Goal: Information Seeking & Learning: Check status

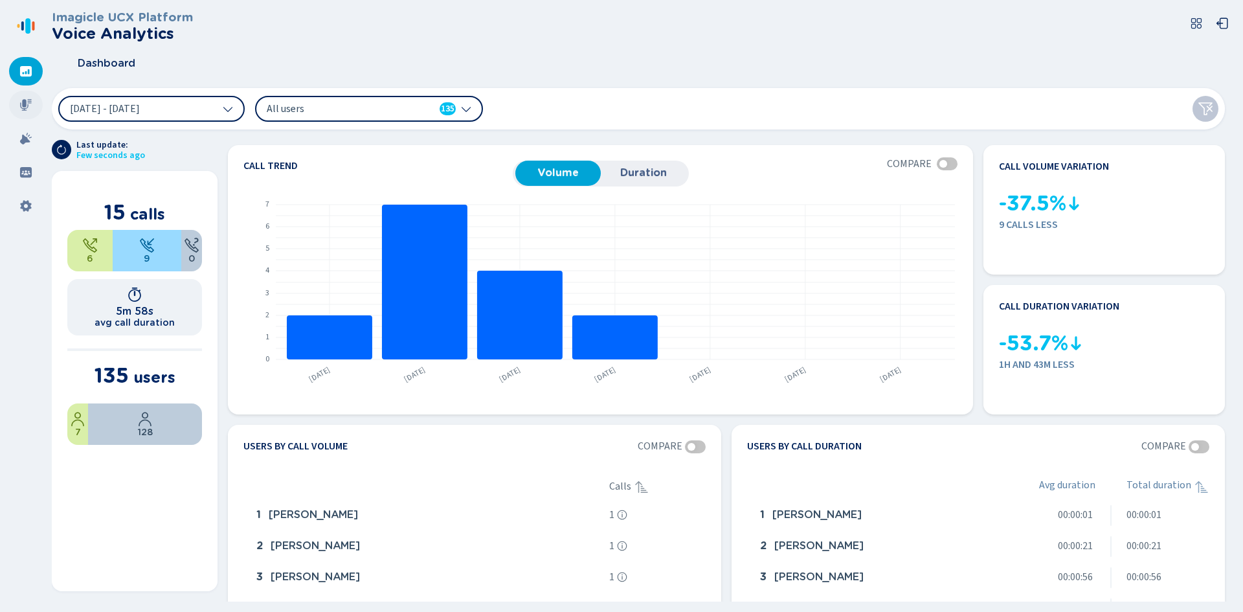
click at [23, 105] on icon at bounding box center [26, 105] width 12 height 12
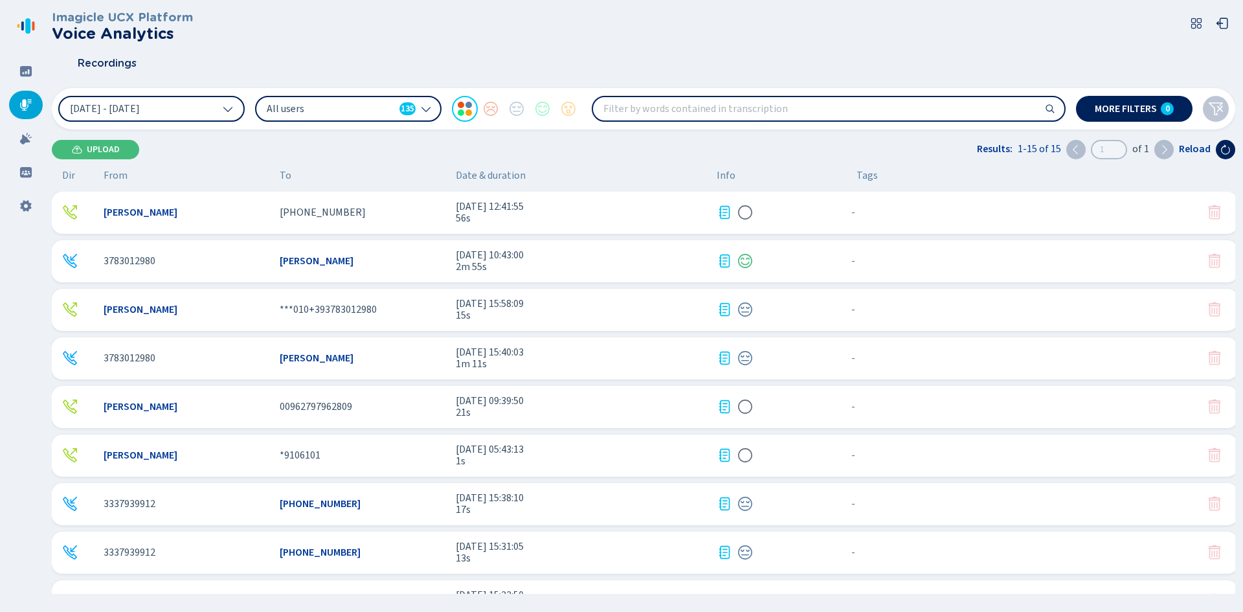
click at [347, 218] on div "[PHONE_NUMBER]" at bounding box center [363, 213] width 166 height 12
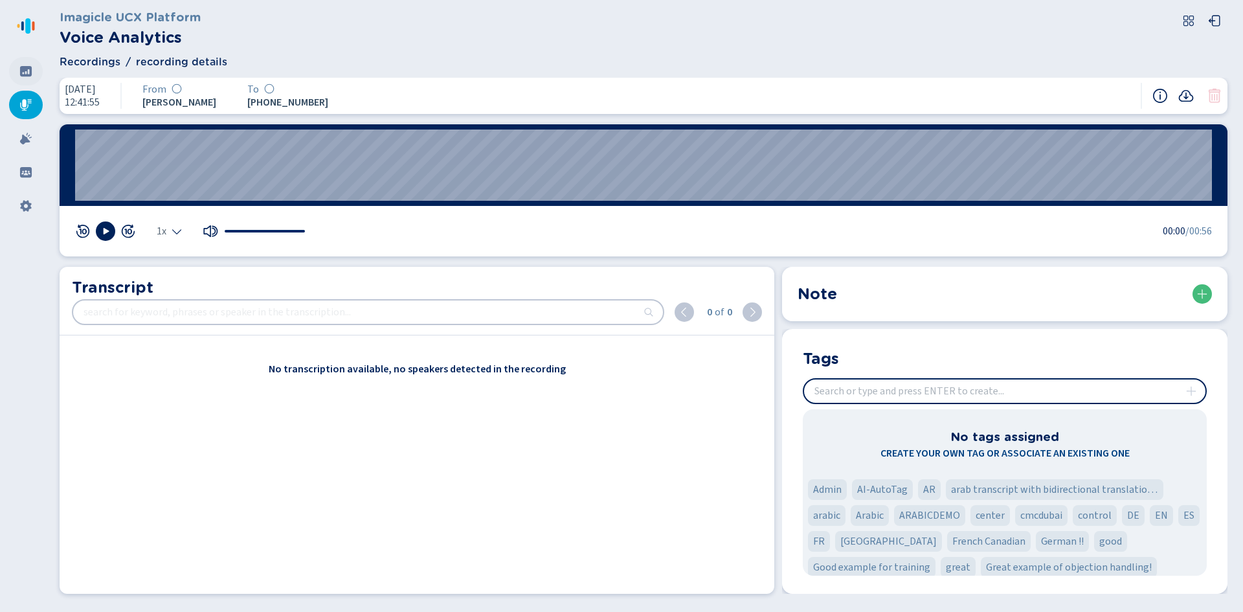
click at [28, 63] on div at bounding box center [26, 71] width 34 height 28
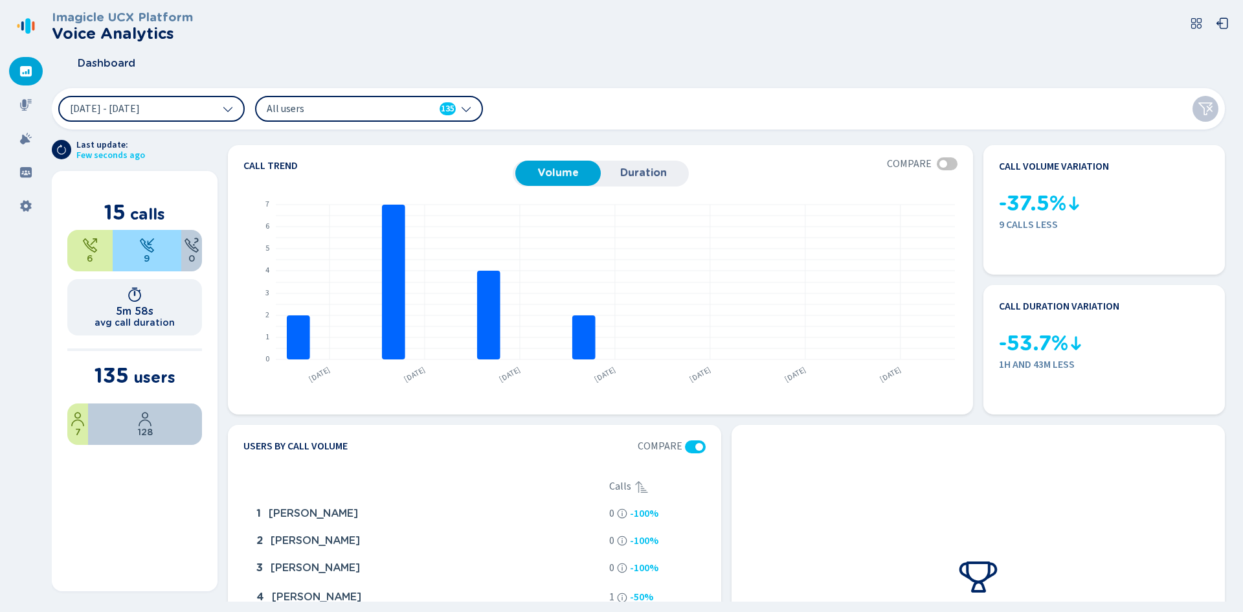
click at [30, 37] on nav at bounding box center [26, 306] width 52 height 612
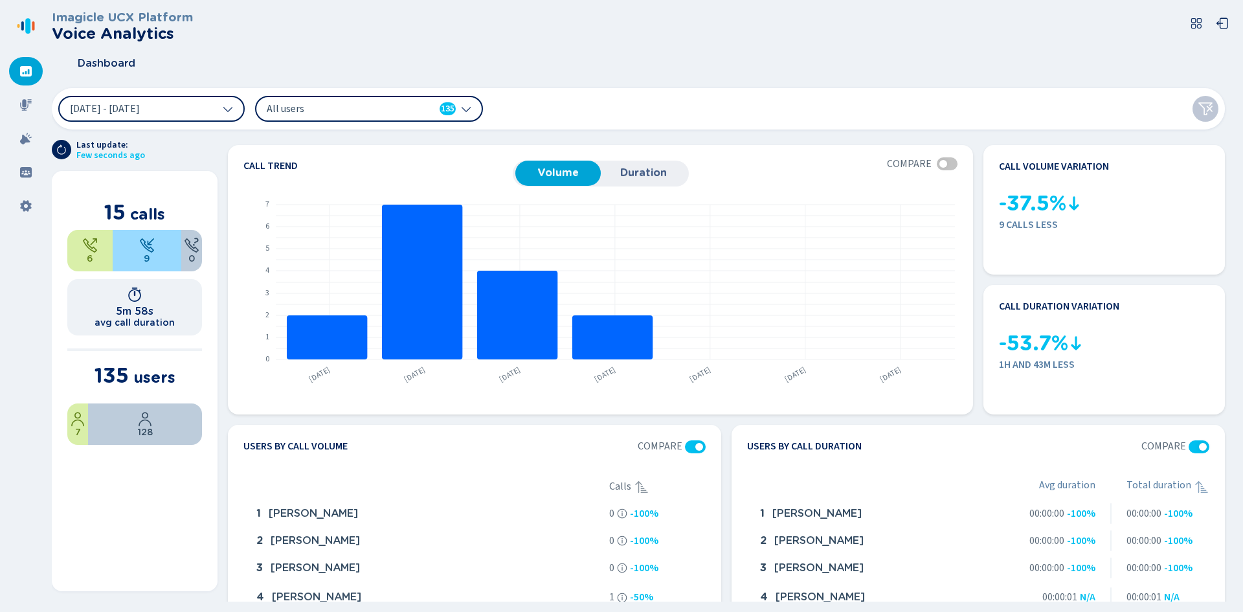
drag, startPoint x: 38, startPoint y: 13, endPoint x: 27, endPoint y: 23, distance: 15.6
click at [35, 17] on nav at bounding box center [26, 306] width 52 height 612
click at [27, 23] on icon at bounding box center [27, 26] width 5 height 16
click at [1216, 27] on icon at bounding box center [1222, 23] width 13 height 13
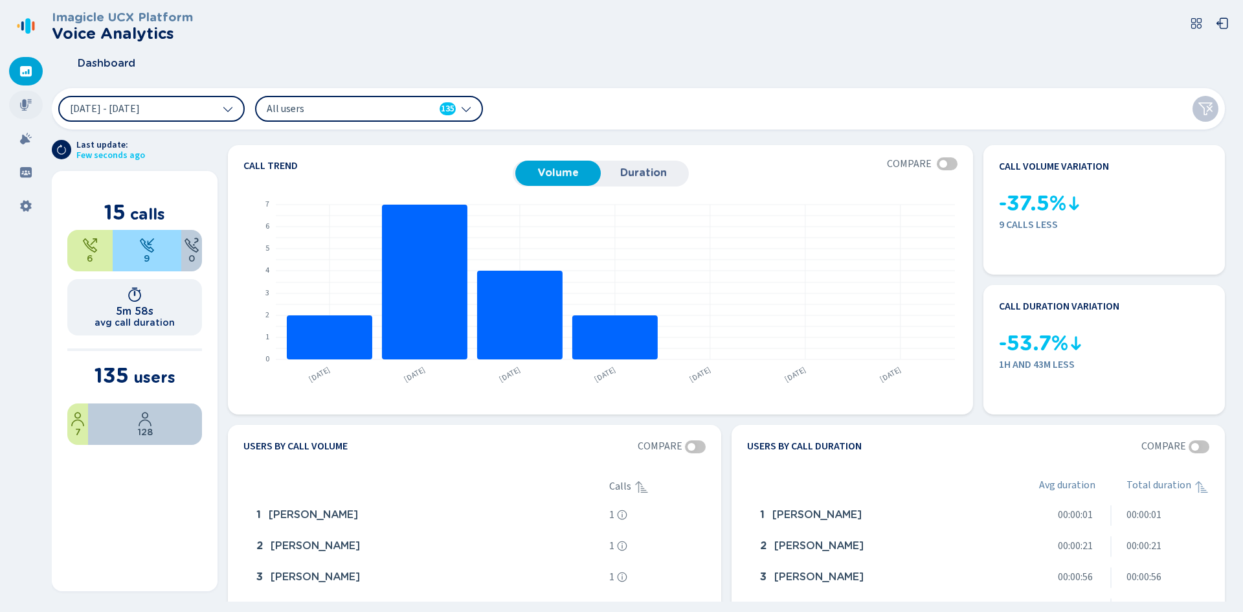
click at [19, 106] on icon at bounding box center [25, 104] width 13 height 13
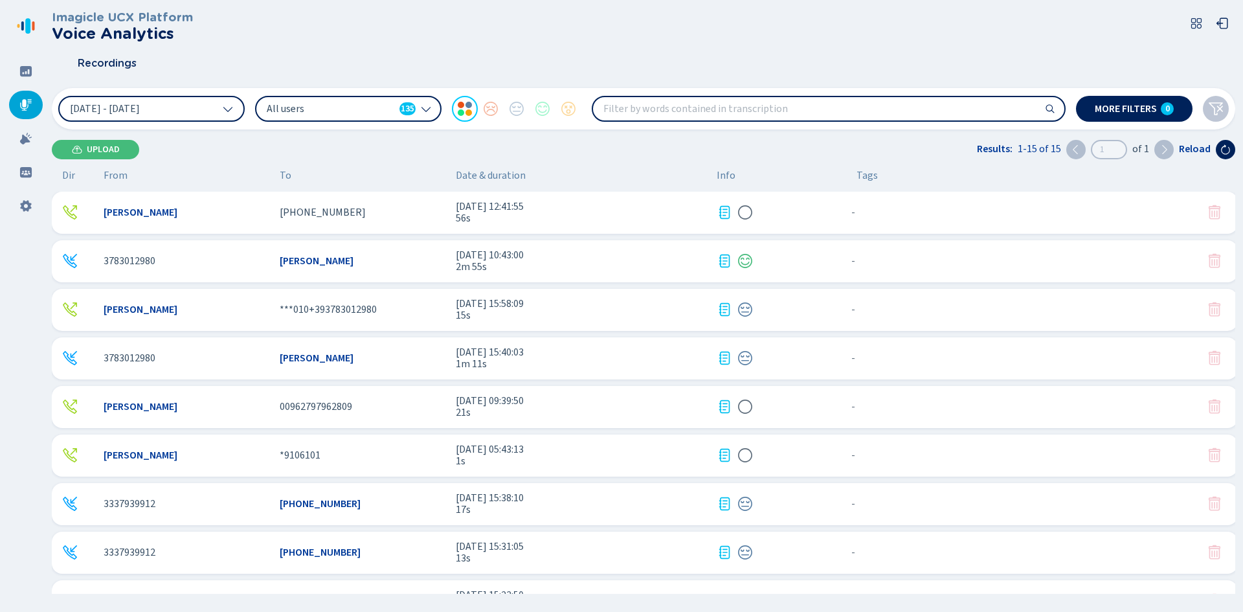
click at [563, 201] on span "[DATE] 12:41:55" at bounding box center [581, 207] width 251 height 12
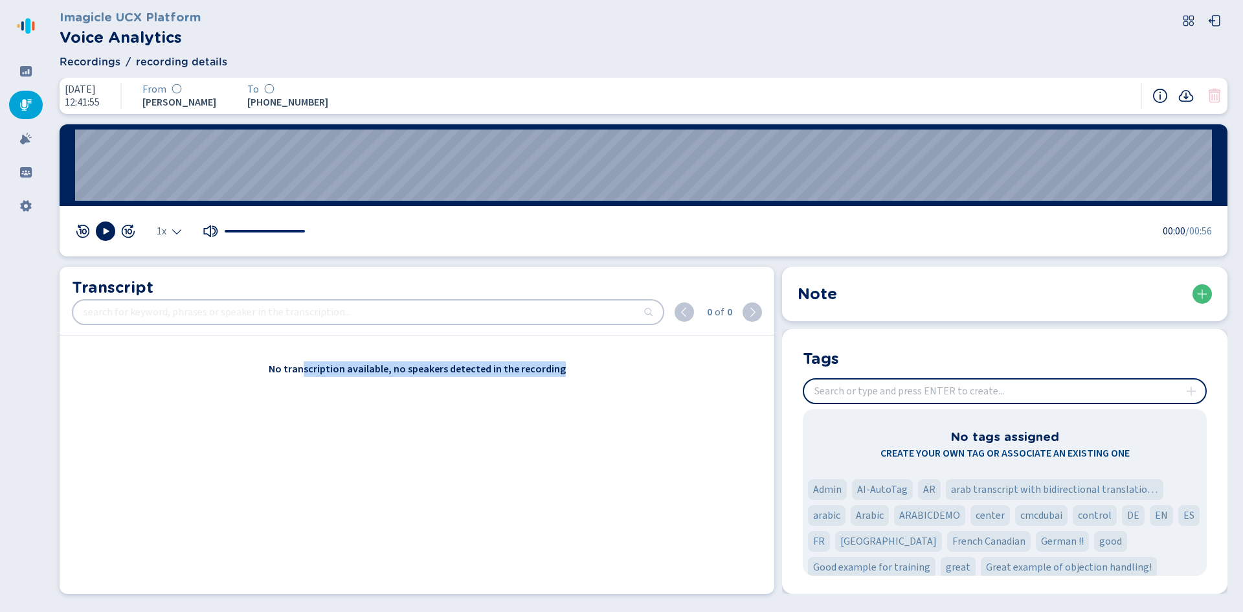
drag, startPoint x: 305, startPoint y: 368, endPoint x: 495, endPoint y: 376, distance: 189.8
click at [495, 376] on span "No transcription available, no speakers detected in the recording" at bounding box center [417, 369] width 297 height 16
click at [21, 107] on icon at bounding box center [26, 105] width 12 height 12
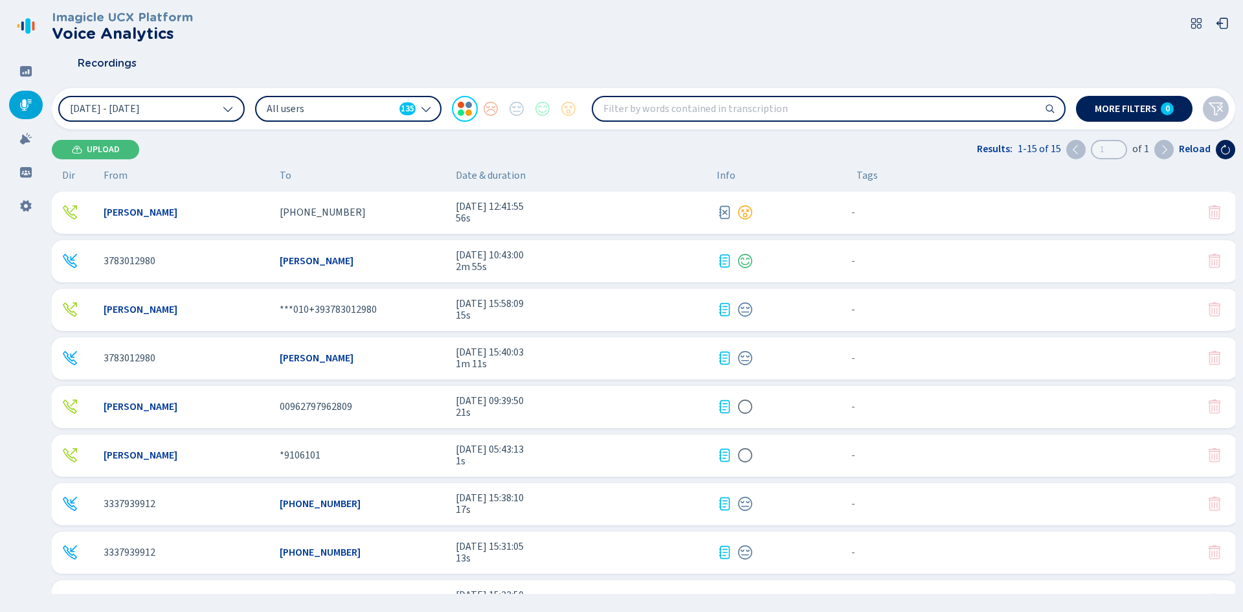
click at [693, 402] on span "[DATE] 09:39:50" at bounding box center [581, 401] width 251 height 12
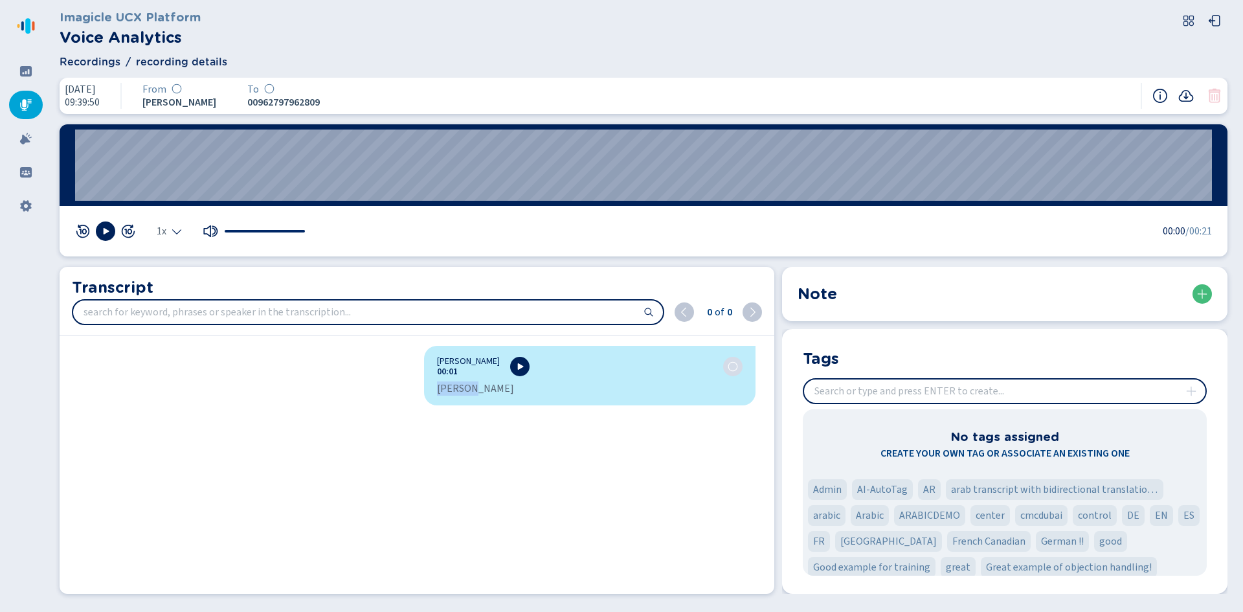
drag, startPoint x: 434, startPoint y: 389, endPoint x: 523, endPoint y: 390, distance: 89.3
click at [523, 390] on div "[PERSON_NAME]" at bounding box center [590, 388] width 306 height 13
click at [524, 390] on div "[PERSON_NAME]" at bounding box center [590, 388] width 306 height 13
click at [20, 105] on icon at bounding box center [25, 104] width 13 height 13
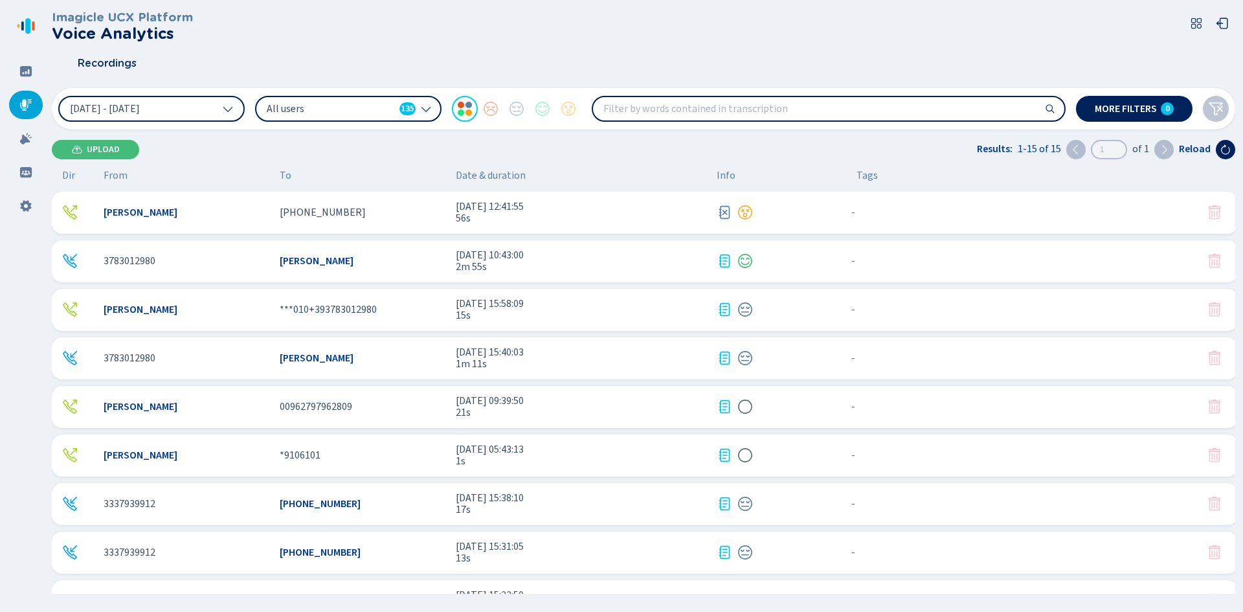
click at [735, 405] on div at bounding box center [776, 407] width 119 height 16
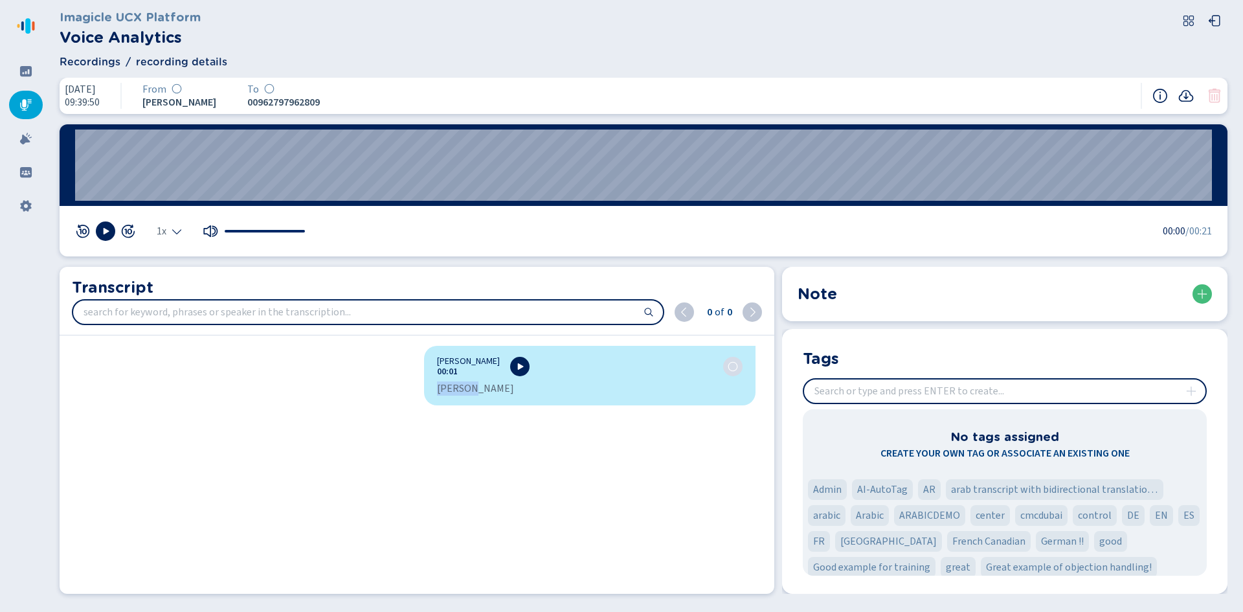
drag, startPoint x: 541, startPoint y: 392, endPoint x: 428, endPoint y: 388, distance: 112.7
click at [427, 387] on div "[PERSON_NAME] 00:01 [PERSON_NAME]" at bounding box center [589, 376] width 331 height 60
click at [429, 388] on div "[PERSON_NAME] 00:01 [PERSON_NAME]" at bounding box center [589, 376] width 331 height 60
drag, startPoint x: 436, startPoint y: 387, endPoint x: 531, endPoint y: 368, distance: 97.1
click at [541, 381] on div "[PERSON_NAME] 00:01 [PERSON_NAME]" at bounding box center [589, 376] width 331 height 60
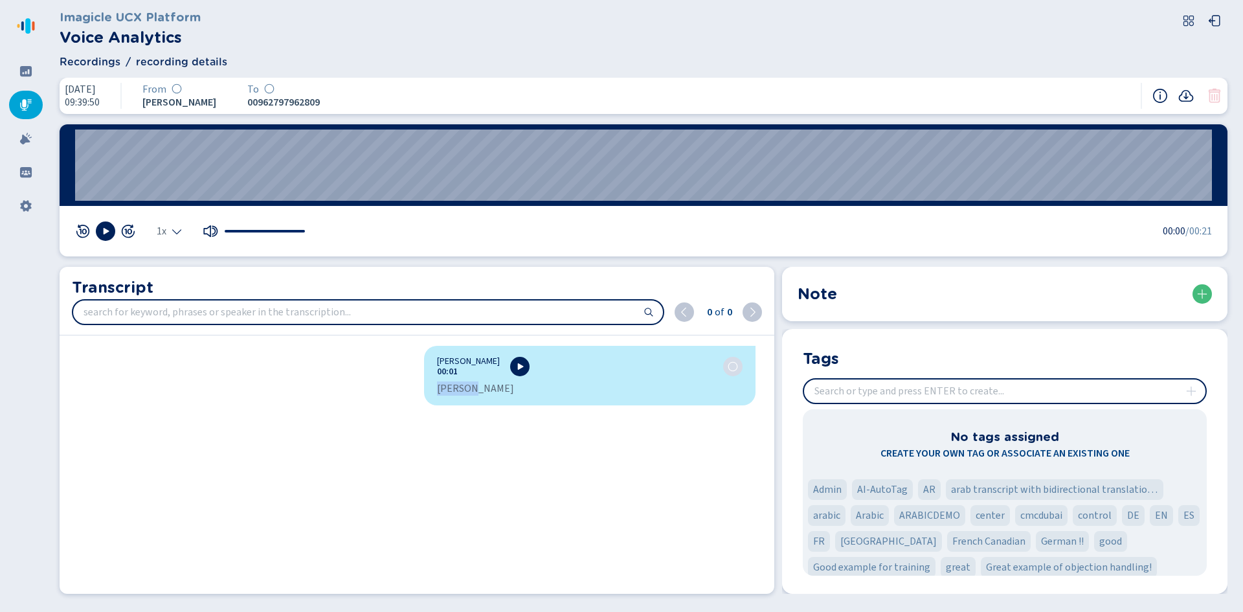
click at [524, 388] on div "[PERSON_NAME]" at bounding box center [590, 388] width 306 height 13
click at [525, 383] on div "[PERSON_NAME]" at bounding box center [590, 388] width 306 height 13
drag, startPoint x: 518, startPoint y: 386, endPoint x: 333, endPoint y: 374, distance: 185.6
click at [346, 370] on div "[PERSON_NAME] 00:01 [PERSON_NAME]" at bounding box center [413, 467] width 706 height 243
click at [394, 390] on div "[PERSON_NAME] 00:01 [PERSON_NAME]" at bounding box center [413, 467] width 706 height 243
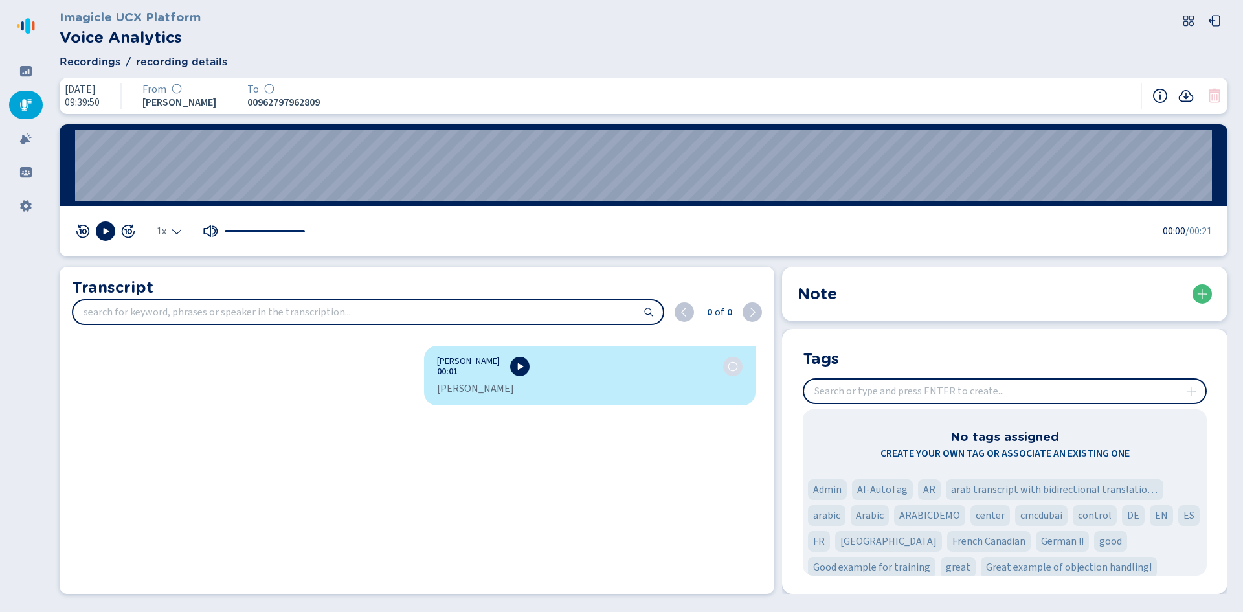
click at [27, 106] on icon at bounding box center [25, 104] width 13 height 13
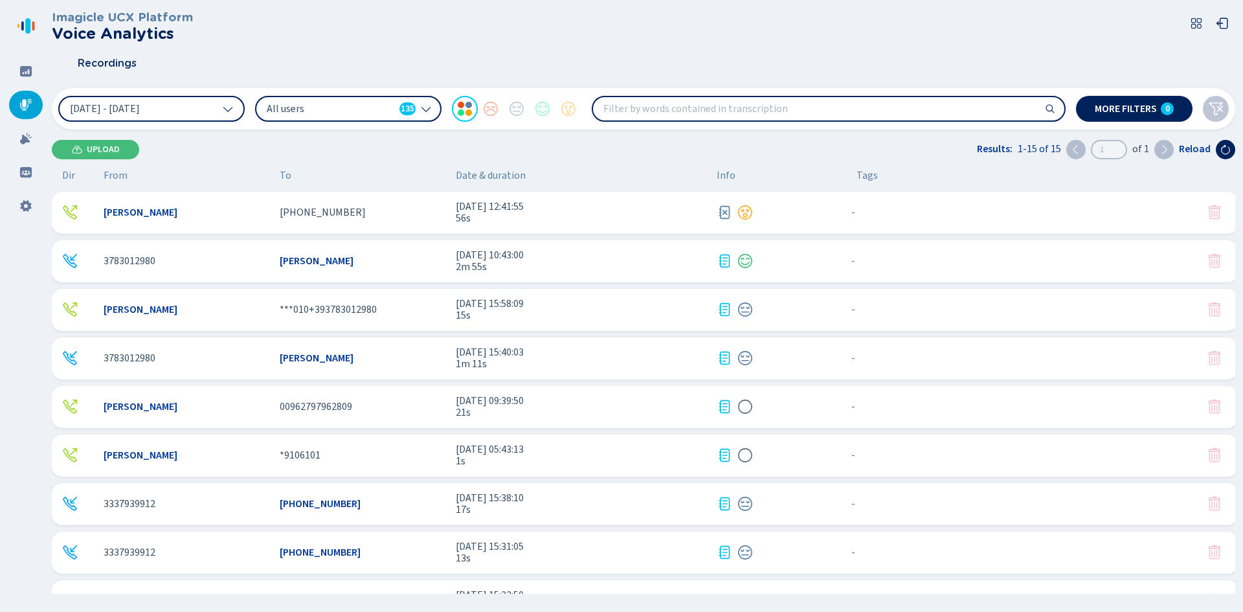
click at [763, 454] on div at bounding box center [776, 455] width 119 height 16
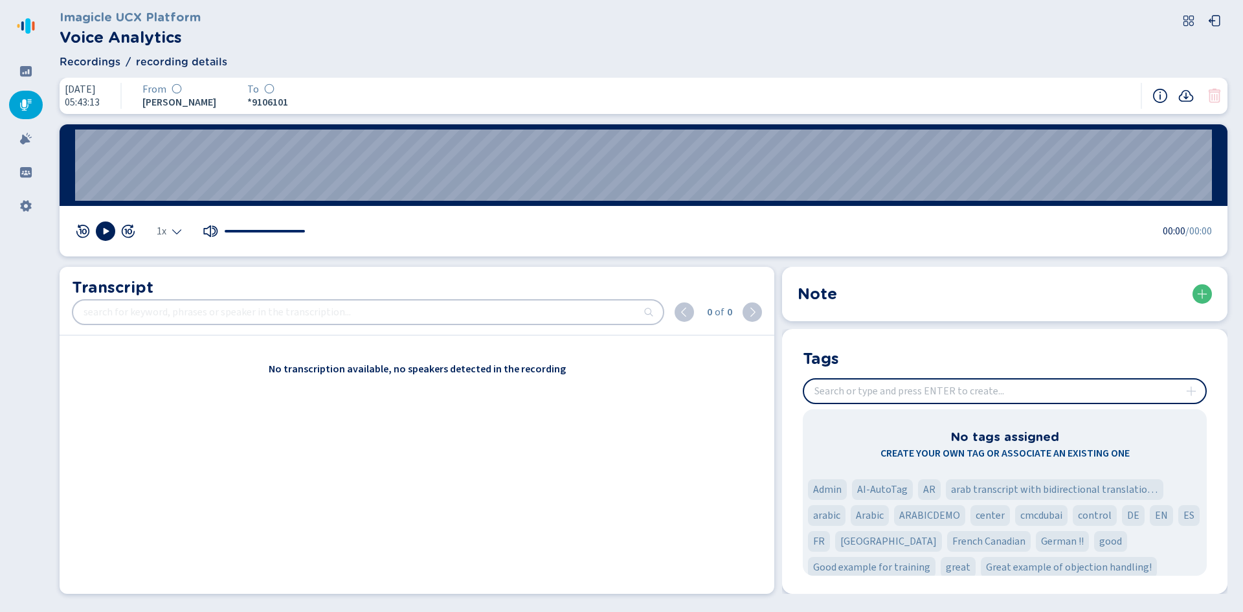
click at [17, 100] on div at bounding box center [26, 105] width 34 height 28
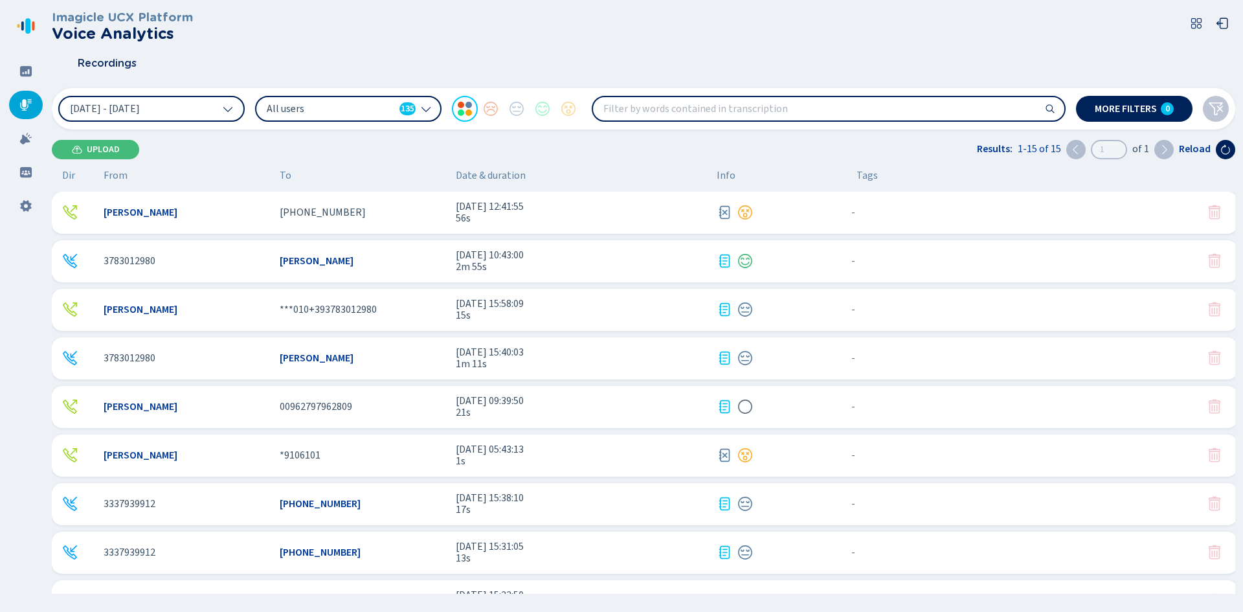
scroll to position [65, 0]
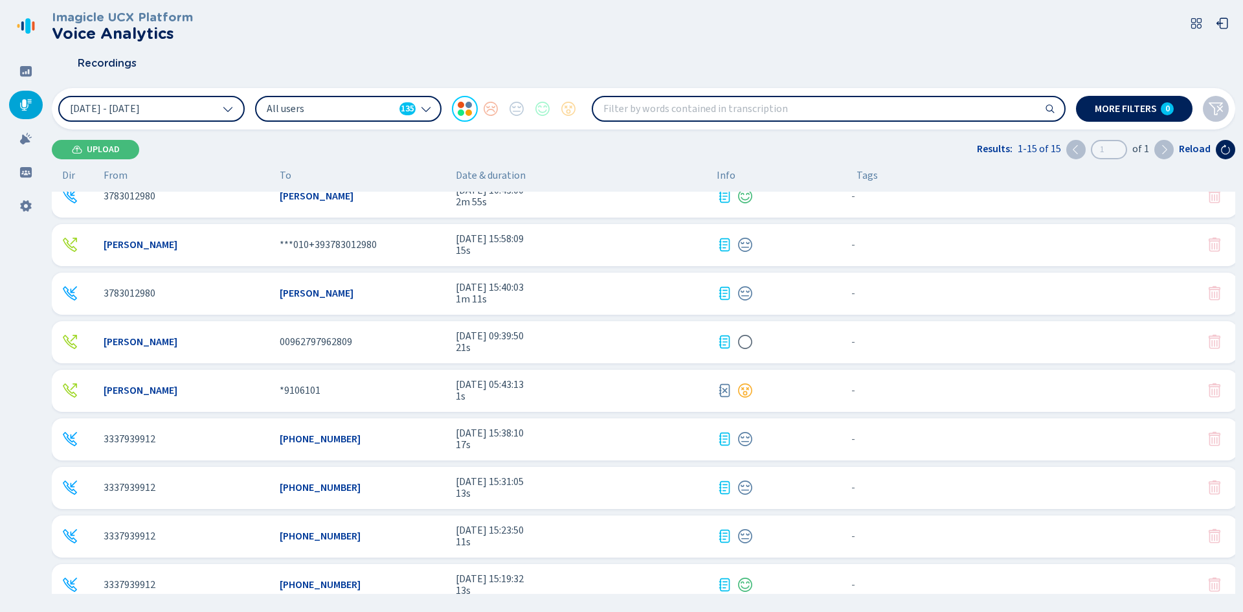
click at [530, 434] on span "[DATE] 15:38:10" at bounding box center [581, 433] width 251 height 12
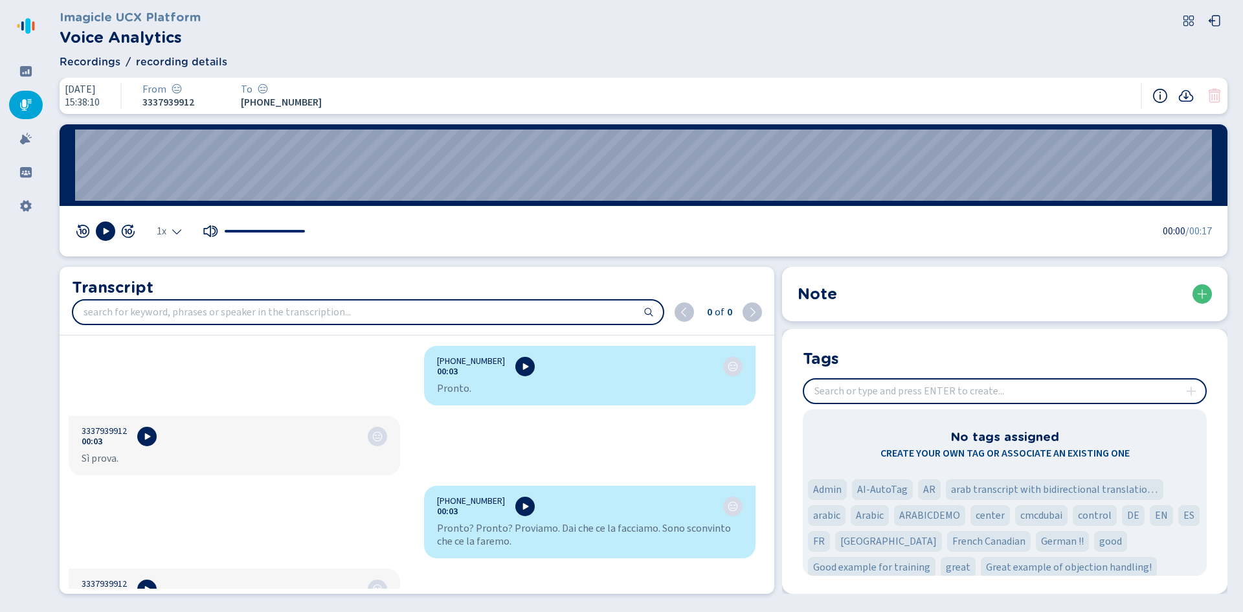
click at [76, 65] on span "Recordings" at bounding box center [90, 62] width 61 height 16
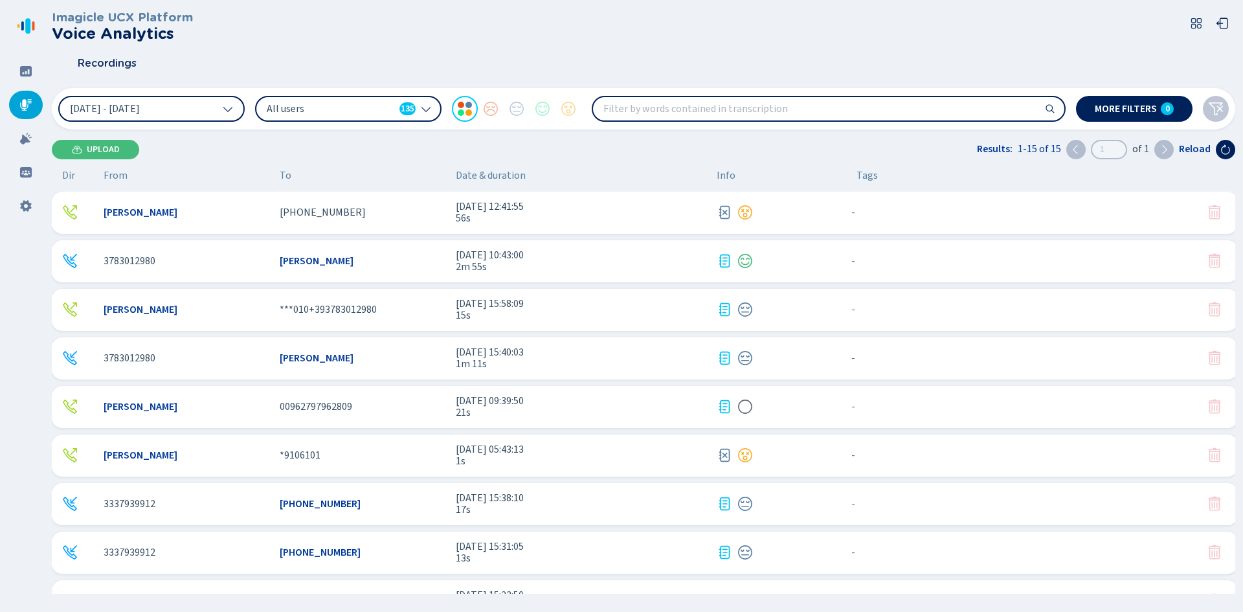
click at [41, 108] on div at bounding box center [26, 105] width 34 height 28
click at [34, 104] on div at bounding box center [26, 105] width 34 height 28
click at [1230, 151] on button at bounding box center [1225, 149] width 19 height 19
click at [1229, 151] on icon at bounding box center [1225, 149] width 9 height 10
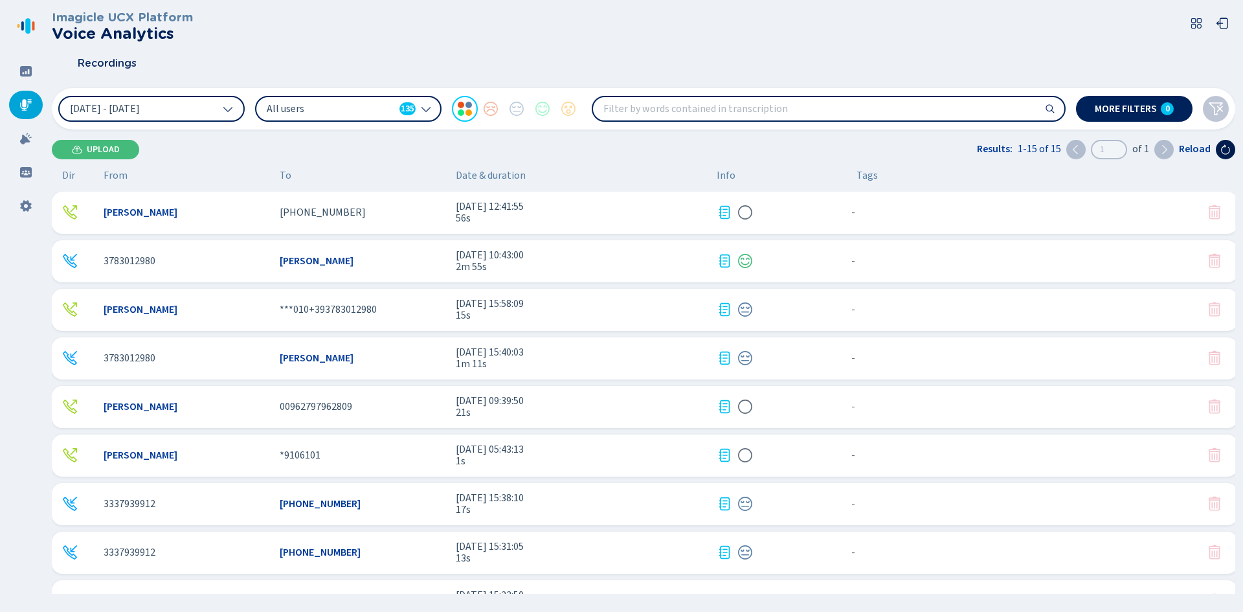
click at [1229, 151] on icon at bounding box center [1225, 149] width 9 height 10
click at [1229, 151] on icon at bounding box center [1225, 149] width 10 height 10
click at [1221, 154] on icon at bounding box center [1225, 149] width 10 height 10
click at [1216, 157] on div "Reload" at bounding box center [1207, 149] width 56 height 19
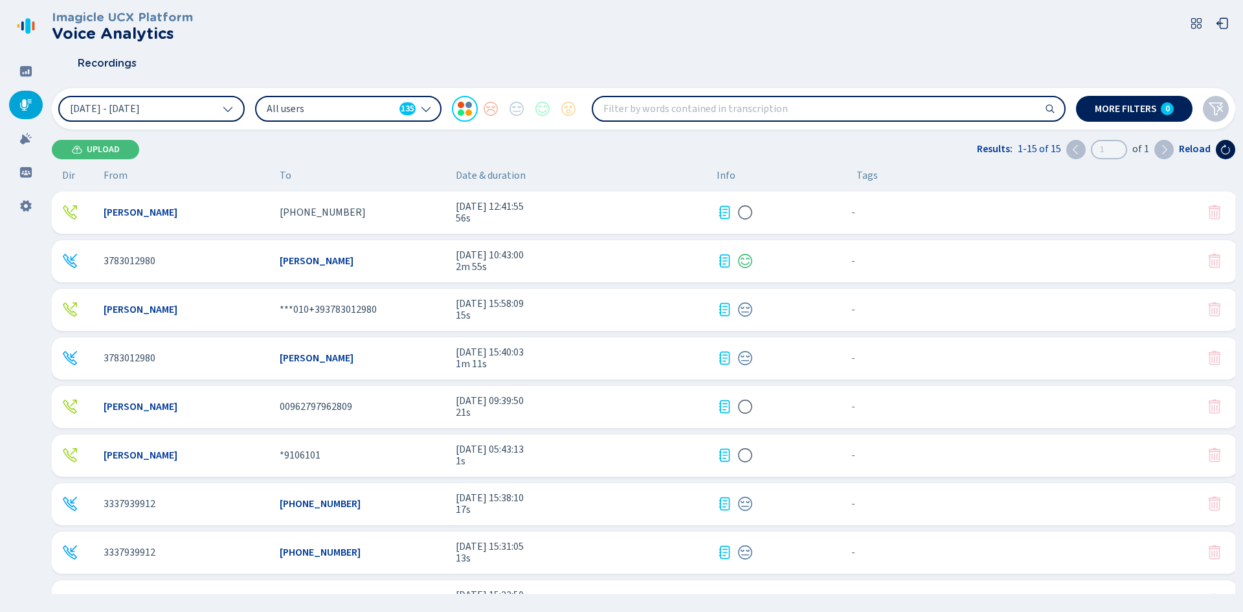
click at [1223, 150] on icon at bounding box center [1225, 149] width 10 height 10
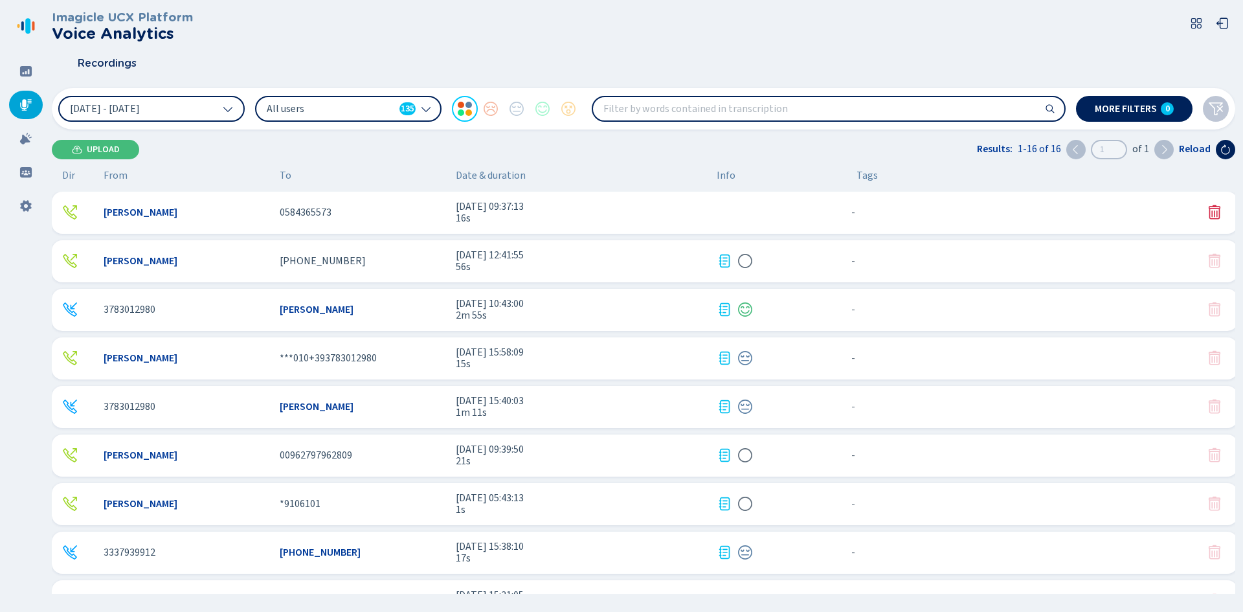
drag, startPoint x: 1223, startPoint y: 150, endPoint x: 1209, endPoint y: 158, distance: 16.0
click at [1211, 158] on div "Reload" at bounding box center [1207, 149] width 56 height 19
click at [776, 209] on div "[PERSON_NAME] 0584365573 [DATE] 09:37:13 16s - {{hiddenTagsCount}} more" at bounding box center [645, 213] width 1186 height 42
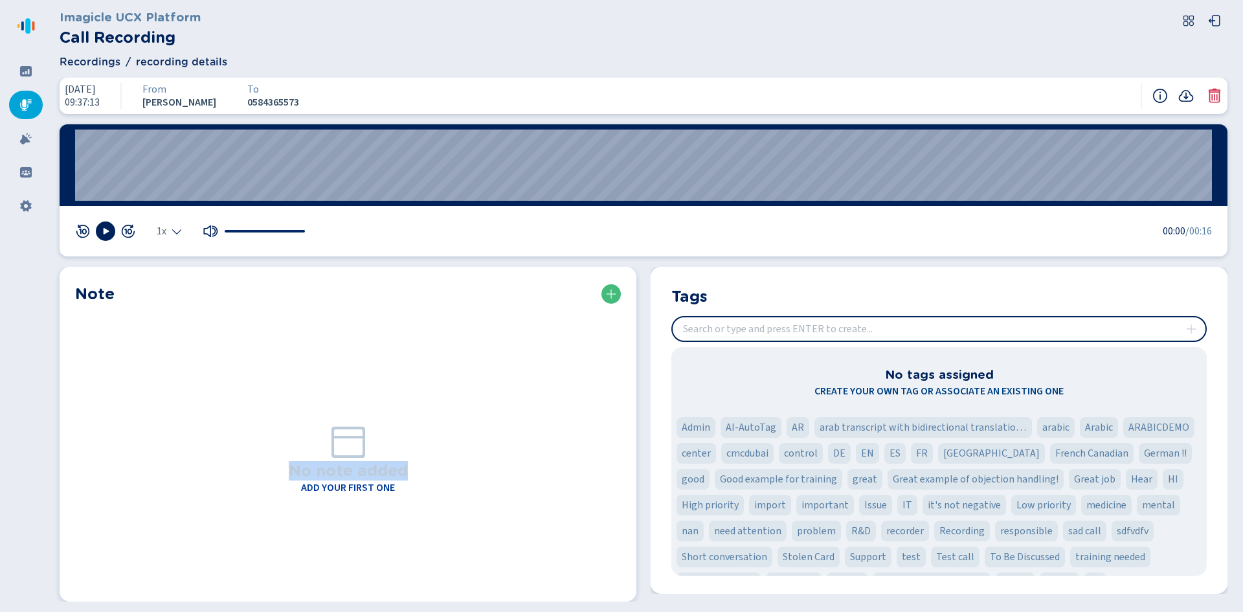
drag, startPoint x: 285, startPoint y: 471, endPoint x: 421, endPoint y: 500, distance: 139.8
click at [421, 500] on div "No note added Add your first one" at bounding box center [348, 458] width 546 height 304
click at [412, 493] on div "No note added Add your first one" at bounding box center [348, 458] width 546 height 304
drag, startPoint x: 399, startPoint y: 494, endPoint x: 289, endPoint y: 471, distance: 113.0
click at [289, 472] on div "No note added Add your first one" at bounding box center [348, 458] width 546 height 304
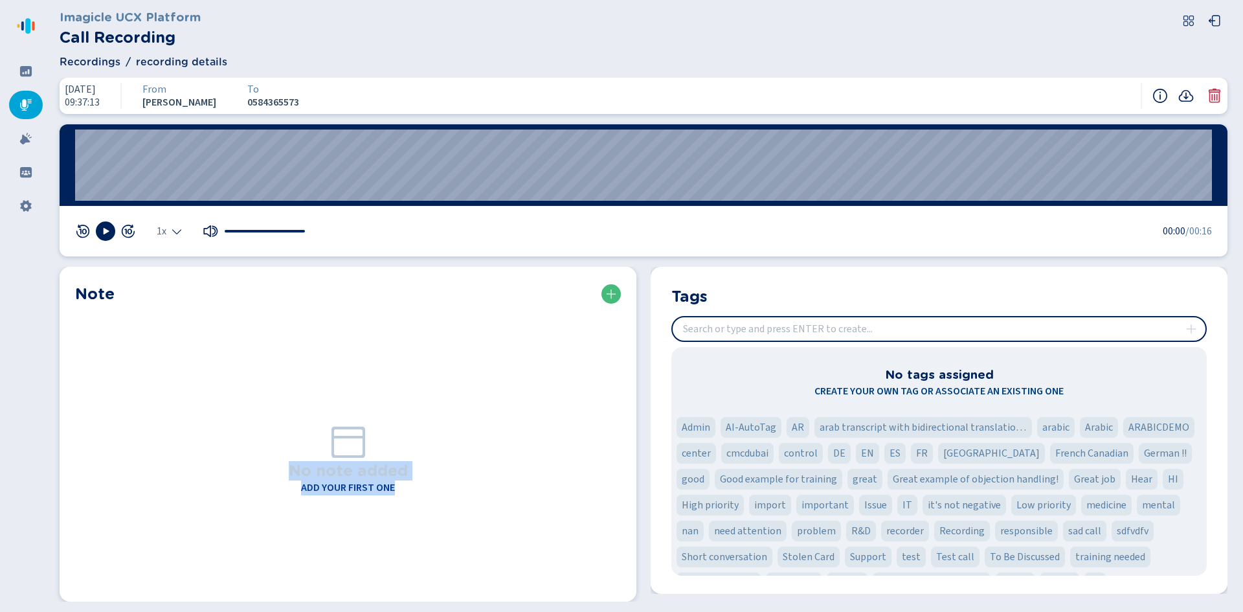
click at [292, 470] on h3 "No note added" at bounding box center [348, 471] width 119 height 19
drag, startPoint x: 872, startPoint y: 372, endPoint x: 1069, endPoint y: 394, distance: 198.0
click at [1069, 394] on div "No tags assigned Create your own tag or associate an existing one" at bounding box center [939, 382] width 530 height 34
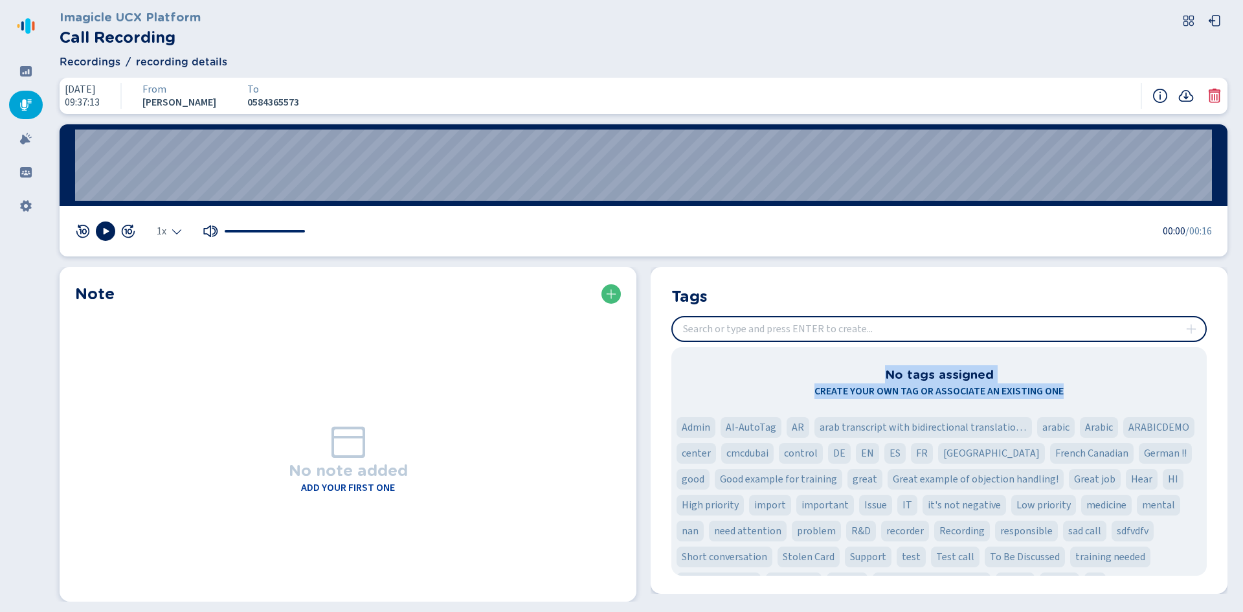
drag, startPoint x: 1070, startPoint y: 391, endPoint x: 880, endPoint y: 365, distance: 192.1
click at [880, 364] on div "No tags assigned Create your own tag or associate an existing one Admin AI-Auto…" at bounding box center [938, 461] width 535 height 229
click at [882, 375] on div "No tags assigned Create your own tag or associate an existing one" at bounding box center [939, 382] width 530 height 34
drag, startPoint x: 886, startPoint y: 370, endPoint x: 1047, endPoint y: 382, distance: 162.3
click at [1047, 382] on div "No tags assigned Create your own tag or associate an existing one" at bounding box center [939, 382] width 530 height 34
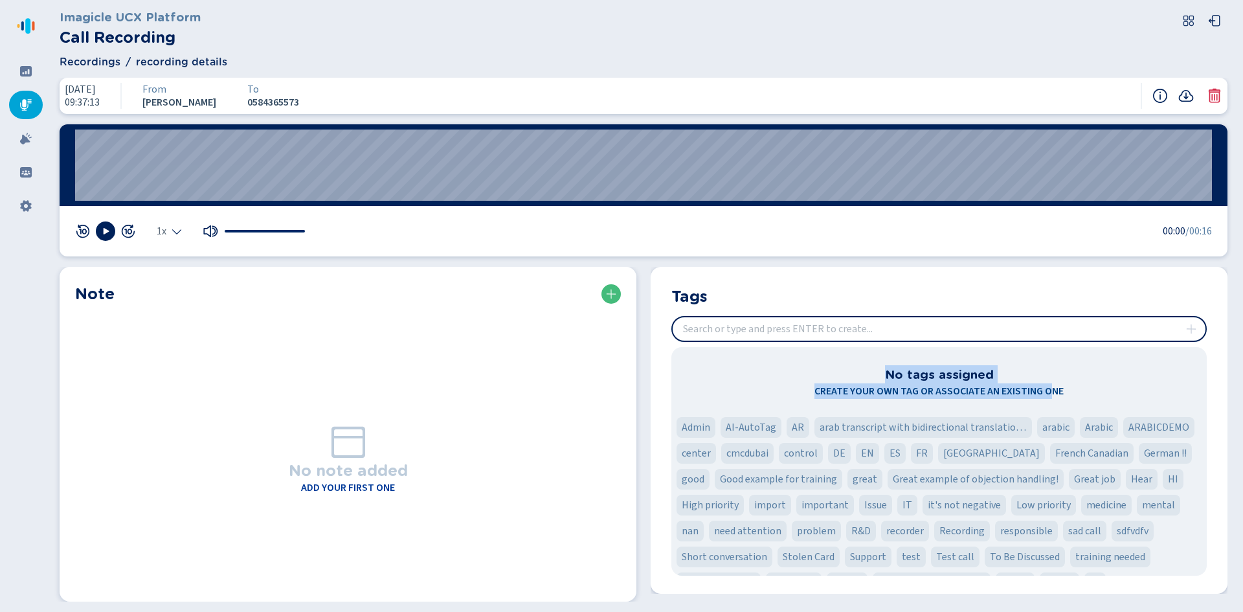
click at [1047, 382] on div "No tags assigned Create your own tag or associate an existing one" at bounding box center [939, 382] width 530 height 34
click at [25, 71] on icon at bounding box center [26, 71] width 12 height 10
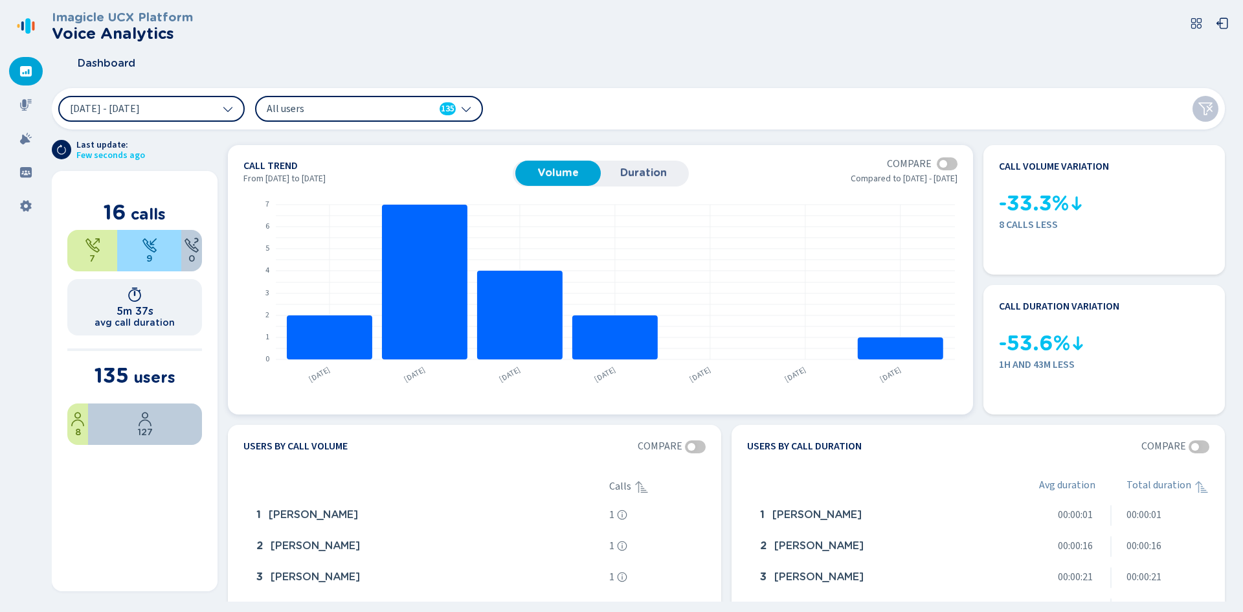
click at [635, 169] on span "Duration" at bounding box center [643, 173] width 73 height 12
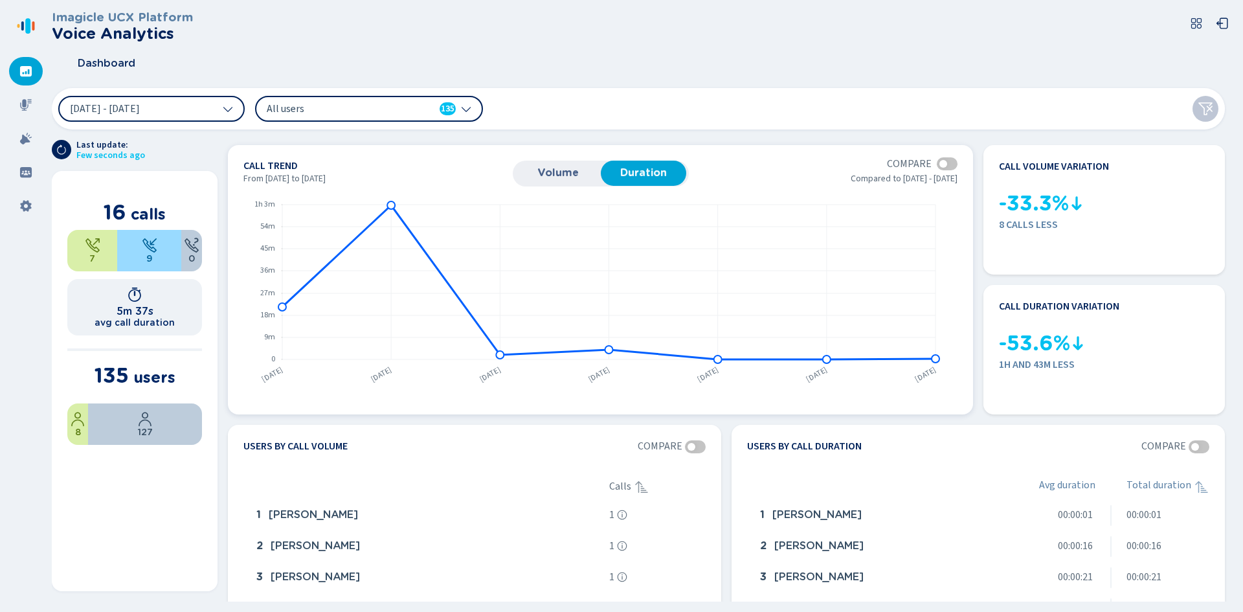
click at [551, 175] on span "Volume" at bounding box center [558, 173] width 73 height 12
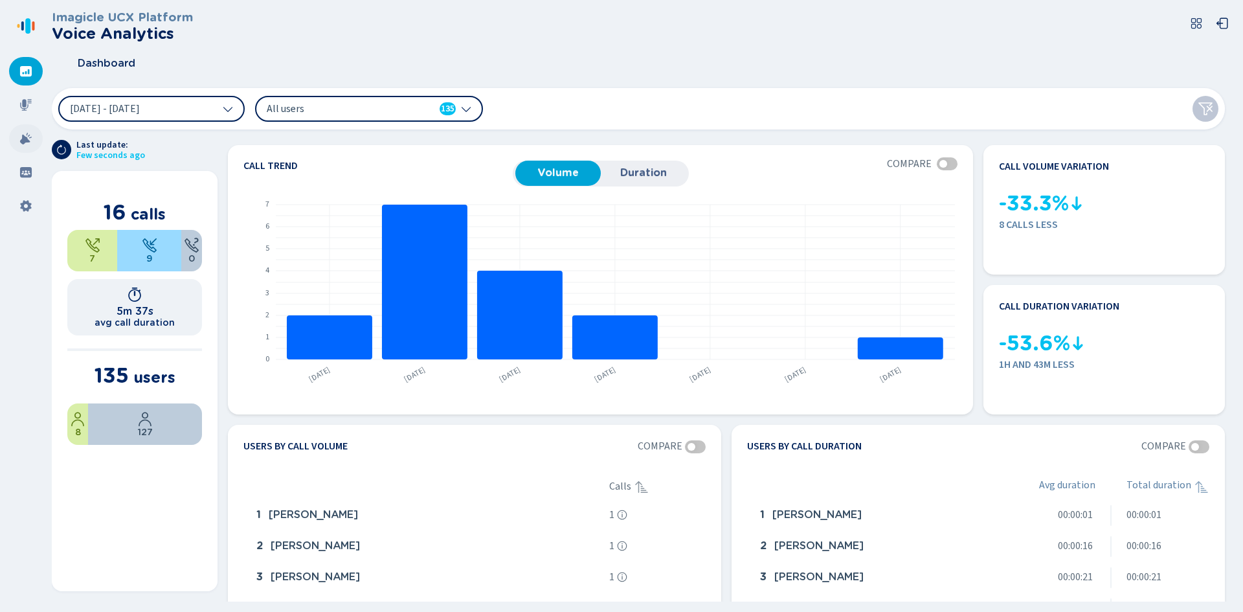
click at [21, 142] on icon at bounding box center [26, 139] width 12 height 12
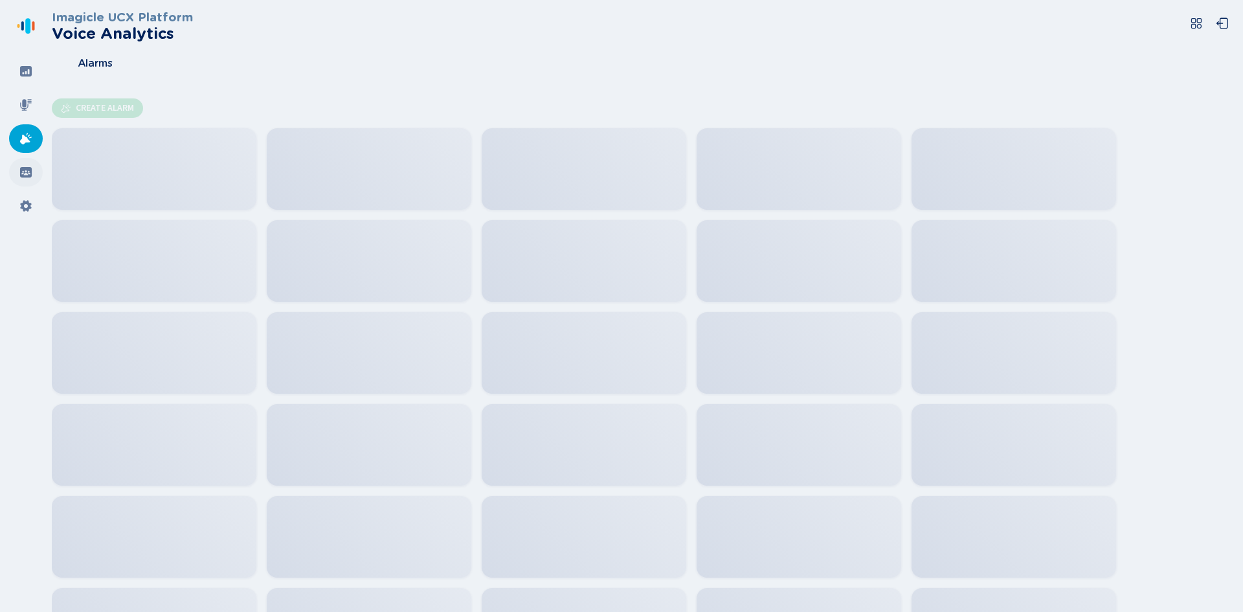
click at [25, 171] on icon at bounding box center [26, 172] width 12 height 10
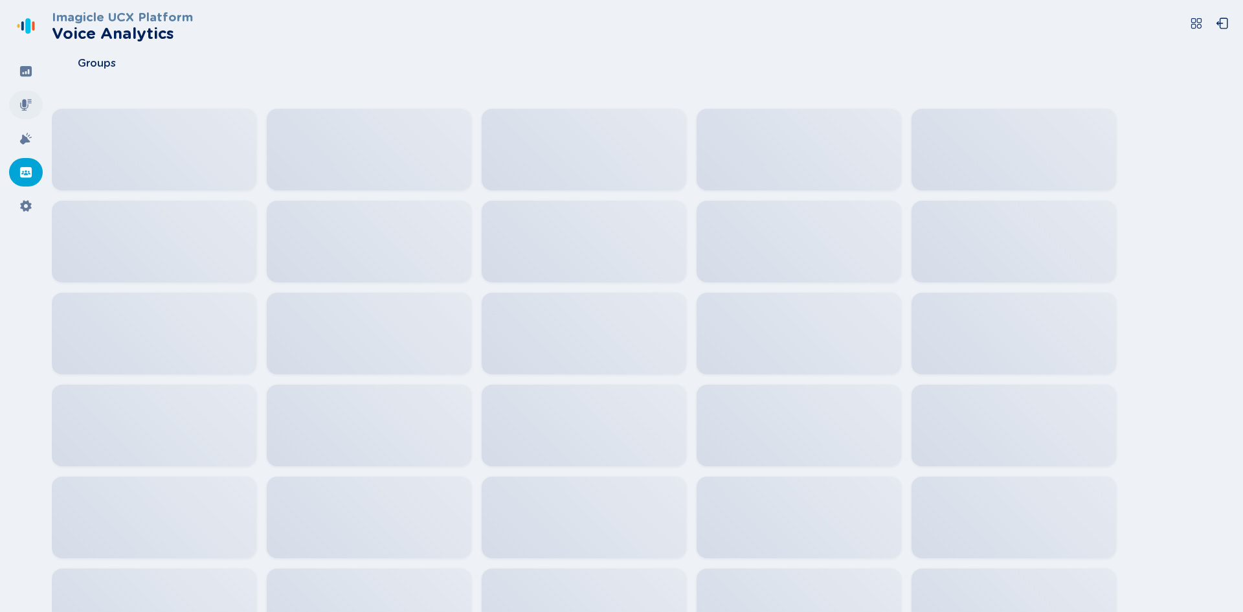
click at [25, 101] on icon at bounding box center [26, 105] width 12 height 12
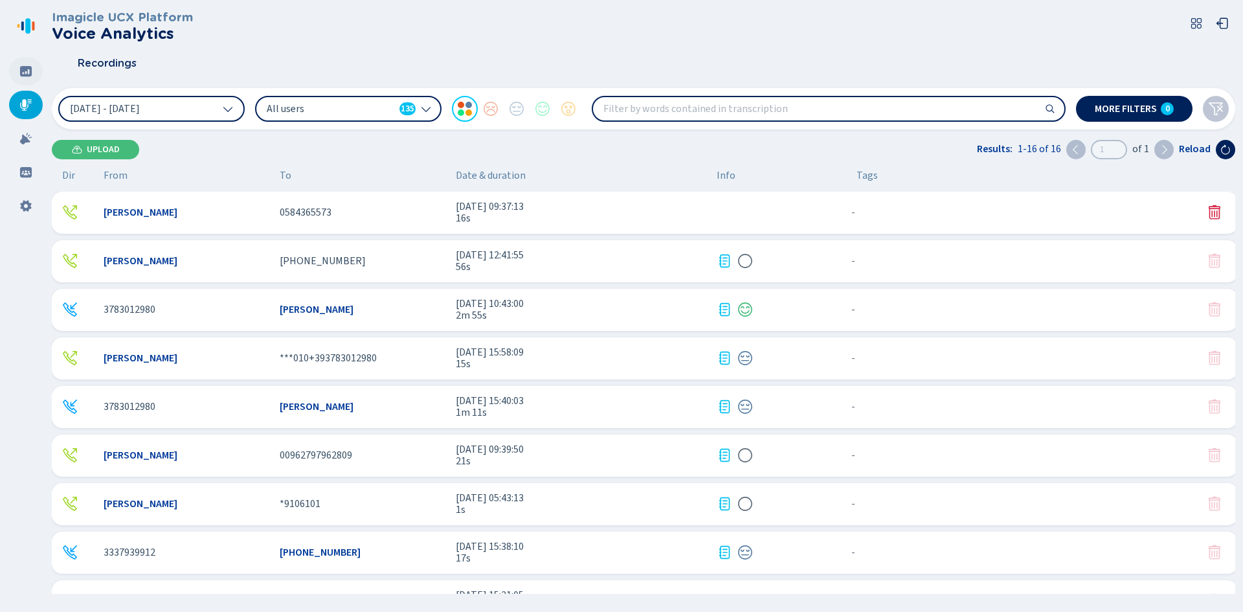
click at [22, 67] on icon at bounding box center [26, 71] width 12 height 10
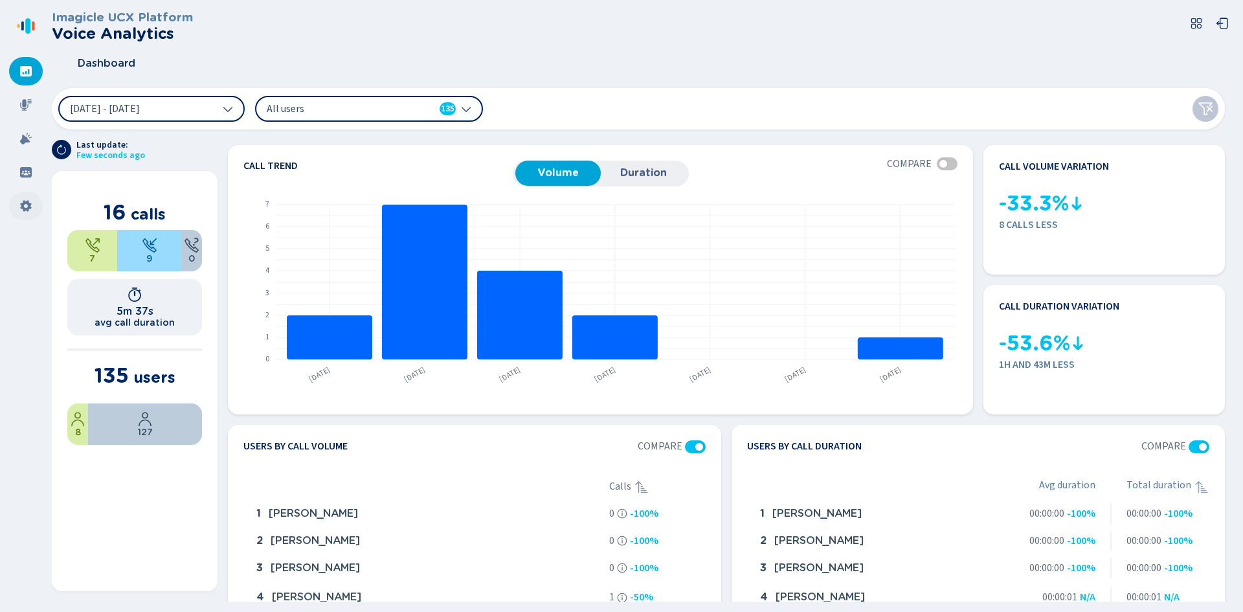
click at [27, 210] on icon at bounding box center [25, 206] width 11 height 12
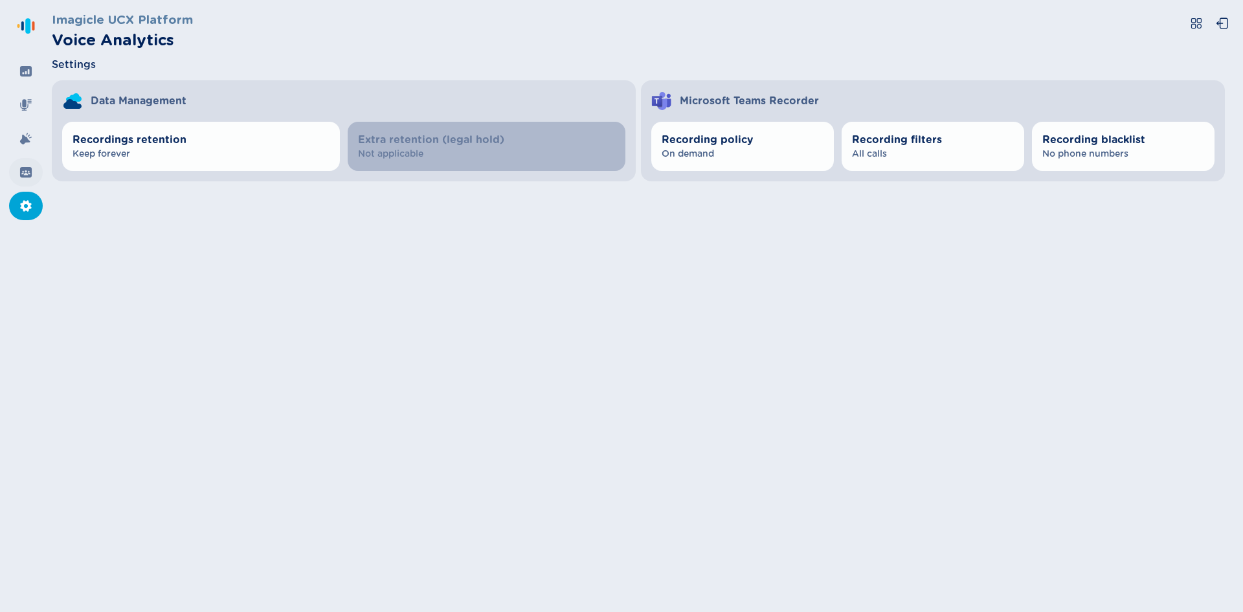
click at [34, 177] on div at bounding box center [26, 172] width 34 height 28
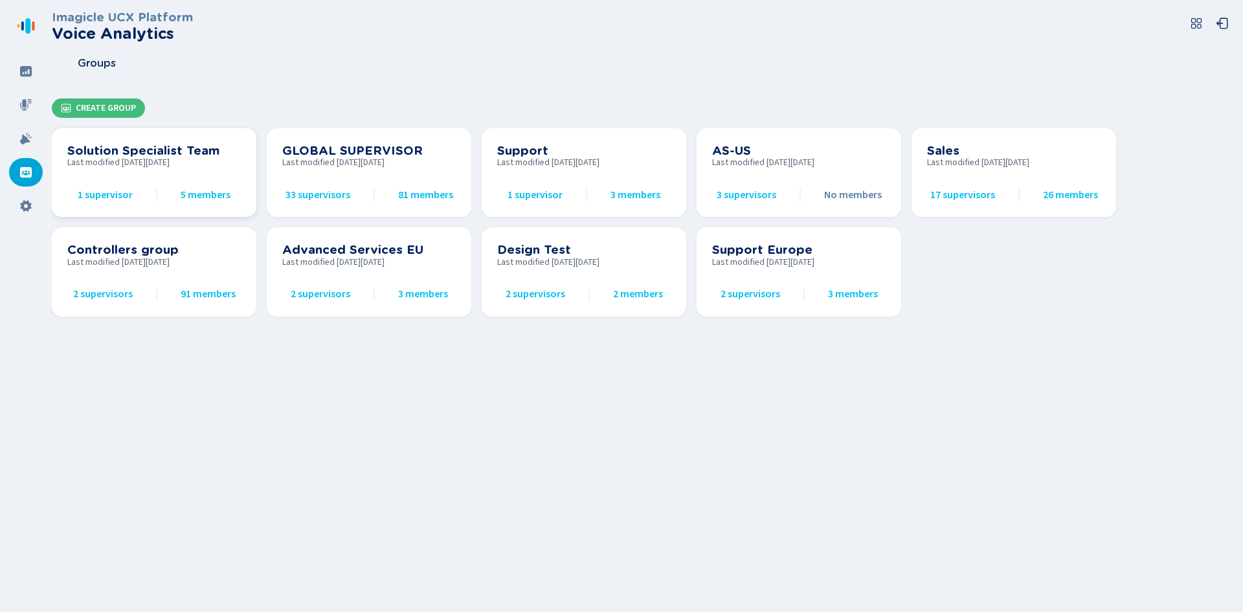
click at [107, 194] on span "1 supervisor" at bounding box center [105, 195] width 55 height 12
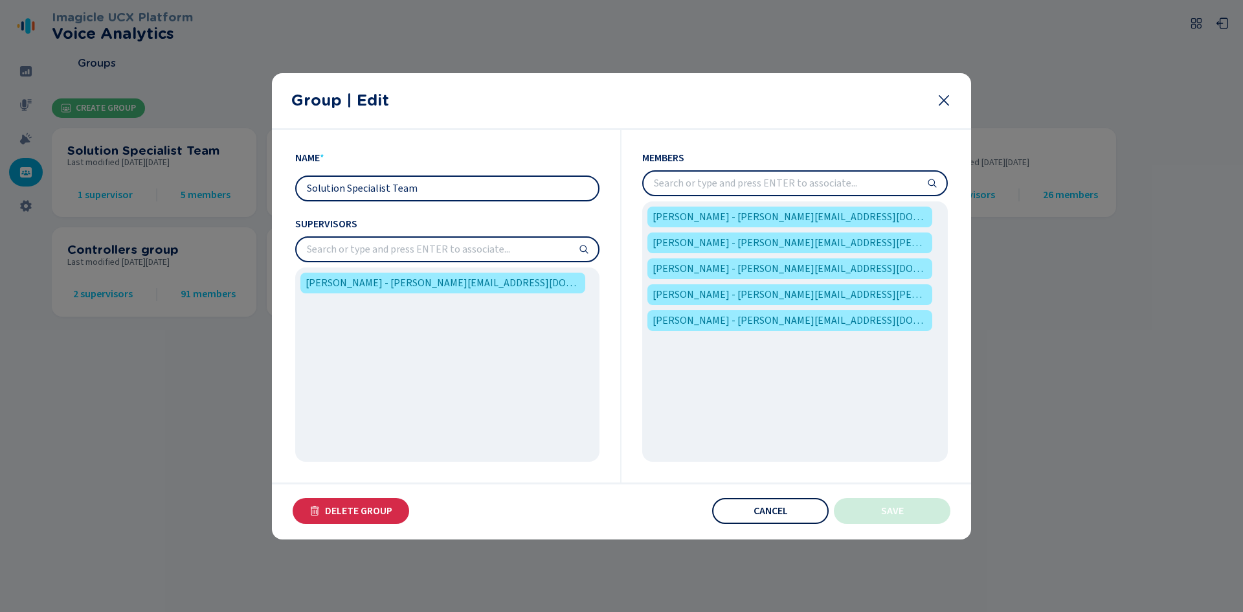
click at [755, 512] on span "Cancel" at bounding box center [771, 511] width 34 height 10
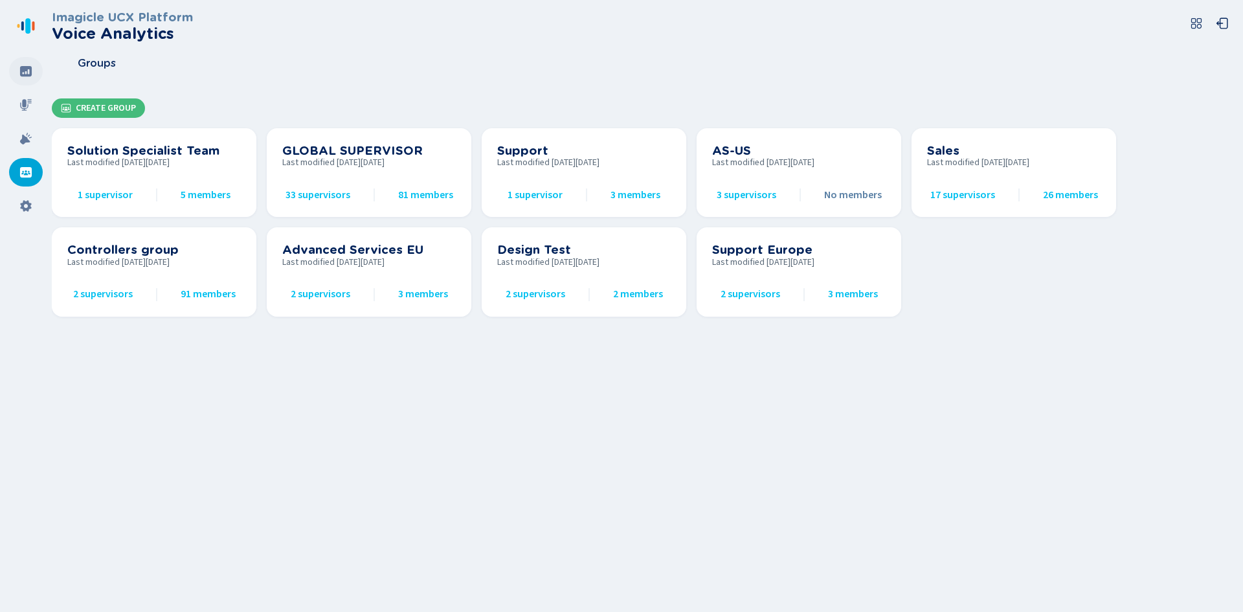
click at [28, 71] on icon at bounding box center [25, 71] width 13 height 13
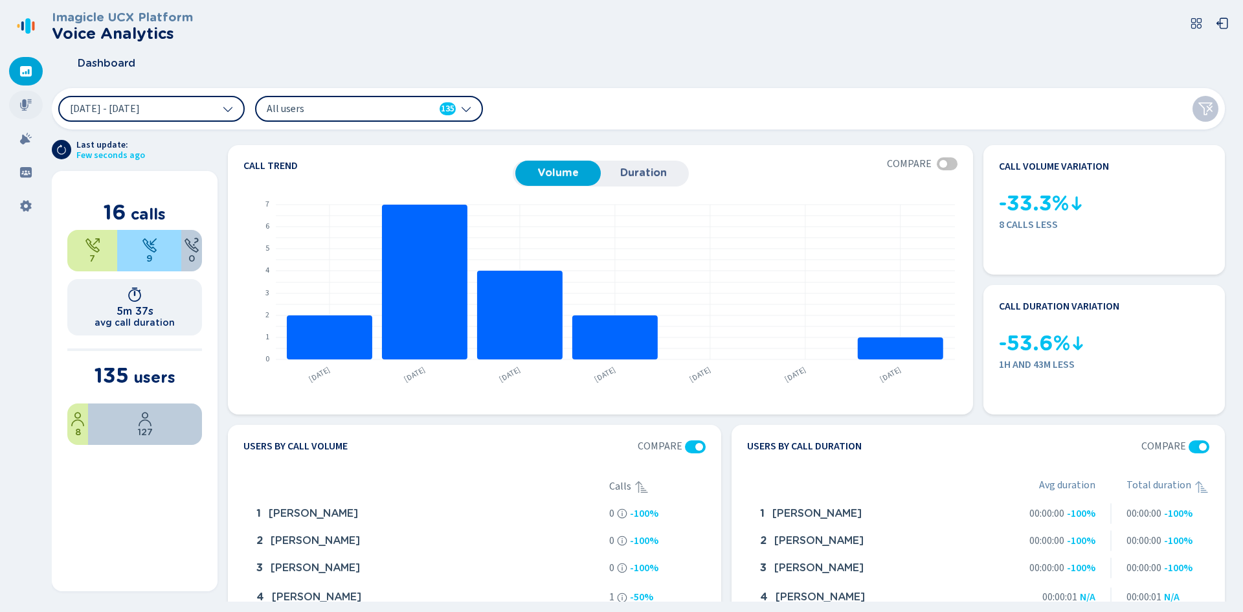
click at [28, 106] on icon at bounding box center [25, 104] width 13 height 13
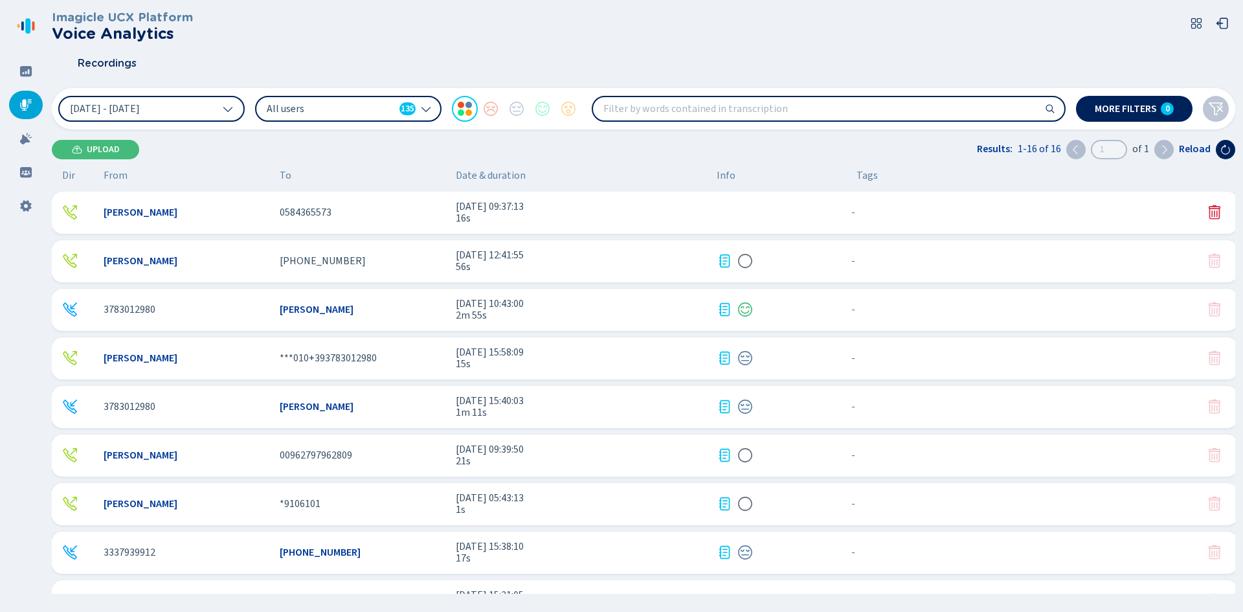
click at [1211, 260] on icon at bounding box center [1215, 261] width 12 height 14
click at [28, 205] on icon at bounding box center [25, 206] width 11 height 12
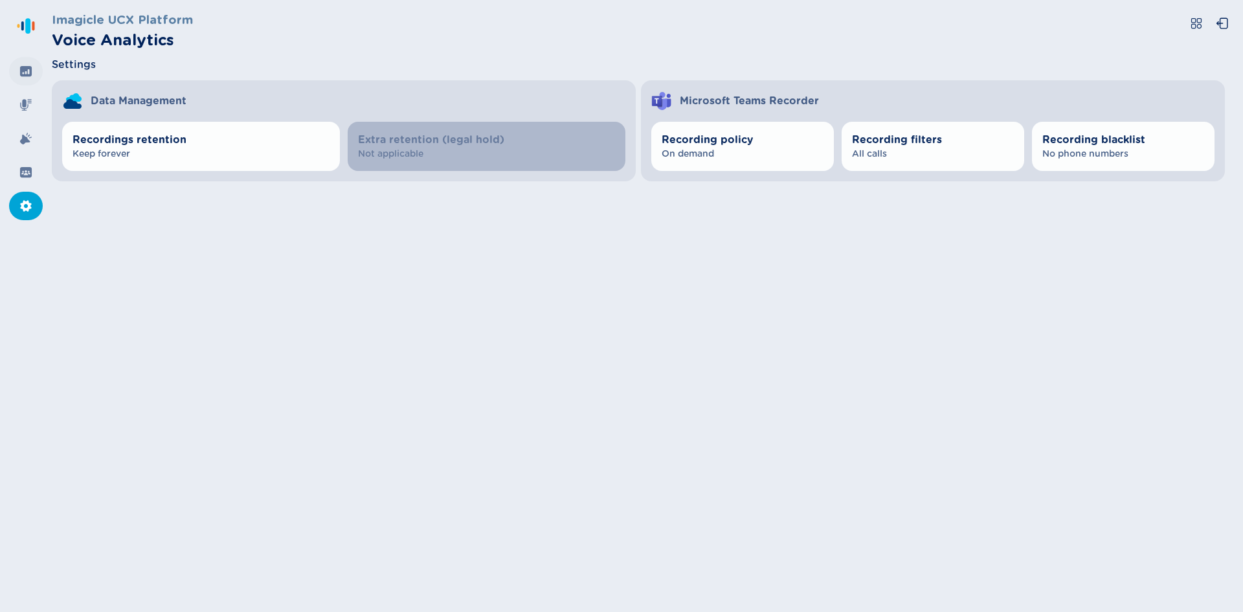
click at [29, 69] on icon at bounding box center [26, 71] width 12 height 10
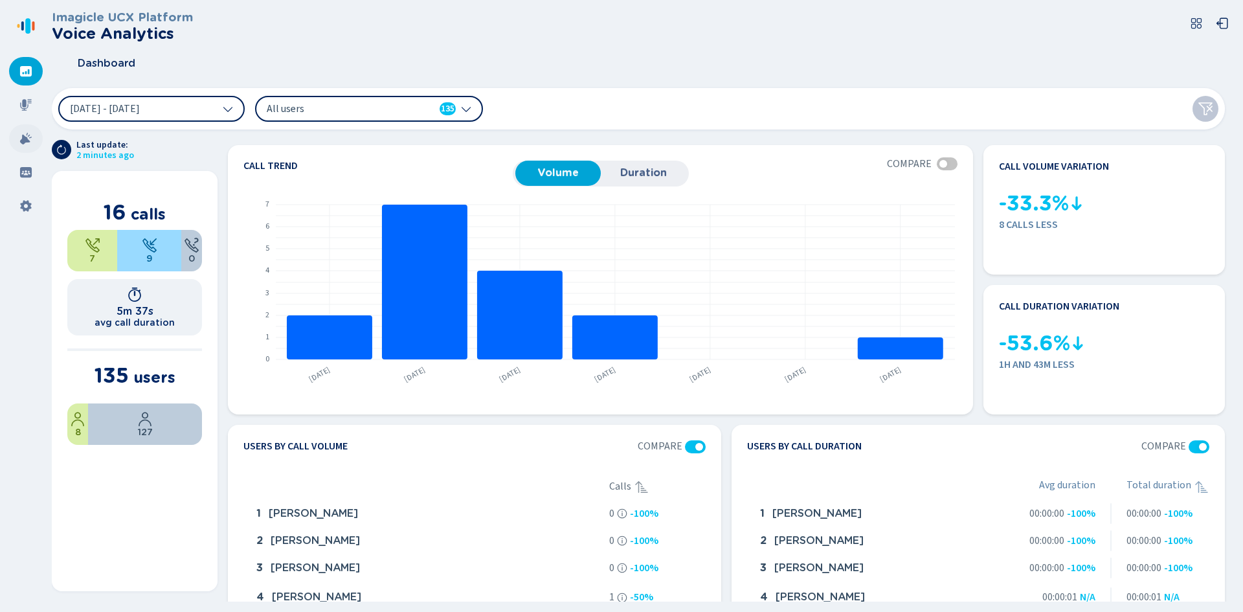
click at [19, 146] on div at bounding box center [26, 138] width 34 height 28
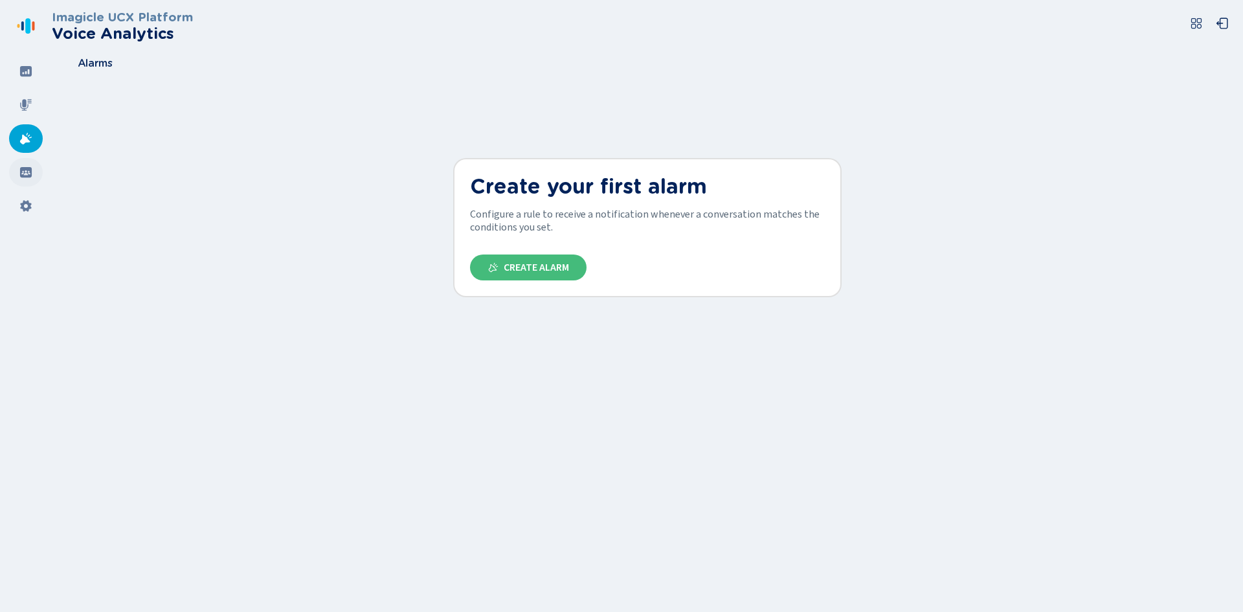
click at [20, 177] on icon at bounding box center [25, 172] width 13 height 13
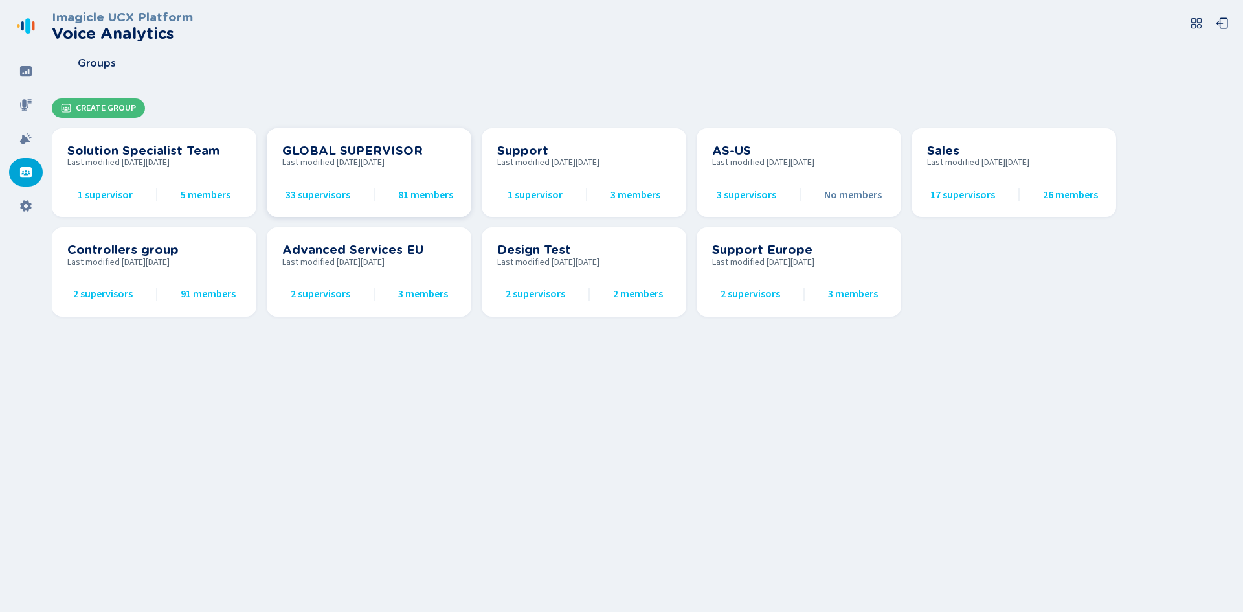
click at [329, 195] on span "33 supervisors" at bounding box center [317, 195] width 65 height 12
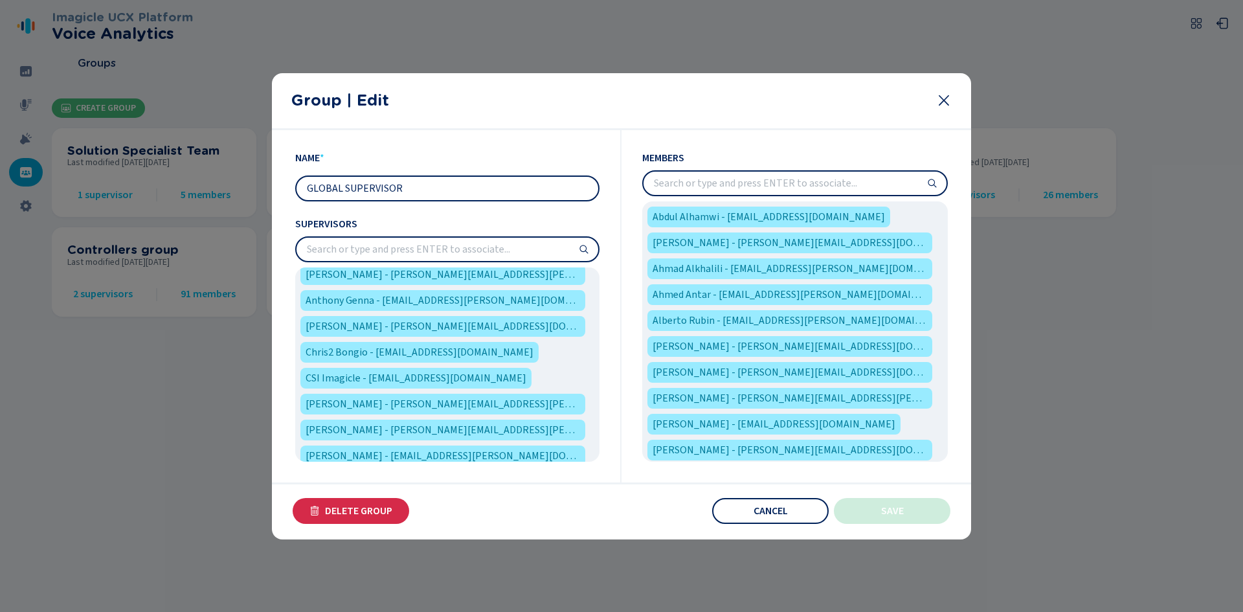
scroll to position [140, 0]
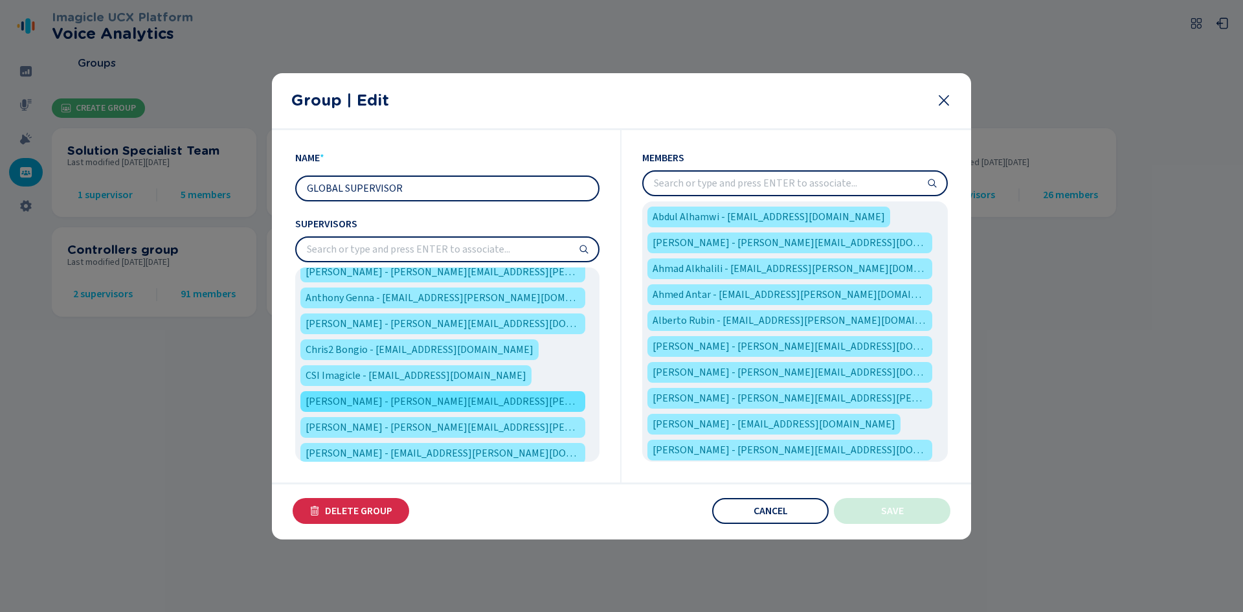
click at [436, 404] on span "[PERSON_NAME] - [PERSON_NAME][EMAIL_ADDRESS][PERSON_NAME][DOMAIN_NAME]" at bounding box center [443, 402] width 274 height 16
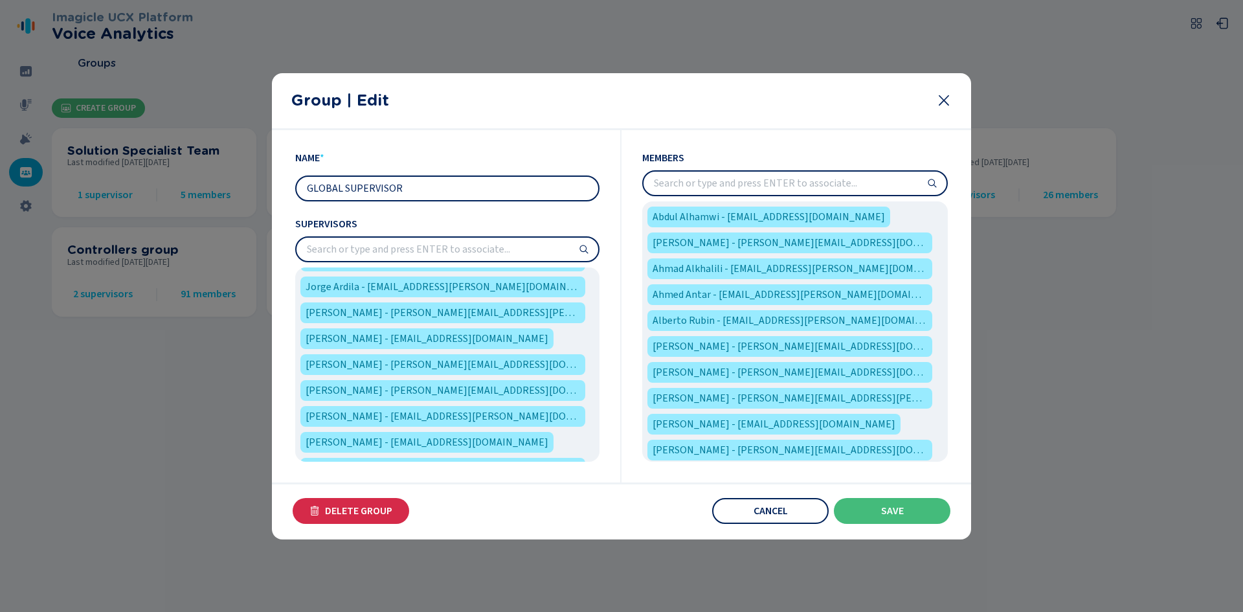
scroll to position [270, 0]
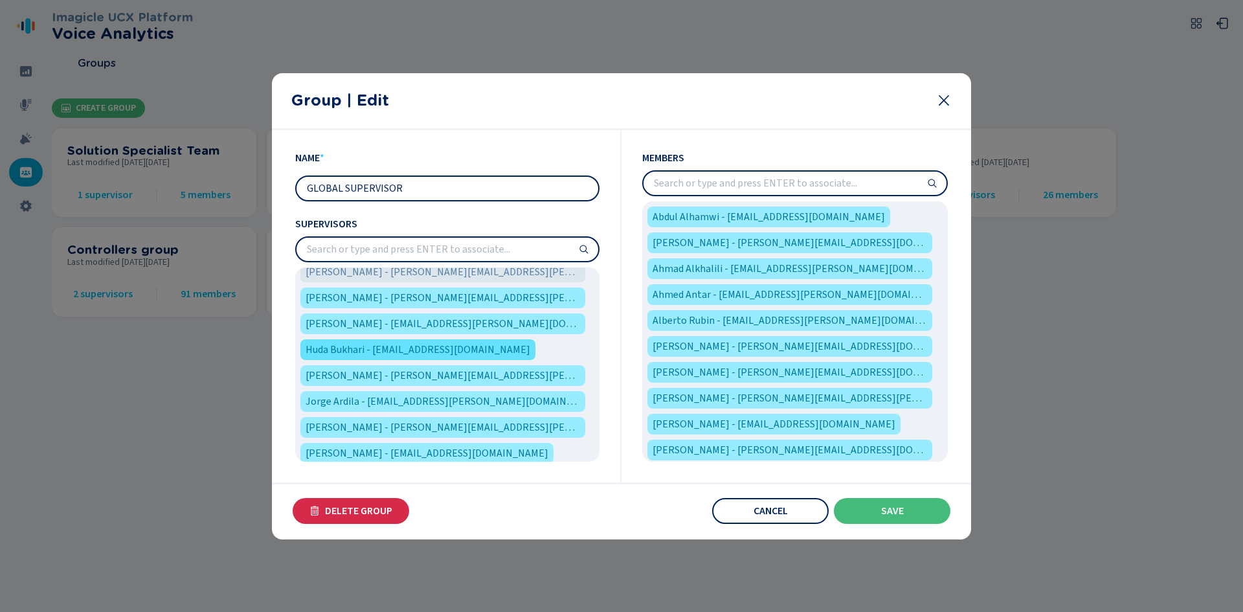
click at [425, 344] on span "Huda Bukhari - [EMAIL_ADDRESS][DOMAIN_NAME]" at bounding box center [418, 350] width 225 height 16
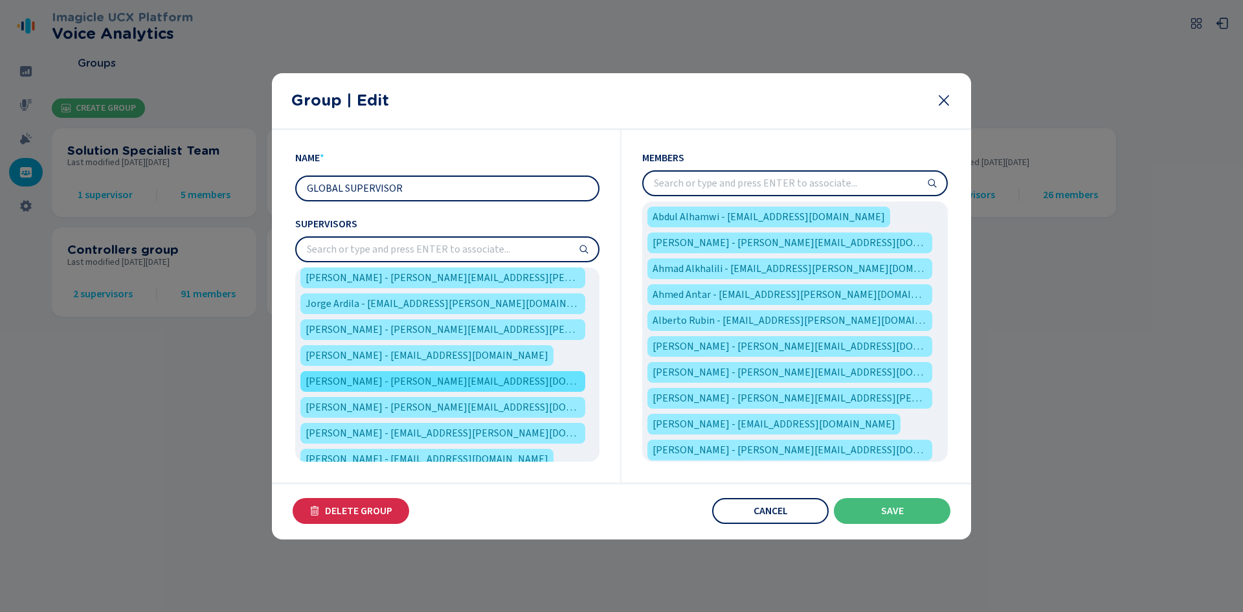
scroll to position [399, 0]
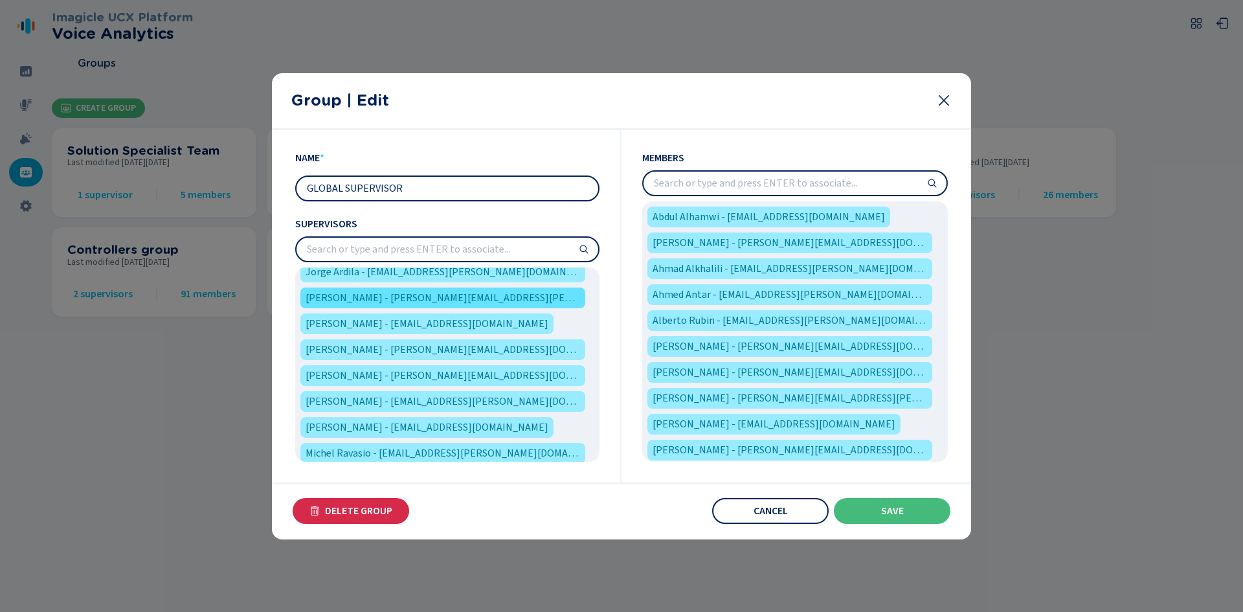
click at [462, 302] on span "[PERSON_NAME] - [PERSON_NAME][EMAIL_ADDRESS][PERSON_NAME][DOMAIN_NAME]" at bounding box center [443, 298] width 274 height 16
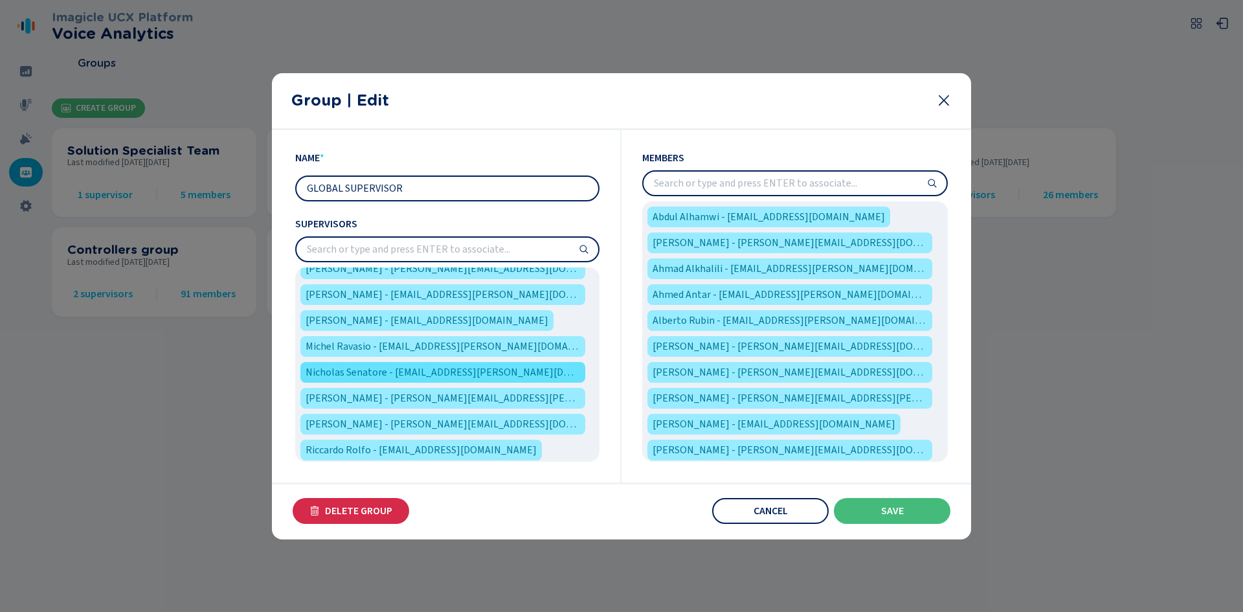
scroll to position [529, 0]
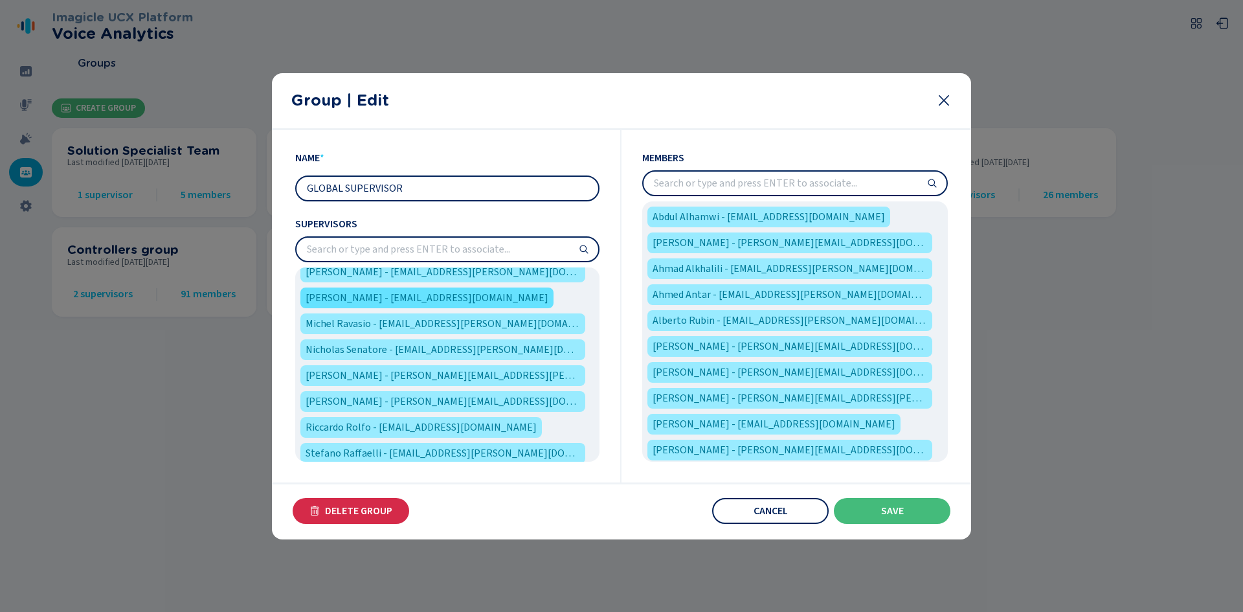
click at [460, 305] on span "[PERSON_NAME] - [EMAIL_ADDRESS][DOMAIN_NAME]" at bounding box center [427, 298] width 243 height 16
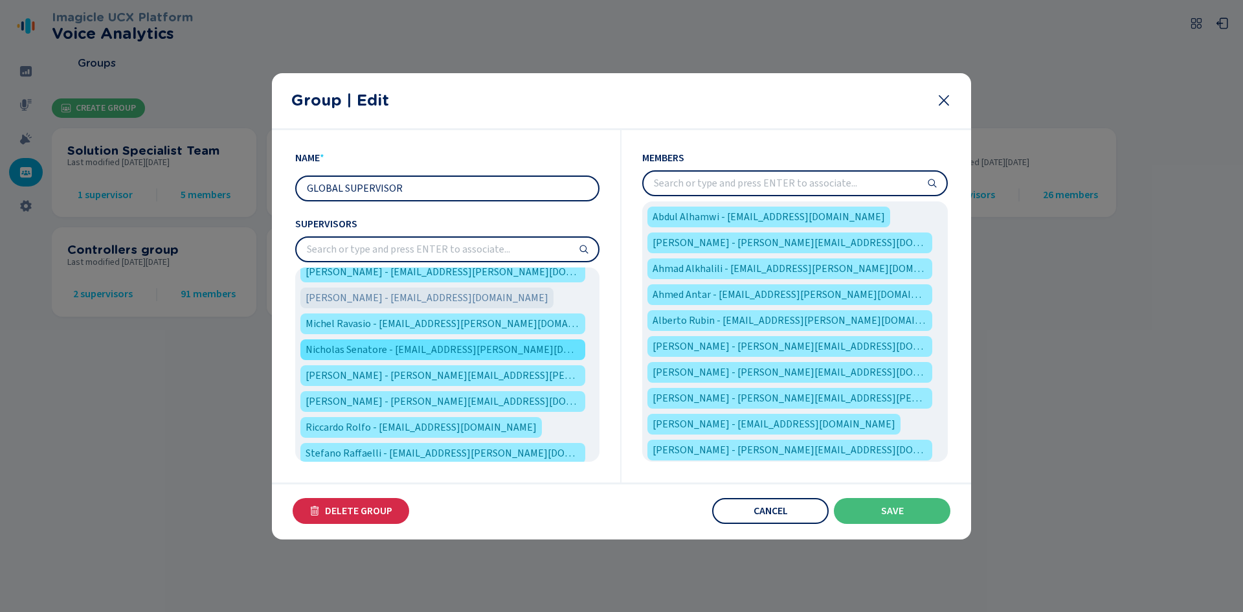
click at [497, 347] on span "Nicholas Senatore - [EMAIL_ADDRESS][PERSON_NAME][DOMAIN_NAME]" at bounding box center [443, 350] width 274 height 16
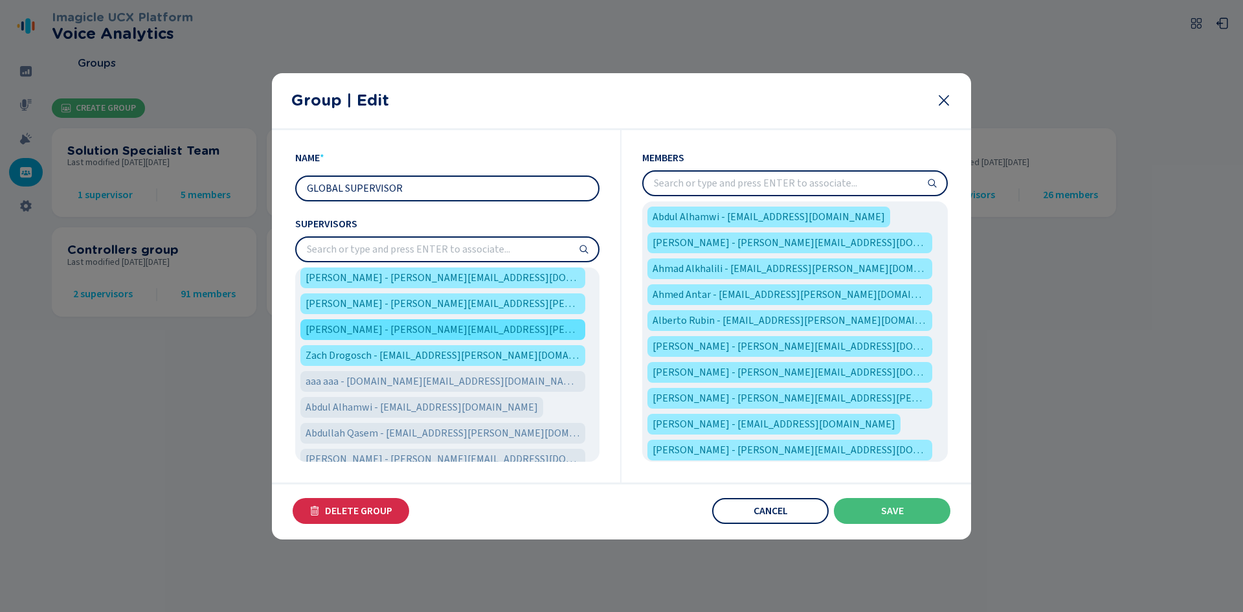
scroll to position [723, 0]
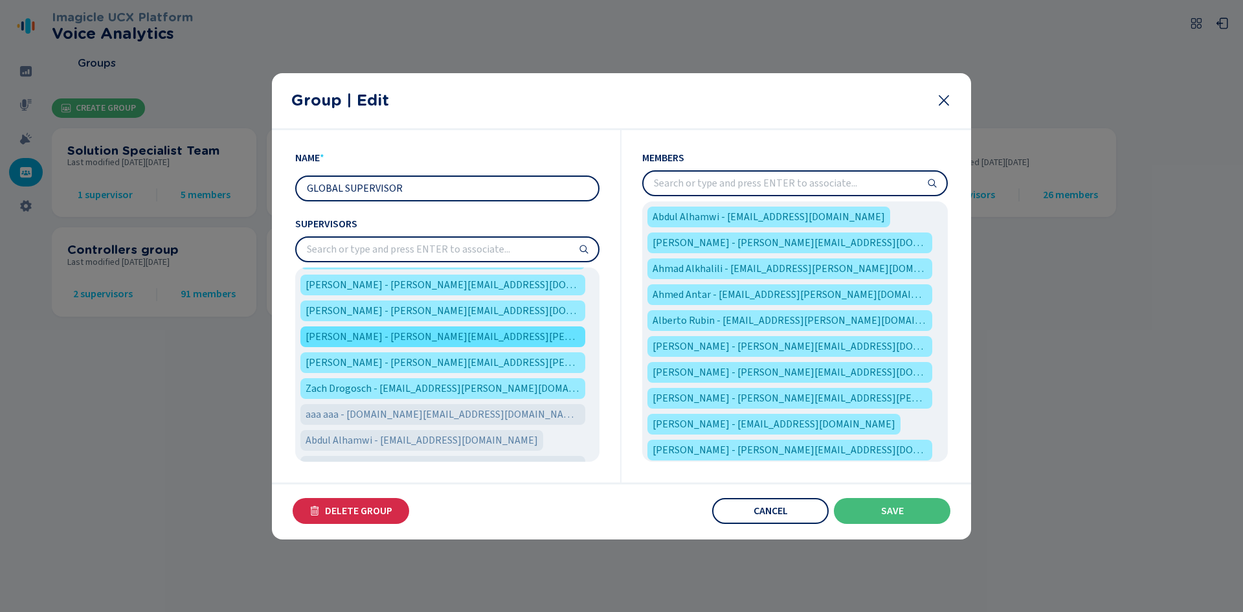
click at [491, 341] on span "[PERSON_NAME] - [PERSON_NAME][EMAIL_ADDRESS][PERSON_NAME][DOMAIN_NAME]" at bounding box center [443, 337] width 274 height 16
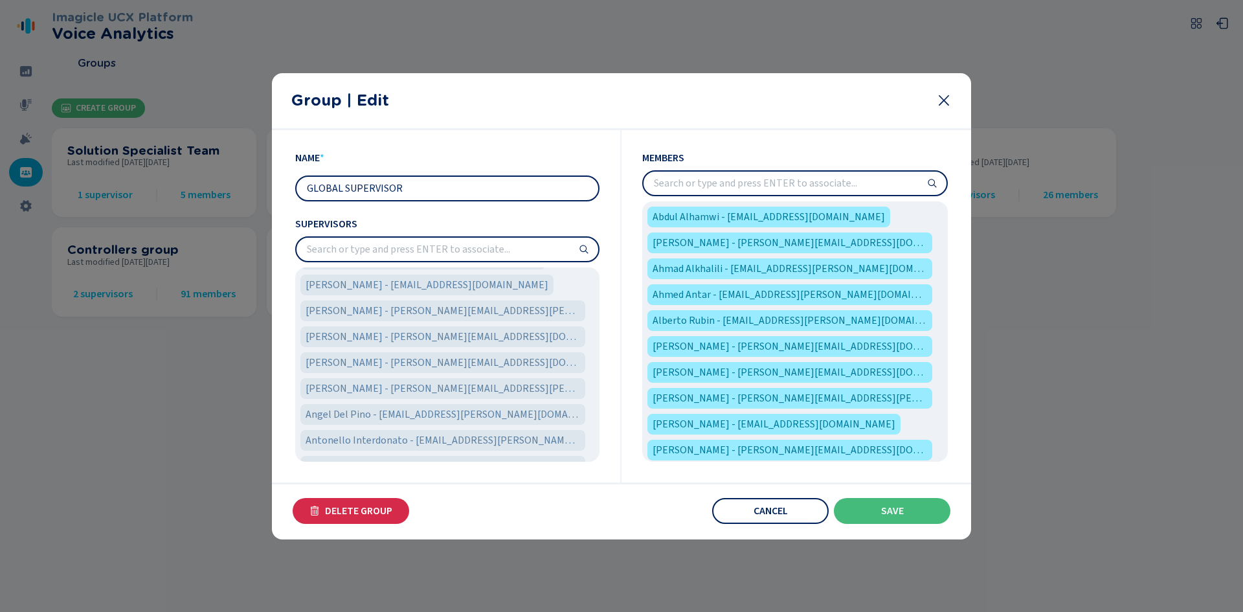
scroll to position [511, 0]
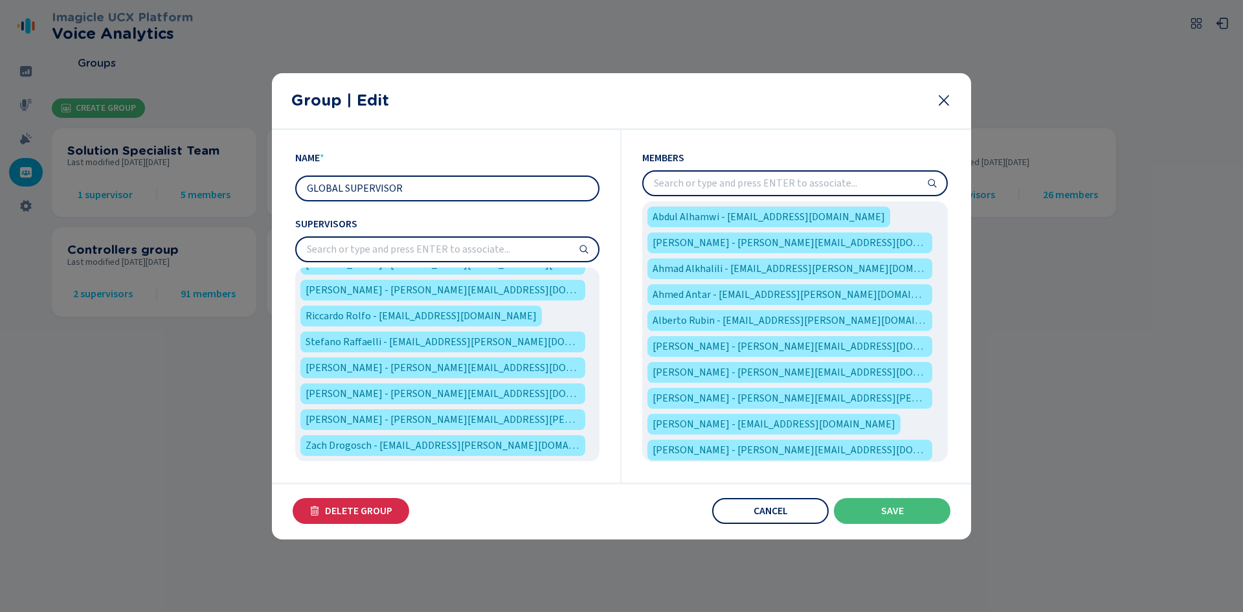
drag, startPoint x: 599, startPoint y: 332, endPoint x: 598, endPoint y: 341, distance: 8.6
click at [598, 340] on div "Name * GLOBAL SUPERVISOR Supervisors Alberto Rubin - [EMAIL_ADDRESS][PERSON_NAM…" at bounding box center [458, 306] width 326 height 352
click at [594, 349] on div "Alberto Rubin - [EMAIL_ADDRESS][PERSON_NAME][DOMAIN_NAME] [PERSON_NAME] - [PERS…" at bounding box center [447, 364] width 304 height 194
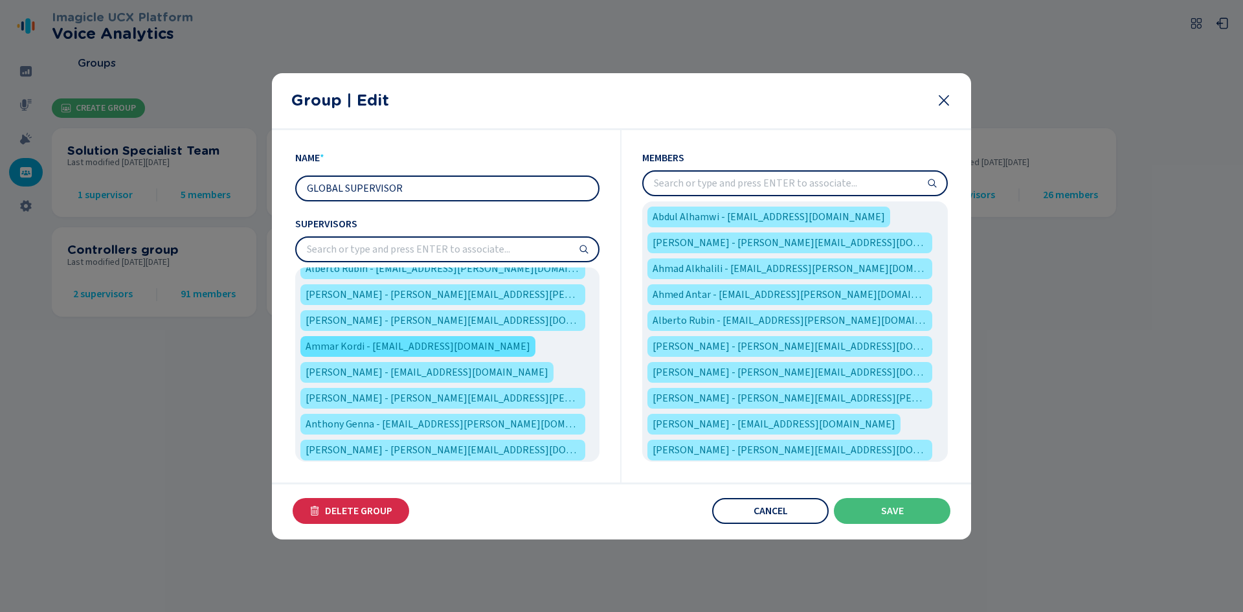
scroll to position [0, 0]
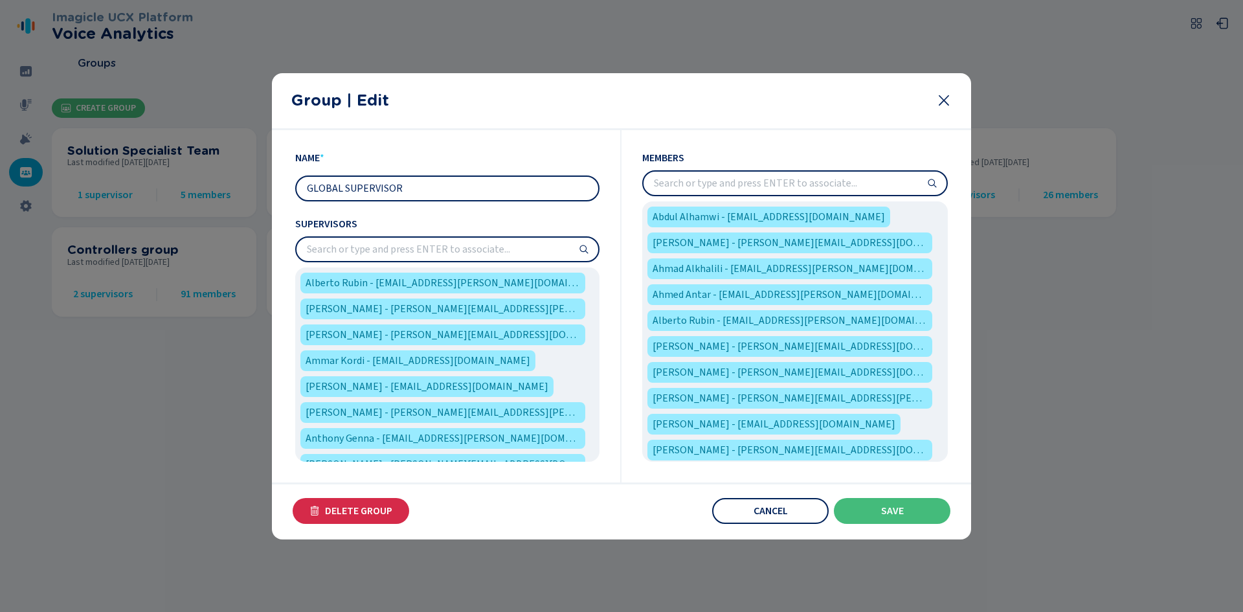
drag, startPoint x: 447, startPoint y: 454, endPoint x: 548, endPoint y: 99, distance: 368.8
click at [548, 99] on h2 "Group | Edit" at bounding box center [608, 100] width 634 height 18
click at [893, 512] on span "Save" at bounding box center [892, 511] width 23 height 10
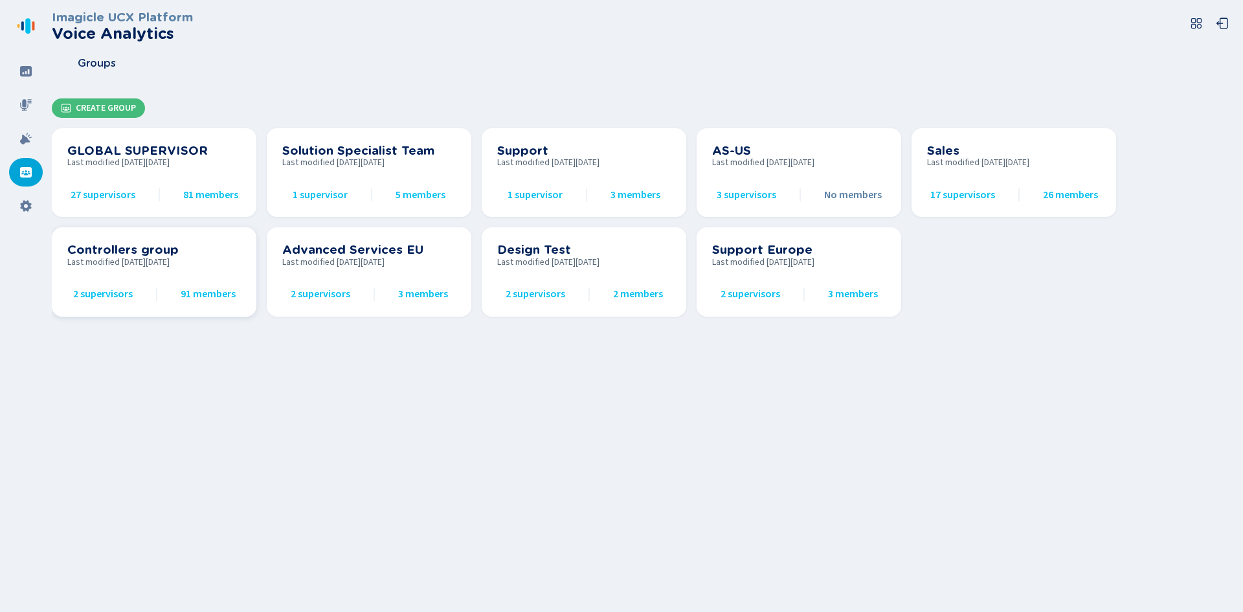
click at [84, 298] on span "2 supervisors" at bounding box center [103, 294] width 60 height 12
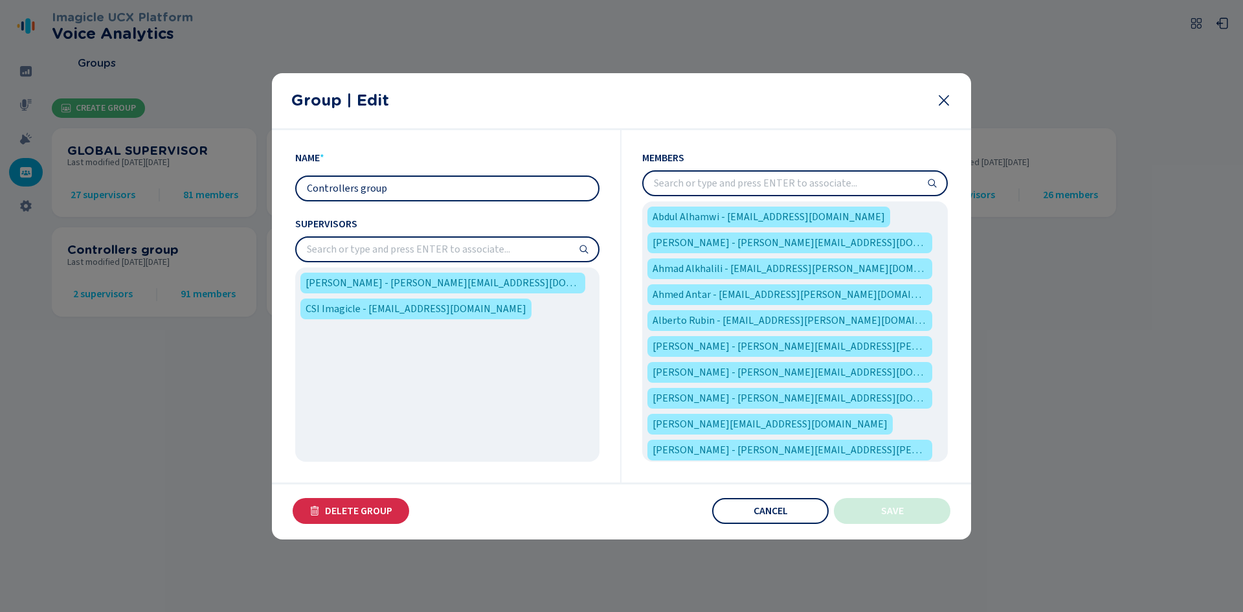
click at [142, 390] on div at bounding box center [621, 306] width 1243 height 612
click at [774, 510] on span "Cancel" at bounding box center [771, 511] width 34 height 10
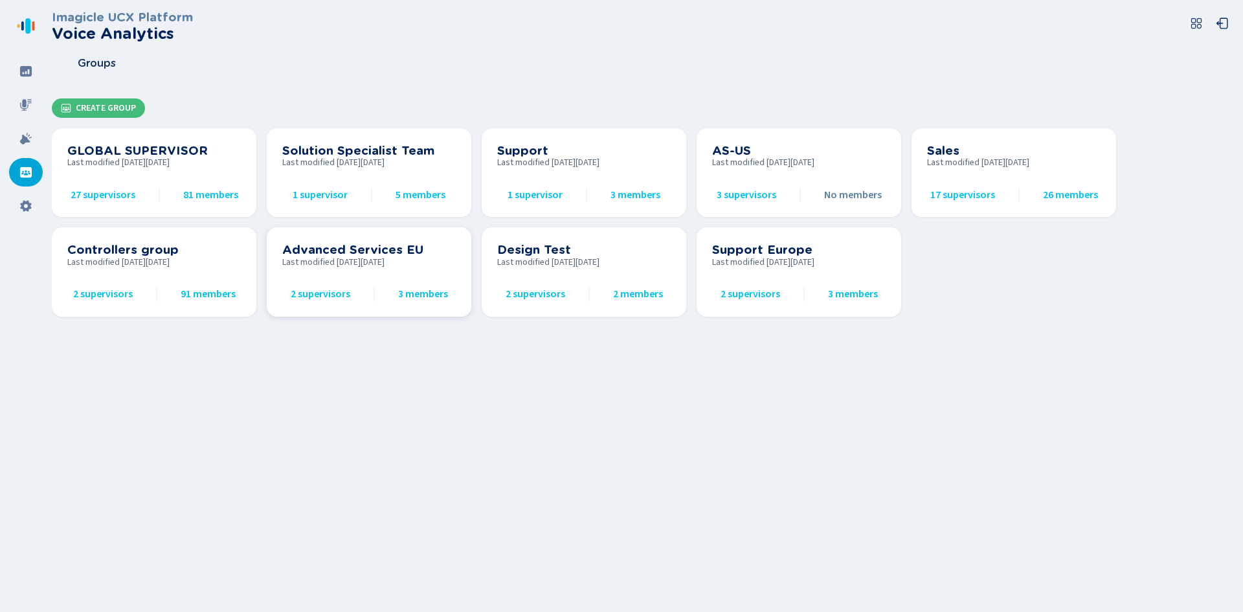
click at [322, 296] on span "2 supervisors" at bounding box center [321, 294] width 60 height 12
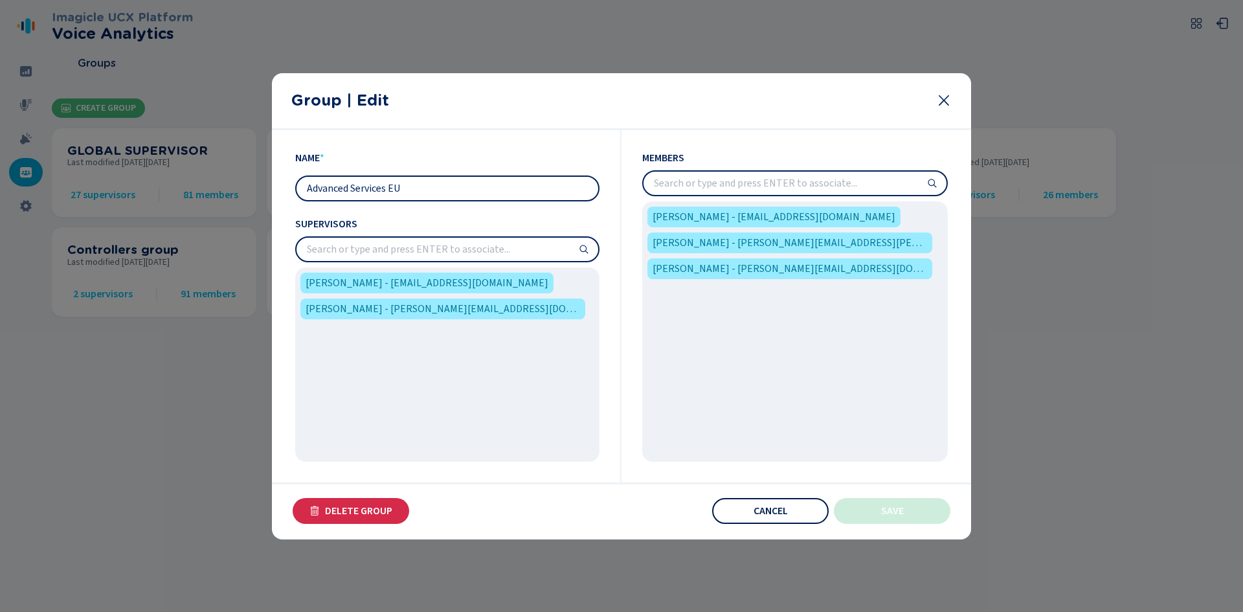
click at [748, 515] on button "Cancel" at bounding box center [770, 511] width 117 height 26
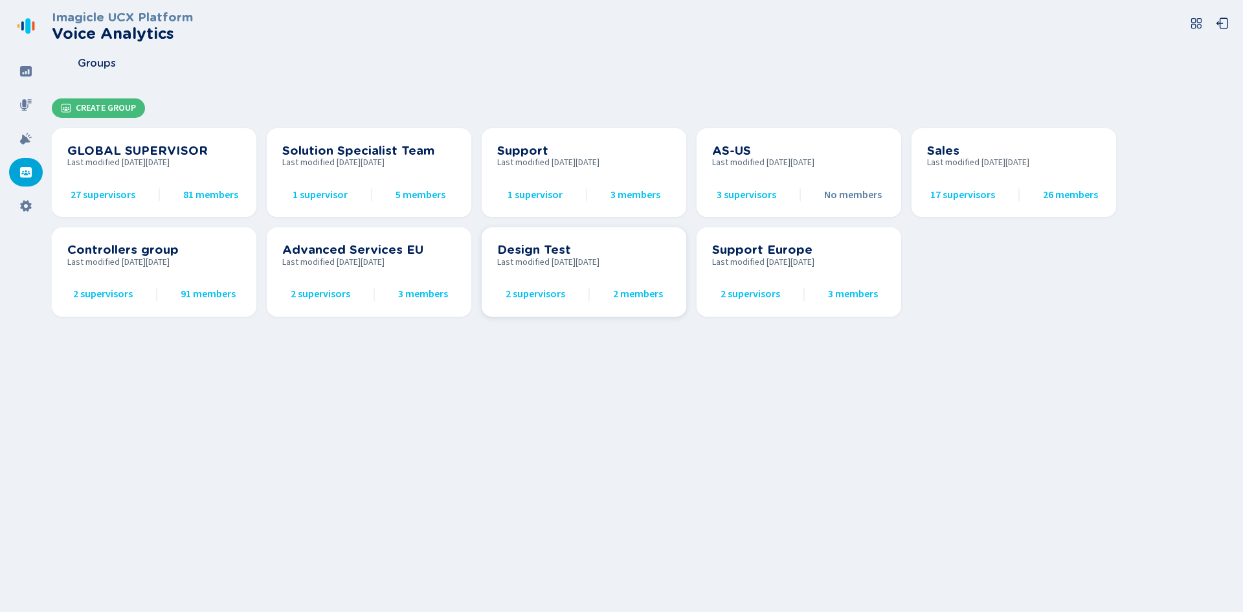
click at [539, 291] on span "2 supervisors" at bounding box center [536, 294] width 60 height 12
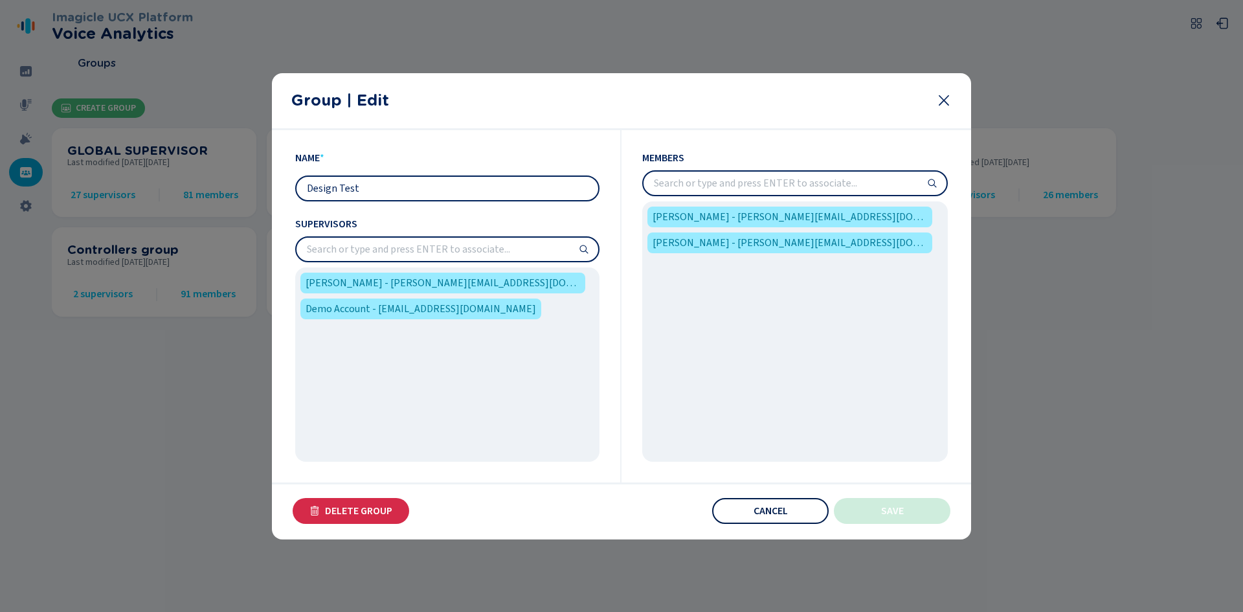
click at [754, 522] on button "Cancel" at bounding box center [770, 511] width 117 height 26
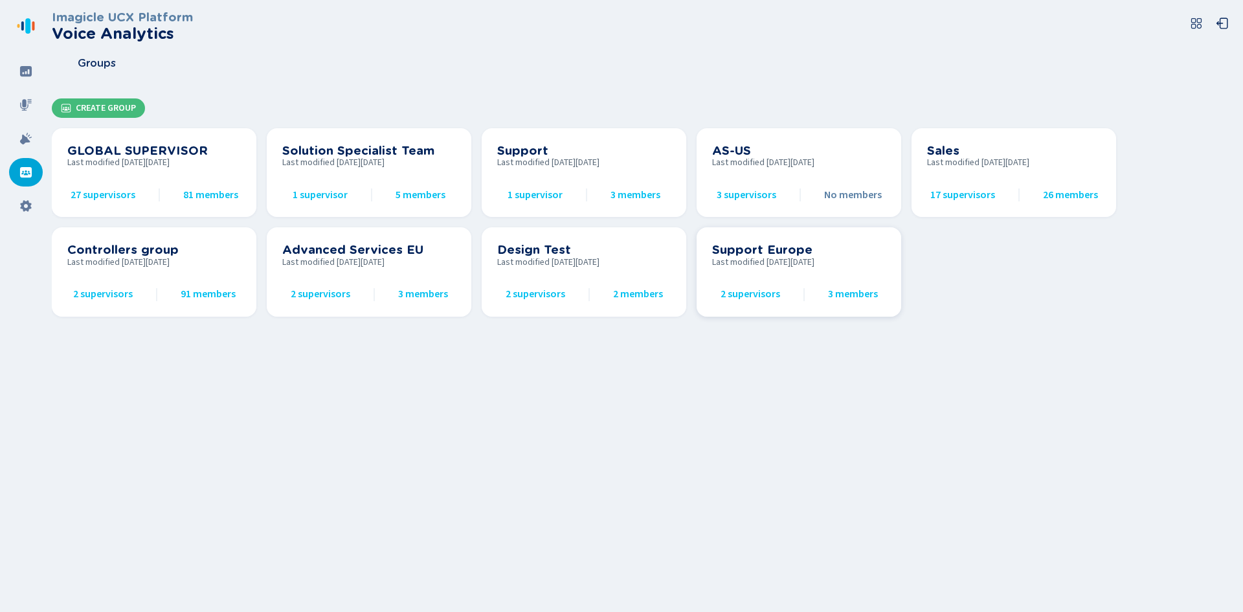
click at [729, 293] on span "2 supervisors" at bounding box center [751, 294] width 60 height 12
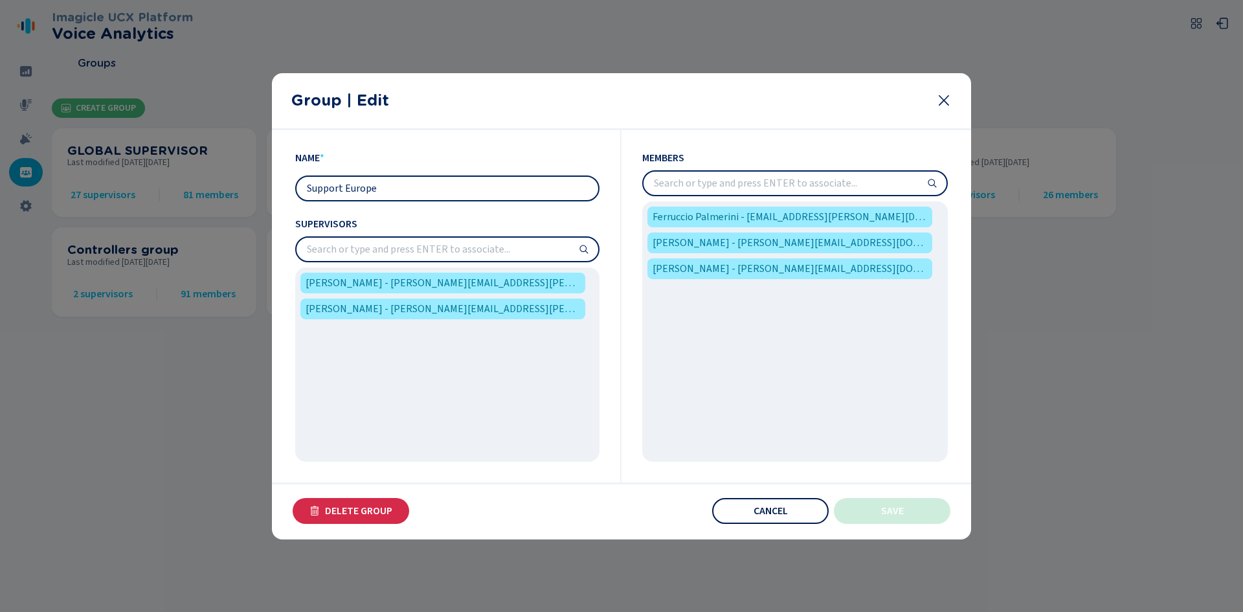
click at [738, 517] on button "Cancel" at bounding box center [770, 511] width 117 height 26
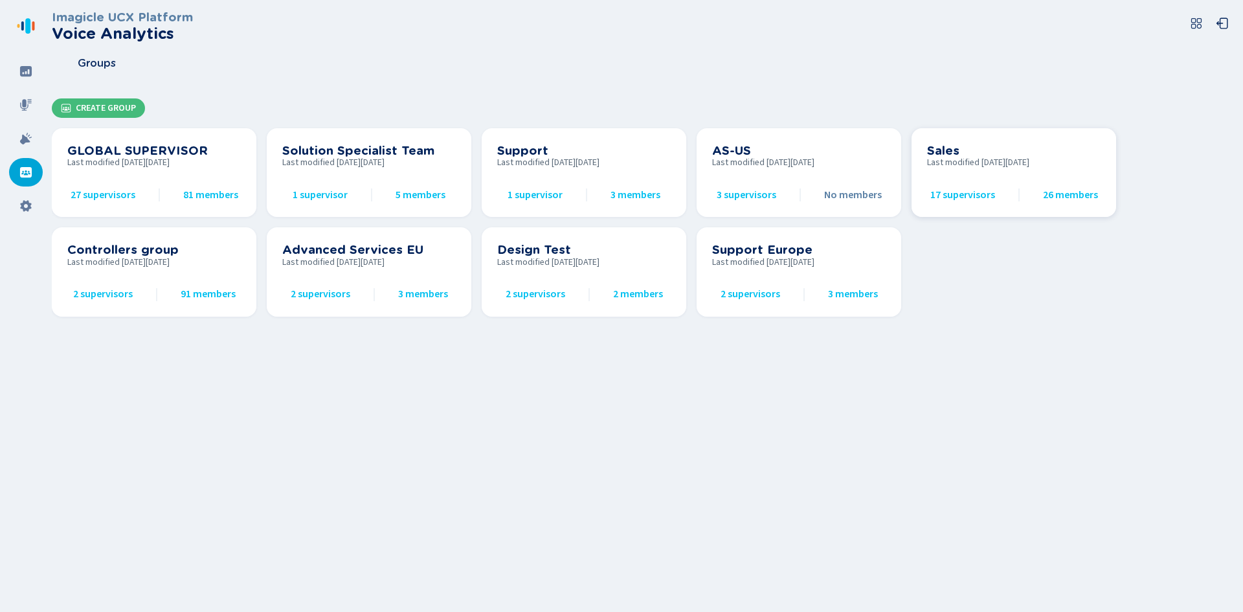
click at [946, 196] on span "17 supervisors" at bounding box center [962, 195] width 65 height 12
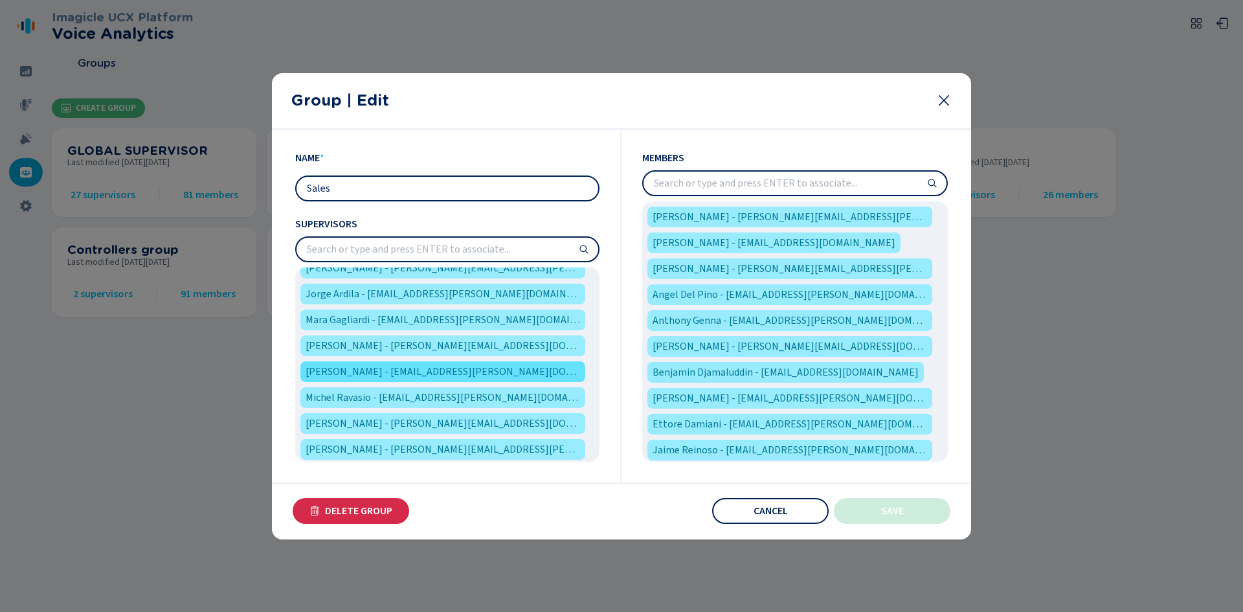
scroll to position [251, 0]
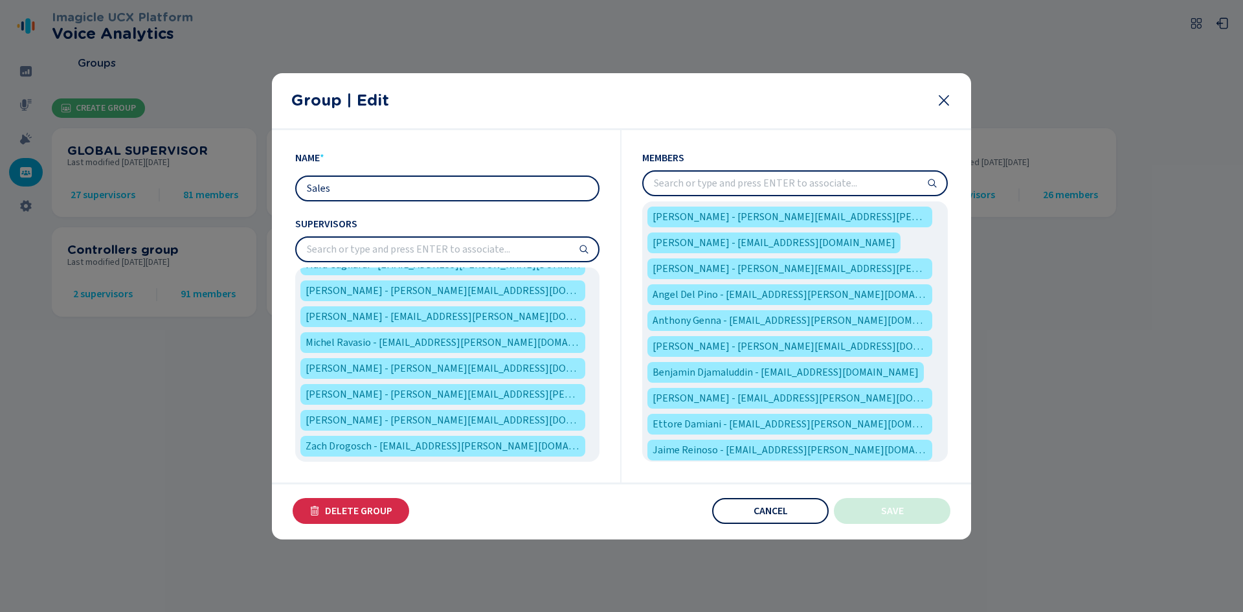
click at [787, 509] on span "Cancel" at bounding box center [771, 511] width 34 height 10
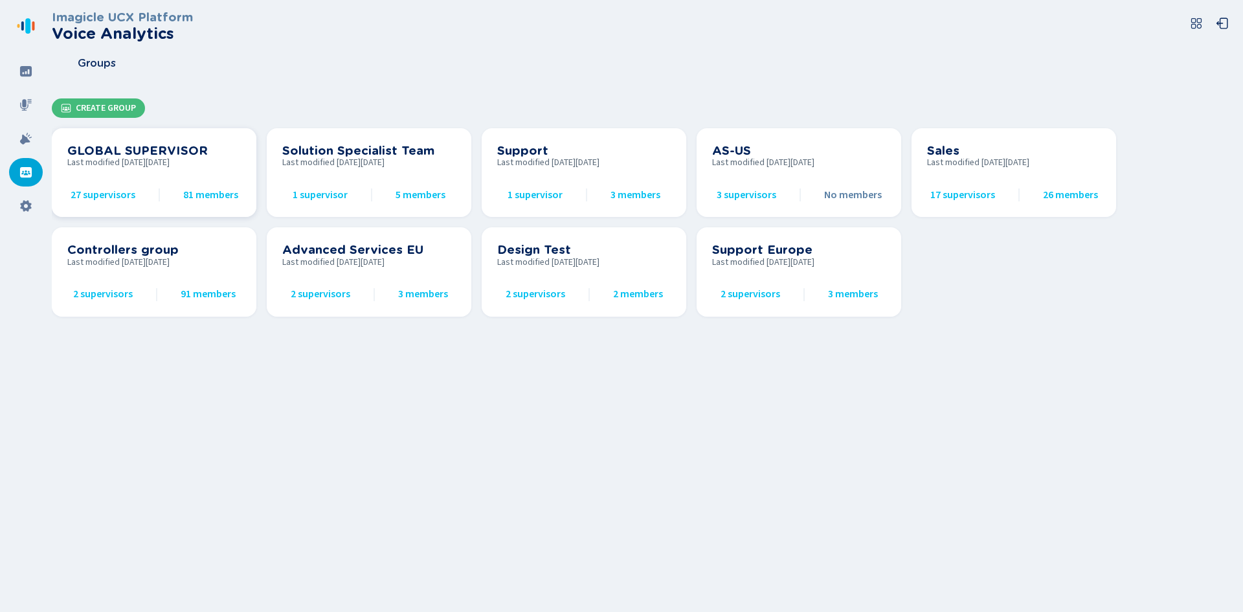
click at [192, 196] on span "81 members" at bounding box center [210, 195] width 55 height 12
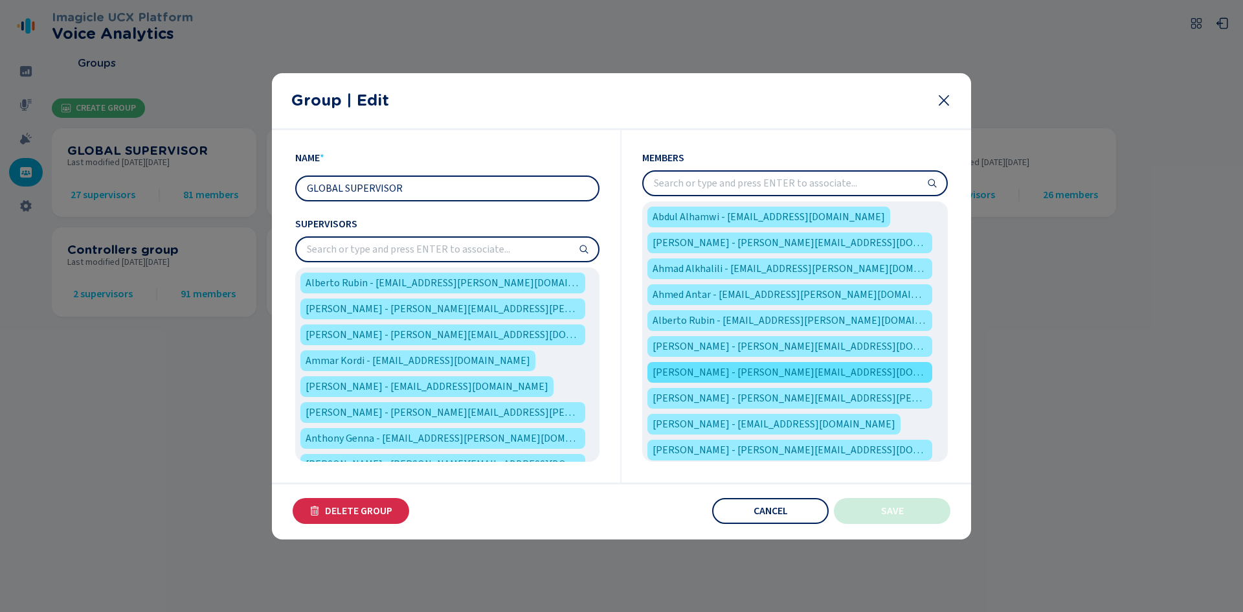
drag, startPoint x: 758, startPoint y: 513, endPoint x: 662, endPoint y: 365, distance: 176.9
click at [662, 368] on section "Name * GLOBAL SUPERVISOR Supervisors Alberto Rubin - [EMAIL_ADDRESS][PERSON_NAM…" at bounding box center [621, 334] width 699 height 409
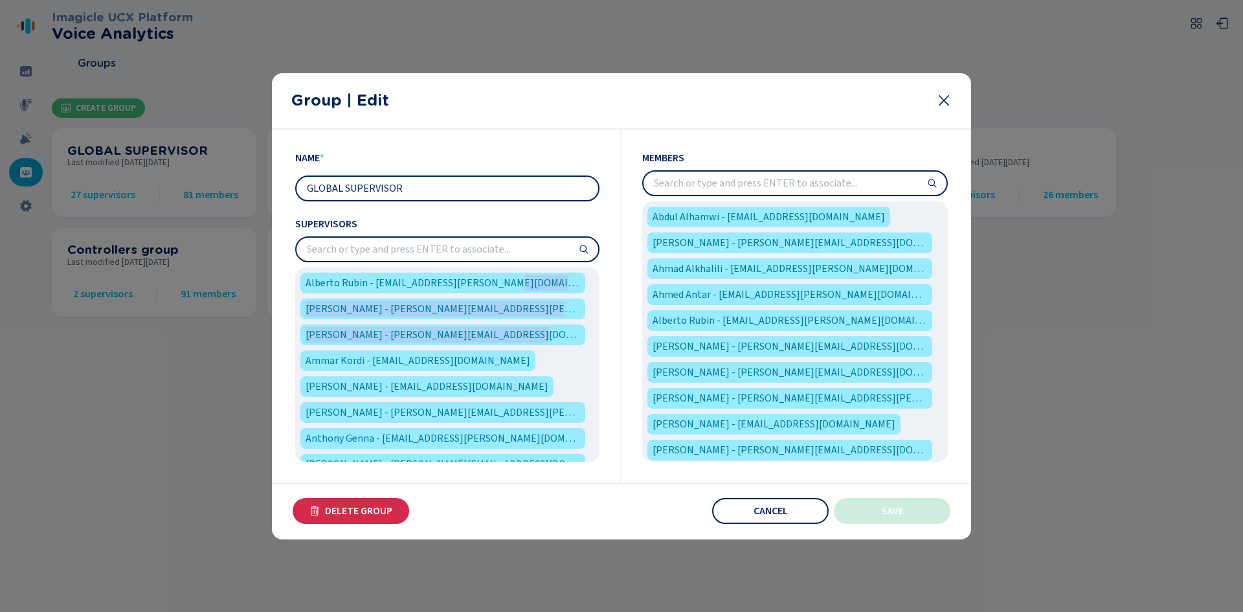
drag, startPoint x: 596, startPoint y: 282, endPoint x: 599, endPoint y: 307, distance: 25.5
click at [599, 307] on div "Alberto Rubin - [EMAIL_ADDRESS][PERSON_NAME][DOMAIN_NAME] [PERSON_NAME] - [PERS…" at bounding box center [447, 364] width 304 height 194
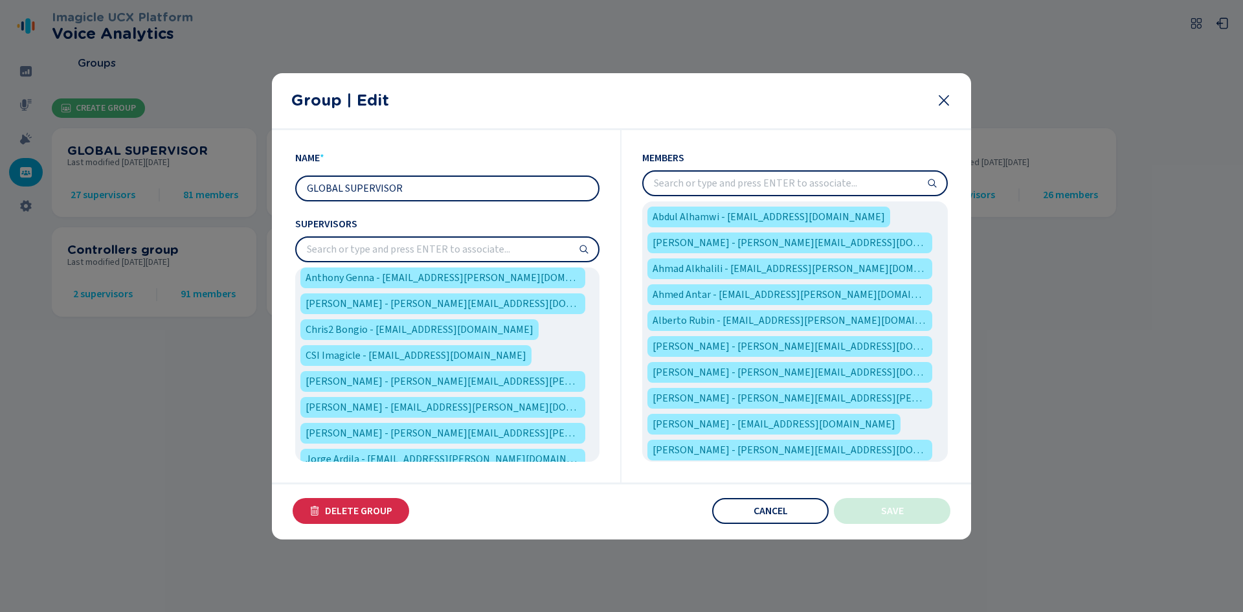
scroll to position [170, 0]
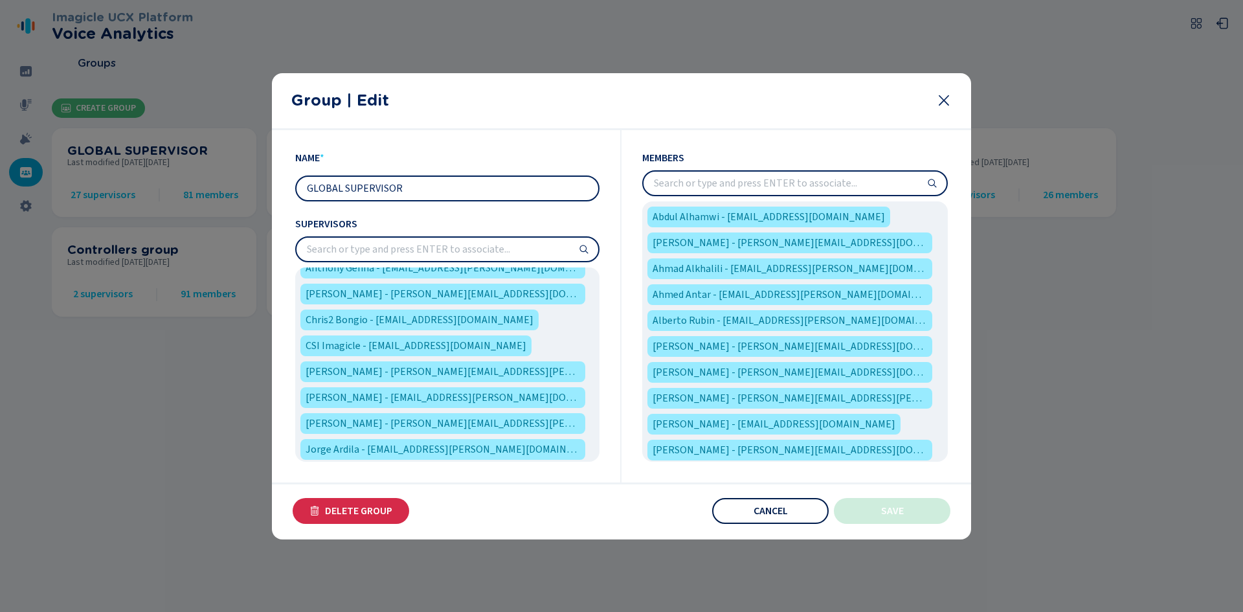
click at [743, 519] on button "Cancel" at bounding box center [770, 511] width 117 height 26
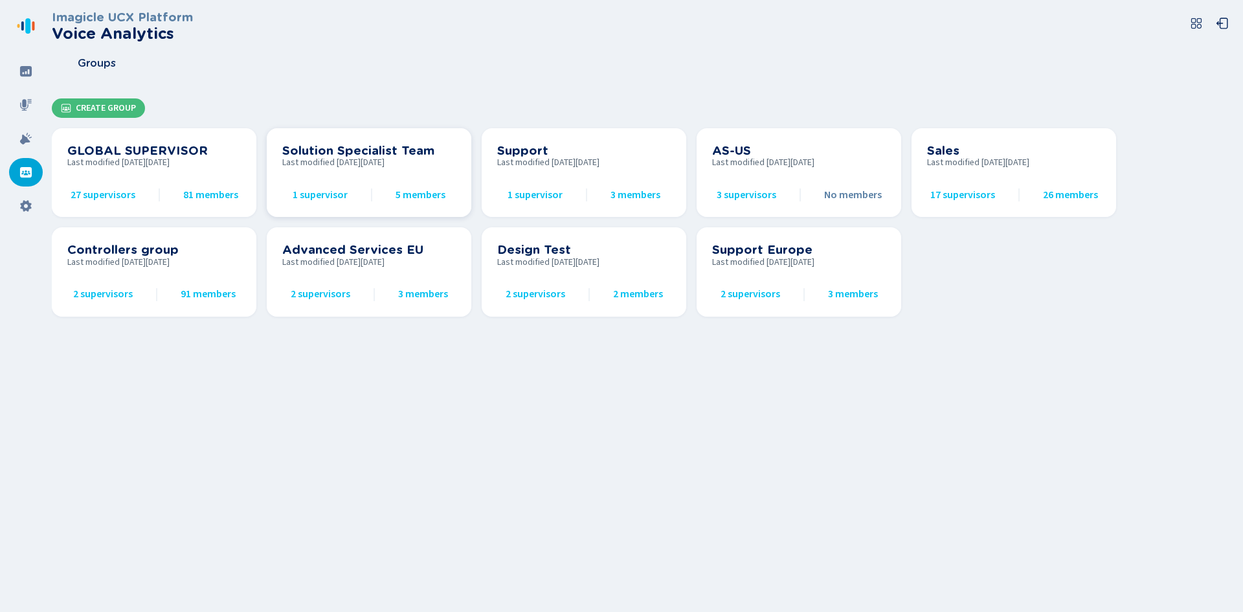
click at [329, 190] on span "1 supervisor" at bounding box center [320, 195] width 55 height 12
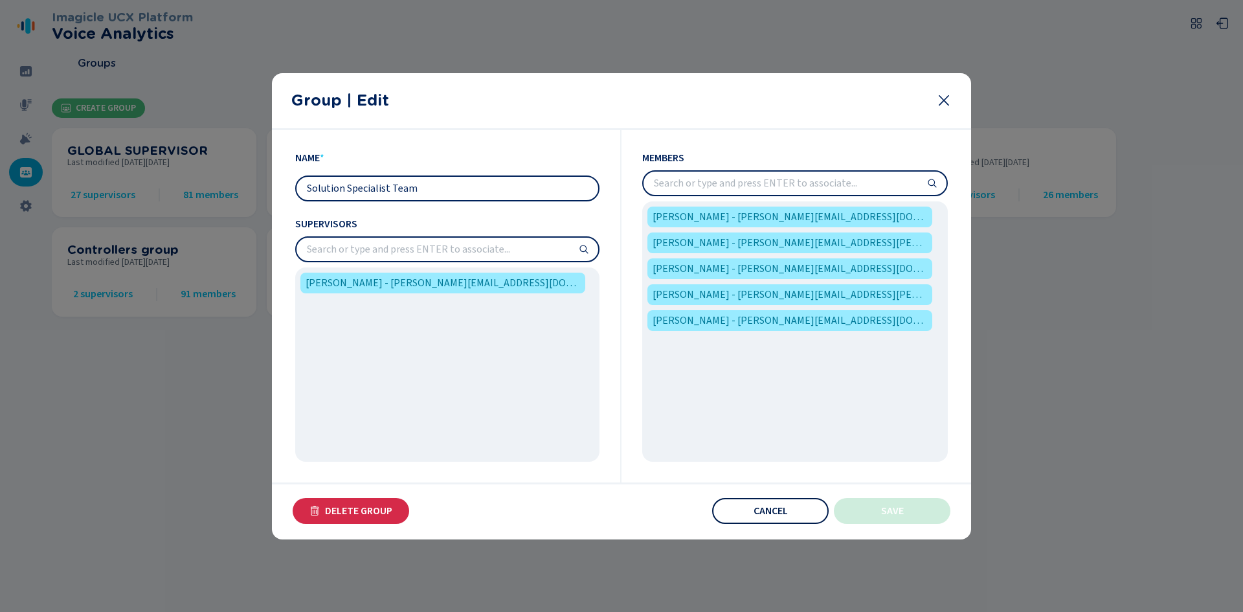
click at [770, 512] on span "Cancel" at bounding box center [771, 511] width 34 height 10
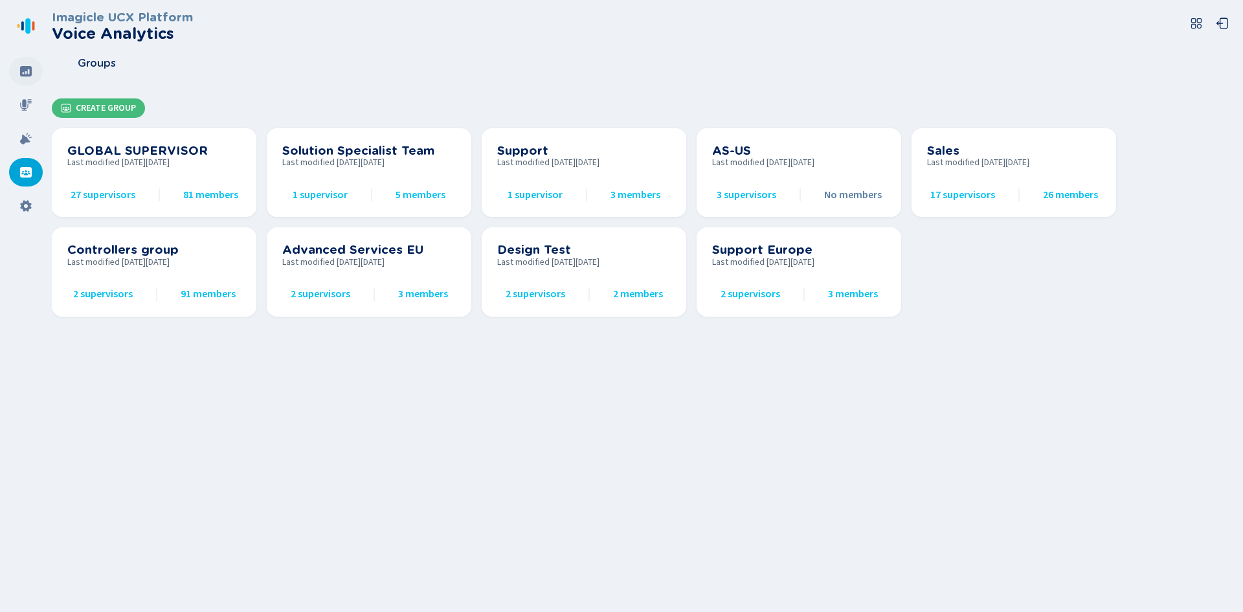
click at [24, 68] on icon at bounding box center [26, 71] width 12 height 10
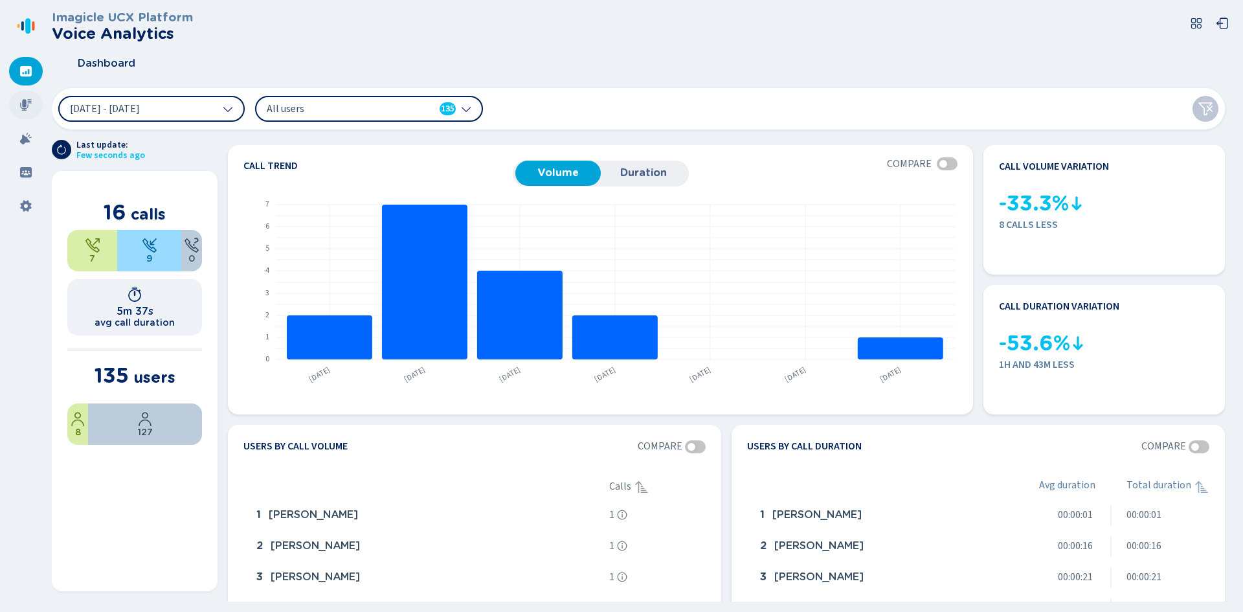
click at [20, 102] on icon at bounding box center [25, 104] width 13 height 13
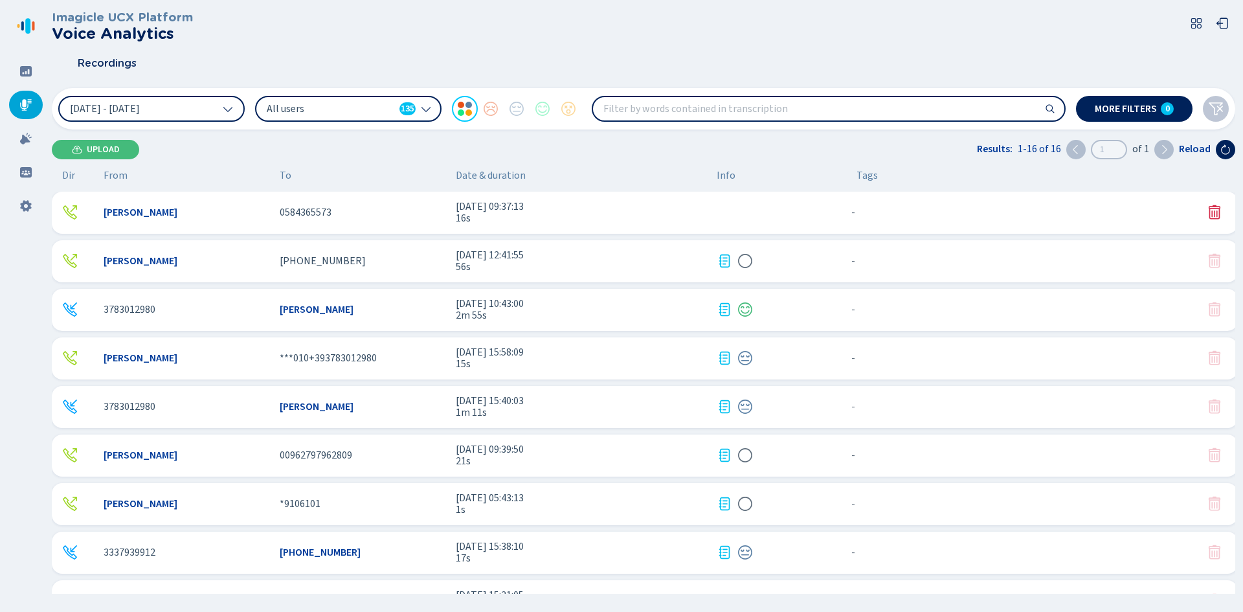
click at [425, 209] on div "0584365573" at bounding box center [363, 213] width 166 height 12
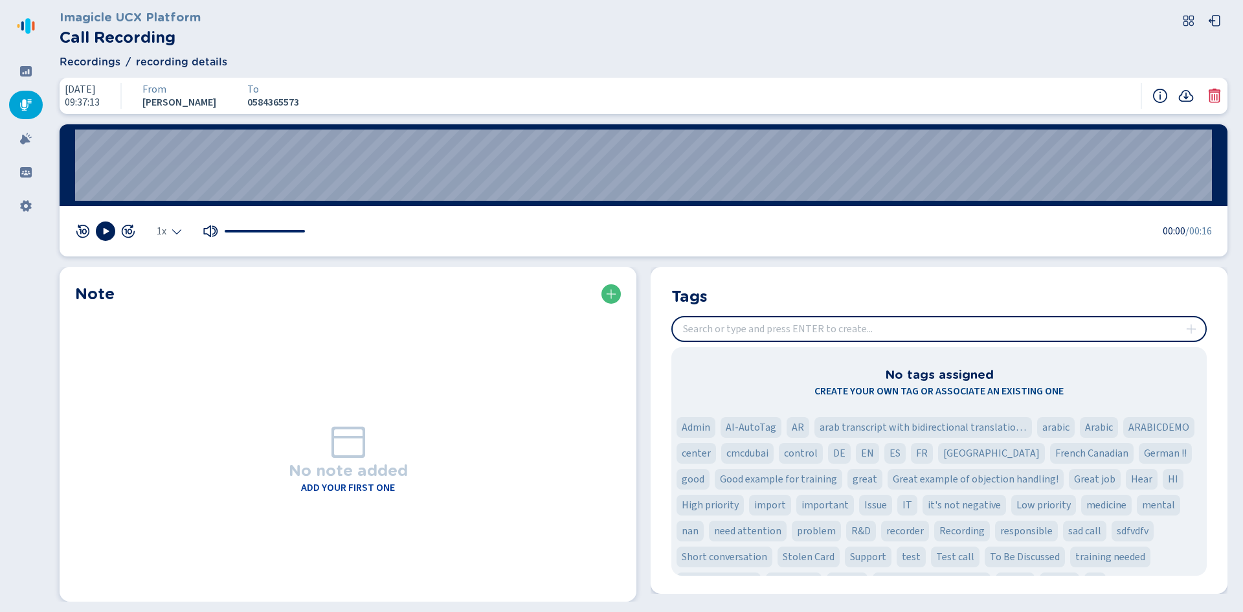
click at [21, 104] on icon at bounding box center [25, 104] width 13 height 13
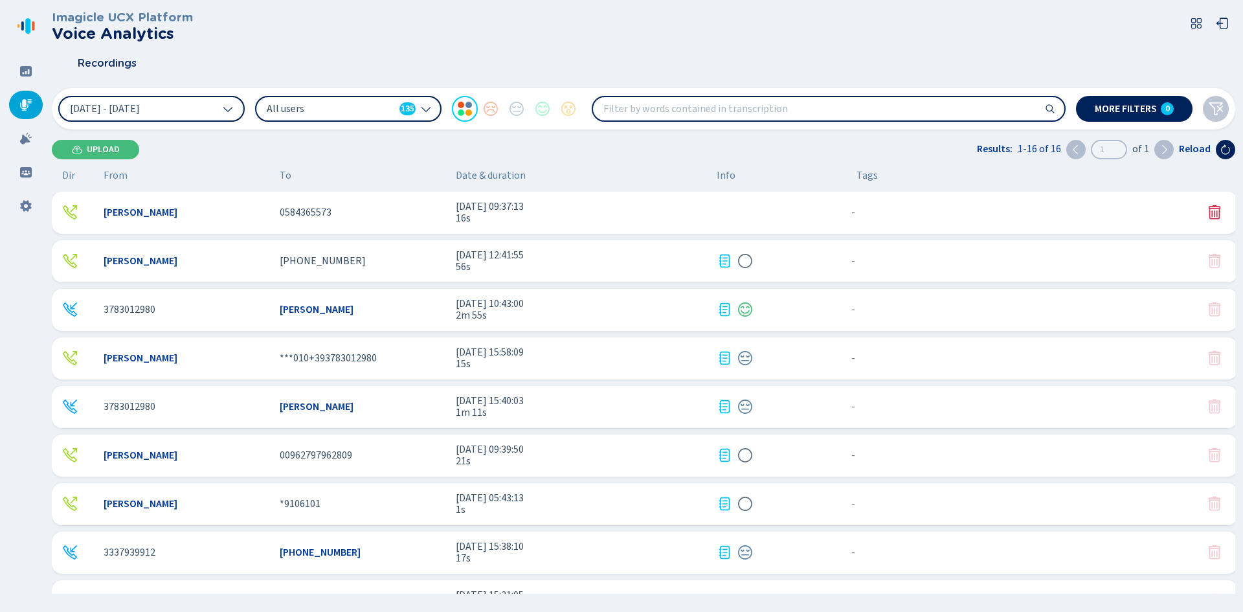
click at [212, 260] on div "[PERSON_NAME]" at bounding box center [187, 261] width 166 height 12
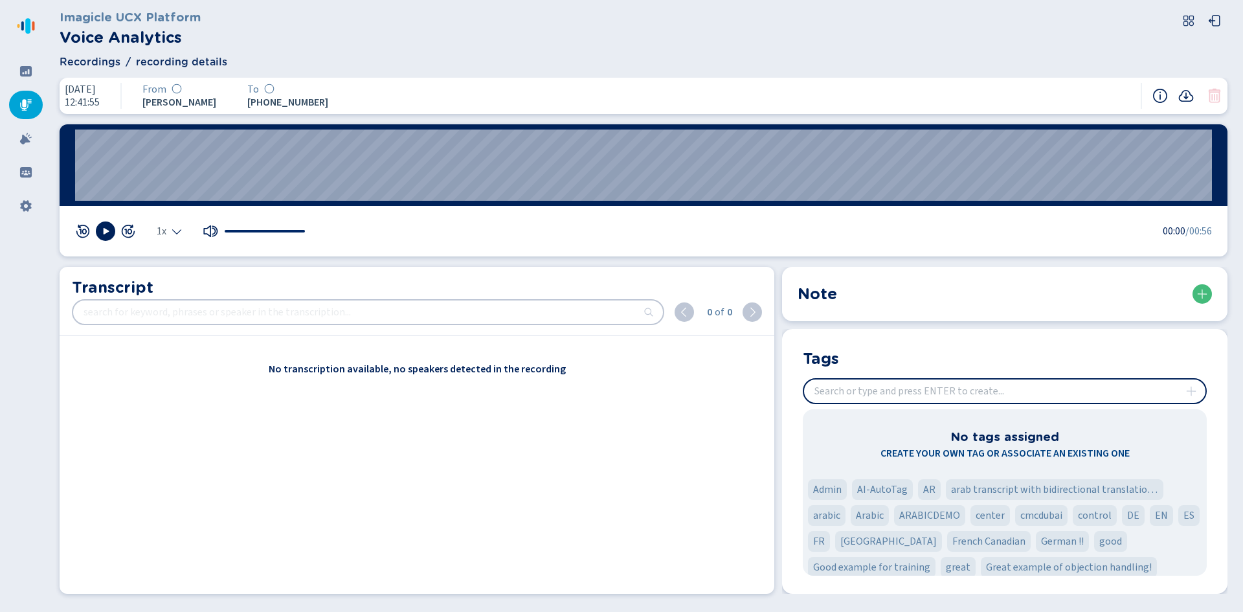
click at [30, 100] on icon at bounding box center [26, 105] width 12 height 12
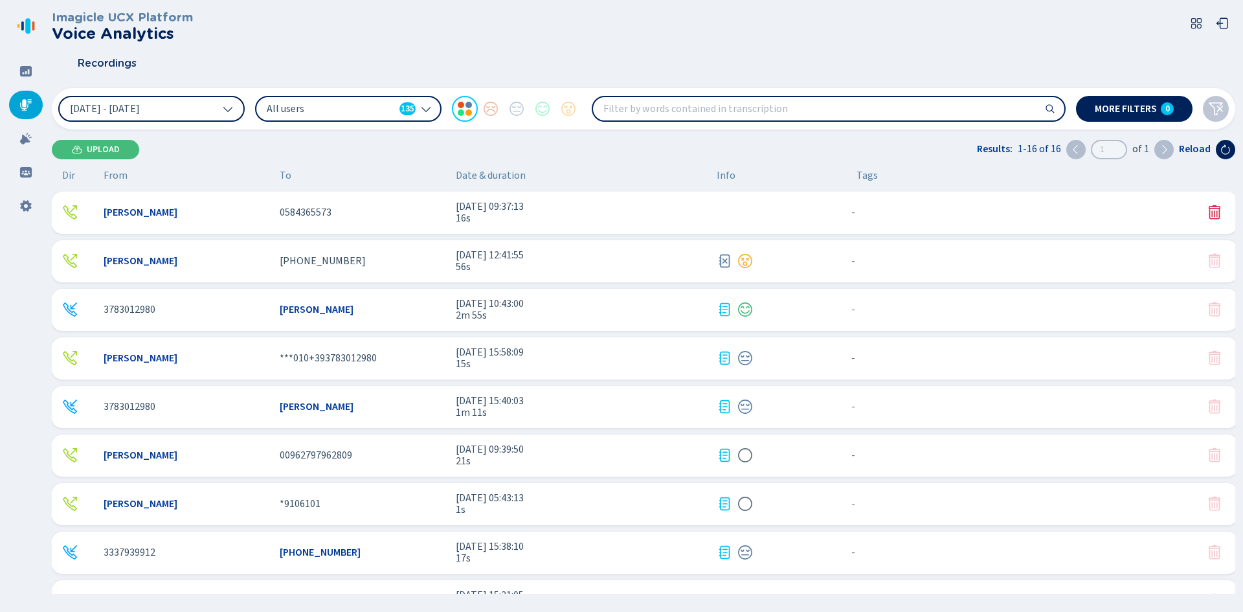
click at [306, 210] on span "0584365573" at bounding box center [306, 213] width 52 height 12
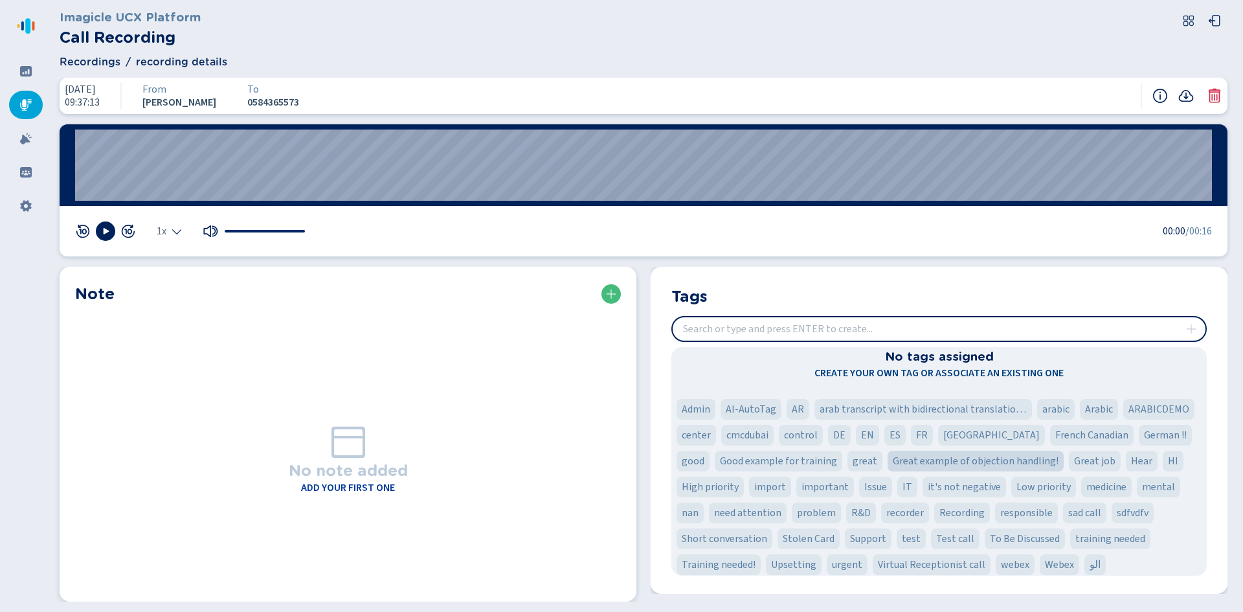
scroll to position [23, 0]
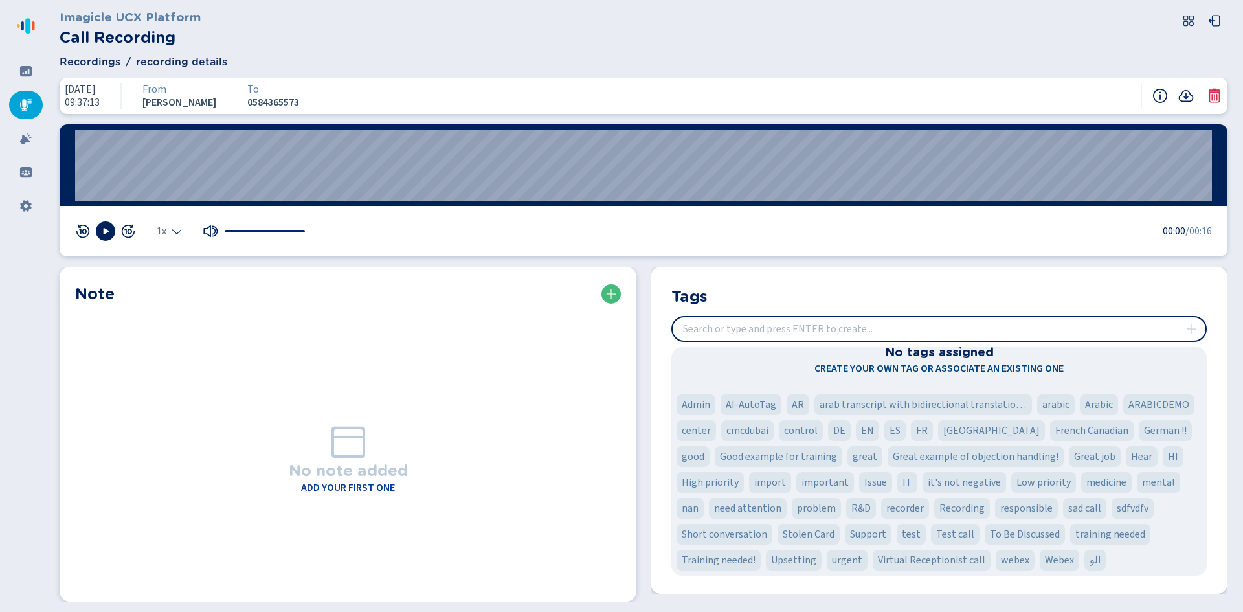
click at [14, 105] on div at bounding box center [26, 105] width 34 height 28
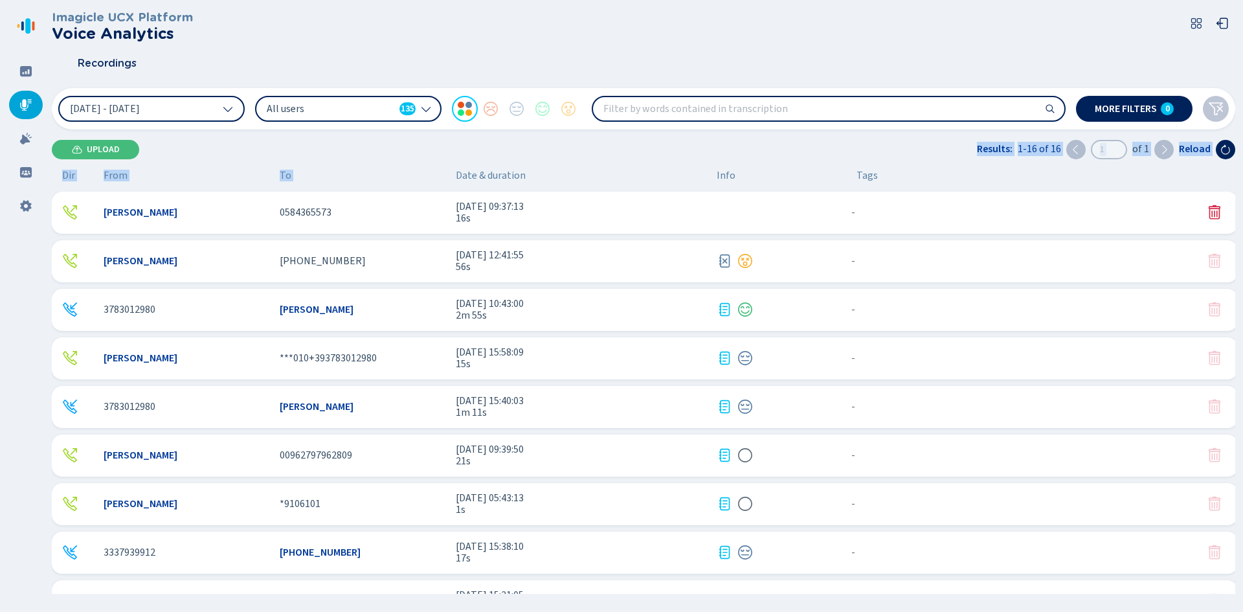
drag, startPoint x: 456, startPoint y: 166, endPoint x: 577, endPoint y: 164, distance: 121.1
click at [575, 164] on div "Imagicle UCX Platform Voice Analytics Recordings [DATE] - [DATE] All users 135 …" at bounding box center [643, 302] width 1183 height 604
click at [493, 175] on span "Date & duration" at bounding box center [581, 176] width 251 height 12
click at [494, 181] on div "Dir From To Date & duration Info Tags [PERSON_NAME] 0584365573 [DATE] 09:37:13 …" at bounding box center [647, 382] width 1191 height 425
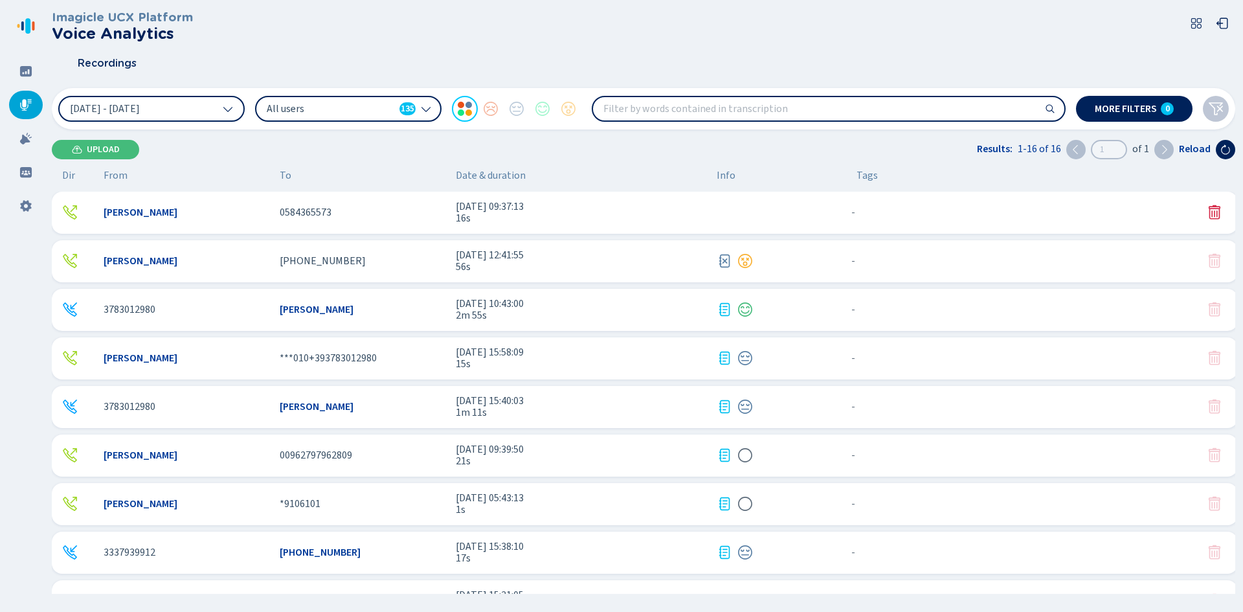
click at [492, 174] on span "Date & duration" at bounding box center [581, 176] width 251 height 12
click at [491, 174] on span "Date & duration" at bounding box center [581, 176] width 251 height 12
drag, startPoint x: 491, startPoint y: 174, endPoint x: 741, endPoint y: 180, distance: 249.9
click at [491, 175] on span "Date & duration" at bounding box center [581, 176] width 251 height 12
click at [728, 181] on span "Info" at bounding box center [726, 176] width 19 height 12
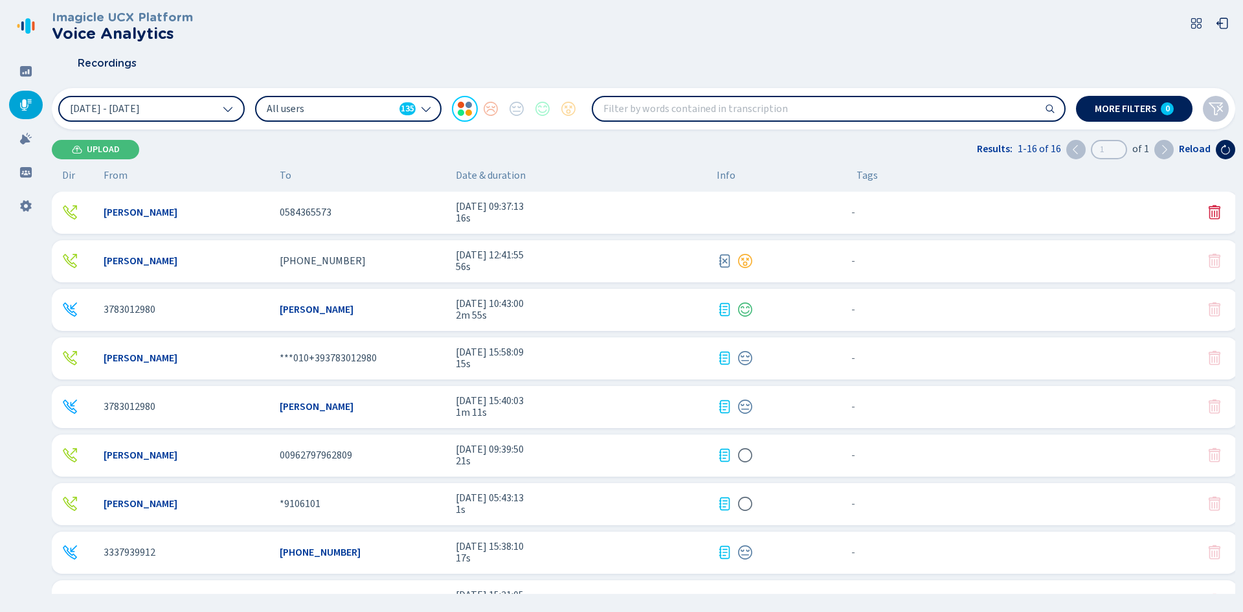
click at [733, 181] on div "Dir From To Date & duration Info Tags [PERSON_NAME] 0584365573 [DATE] 09:37:13 …" at bounding box center [647, 382] width 1191 height 425
click at [904, 174] on div "Tags" at bounding box center [1016, 176] width 340 height 12
drag, startPoint x: 454, startPoint y: 178, endPoint x: 555, endPoint y: 173, distance: 100.5
click at [555, 173] on div "Dir From To Date & duration Info Tags" at bounding box center [642, 176] width 1181 height 12
click at [553, 172] on span "Date & duration" at bounding box center [581, 176] width 251 height 12
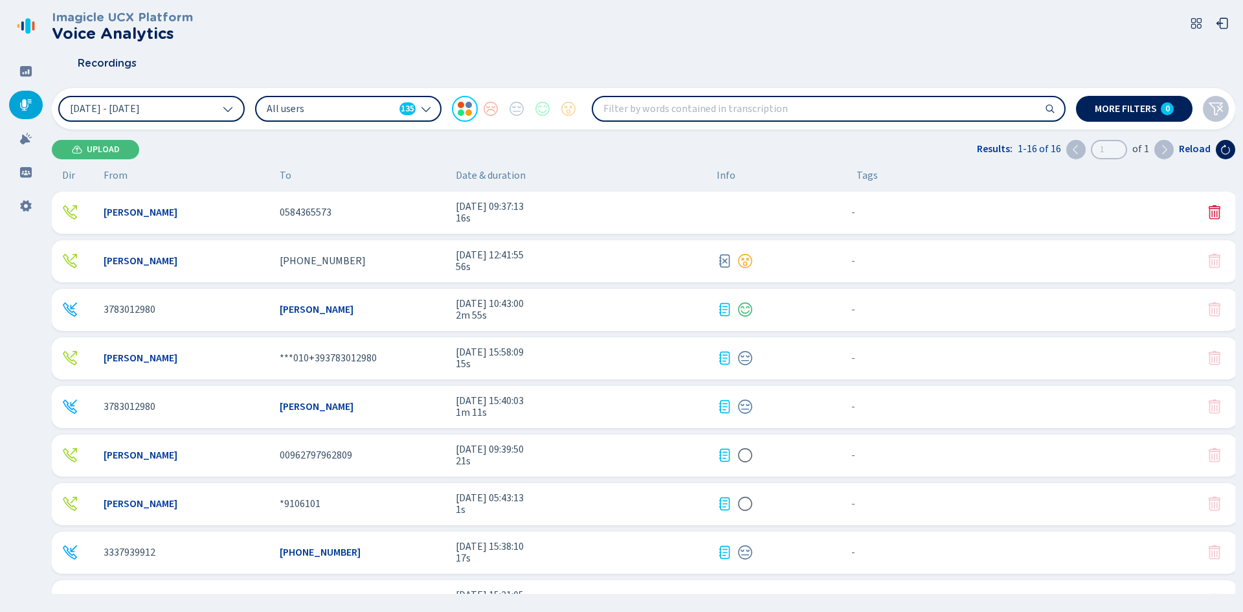
click at [689, 119] on input "search" at bounding box center [828, 108] width 471 height 23
drag, startPoint x: 509, startPoint y: 150, endPoint x: 449, endPoint y: 169, distance: 63.3
click at [508, 150] on div "Upload Results: 1-16 of 16 1 of 1 Reload" at bounding box center [643, 149] width 1183 height 19
click at [724, 123] on div "[DATE] - [DATE] All users 135 More filters 0" at bounding box center [643, 108] width 1183 height 41
click at [754, 107] on input "search" at bounding box center [828, 108] width 471 height 23
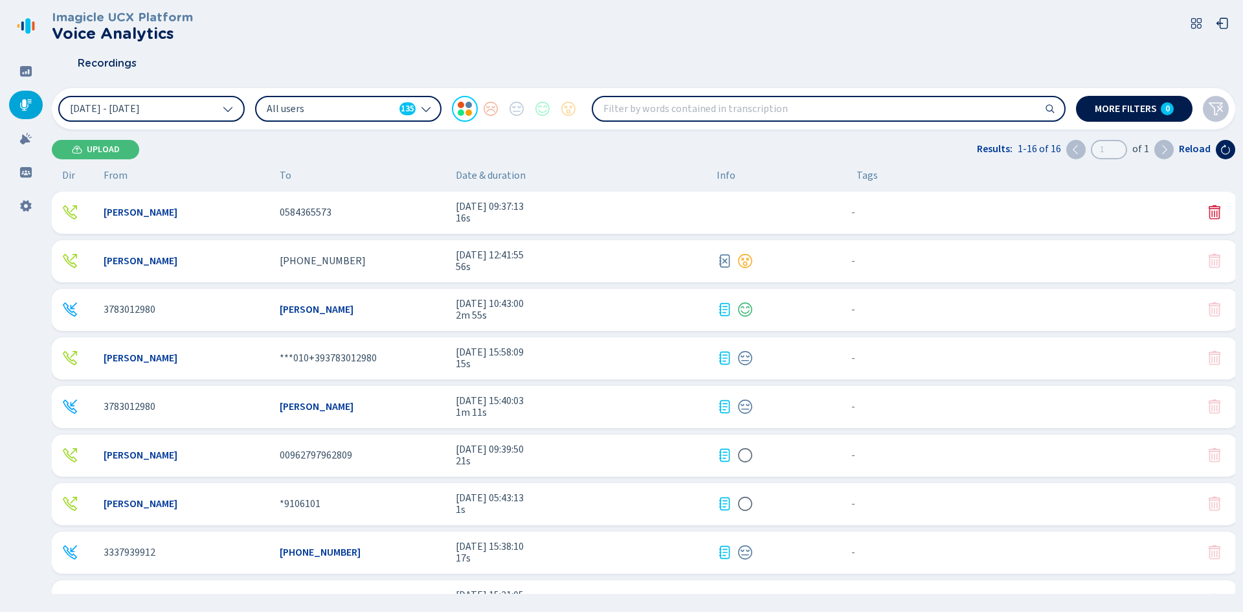
click at [1097, 104] on span "More filters" at bounding box center [1126, 109] width 62 height 10
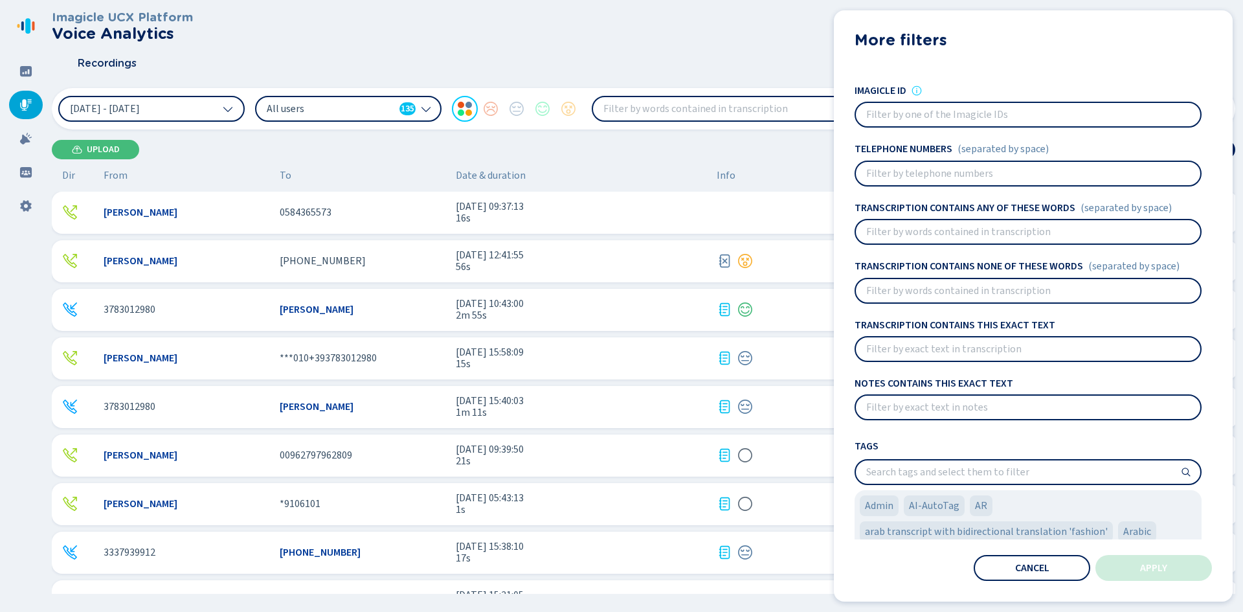
scroll to position [67, 0]
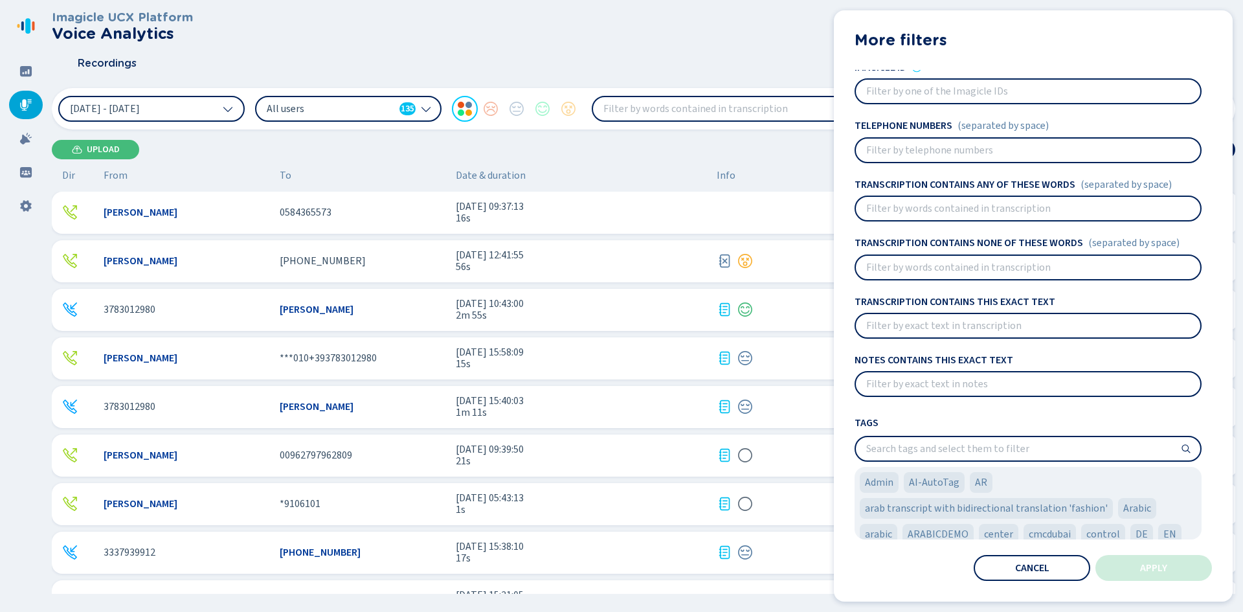
click at [1021, 572] on span "Cancel" at bounding box center [1032, 568] width 34 height 10
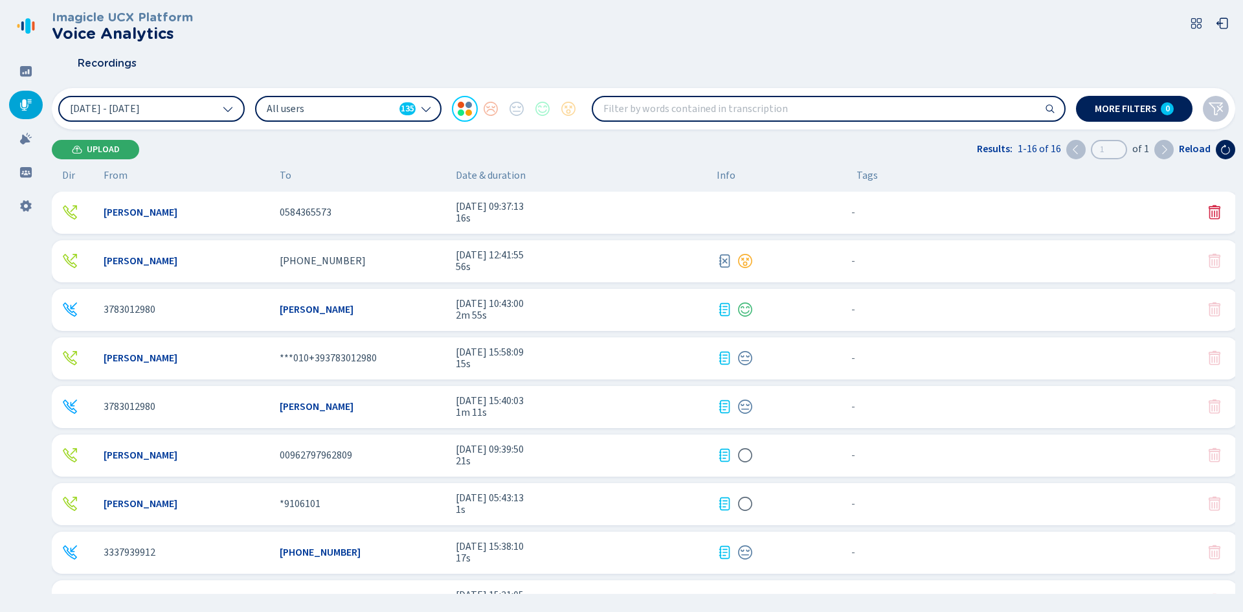
click at [89, 151] on span "Upload" at bounding box center [103, 149] width 33 height 10
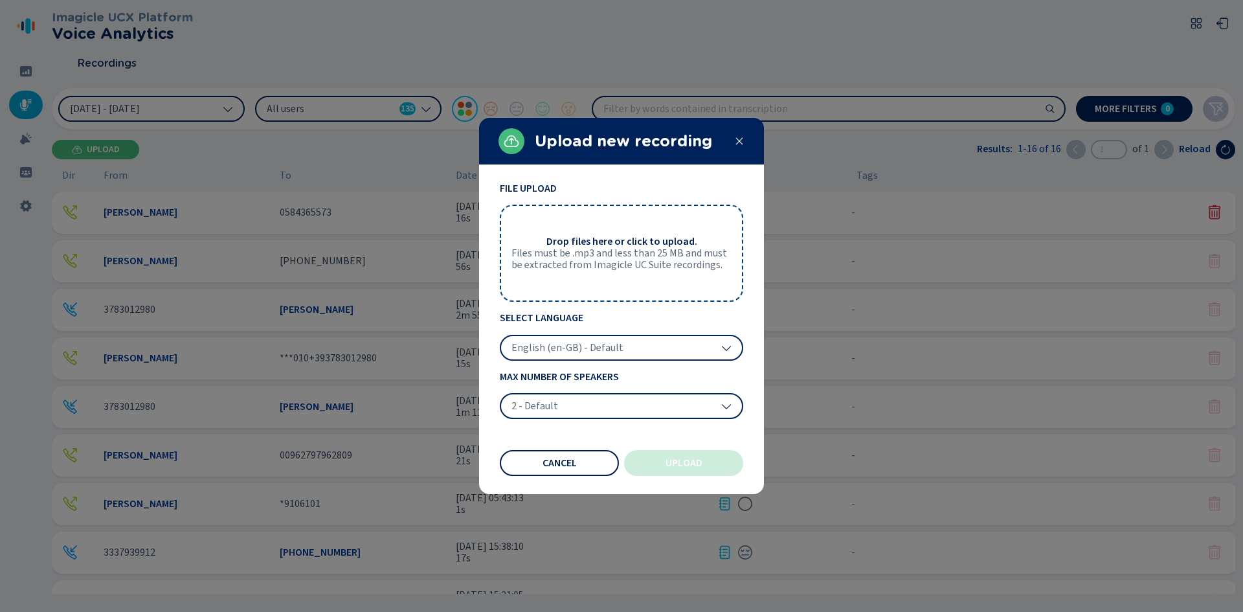
click at [577, 460] on button "Cancel" at bounding box center [559, 463] width 119 height 26
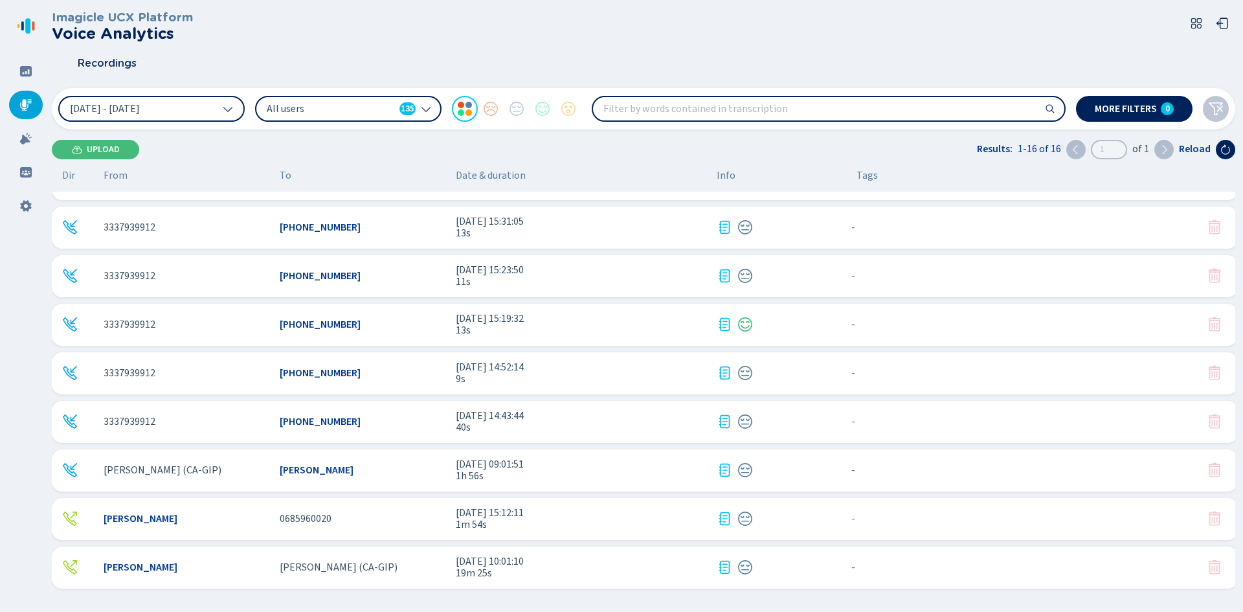
scroll to position [0, 0]
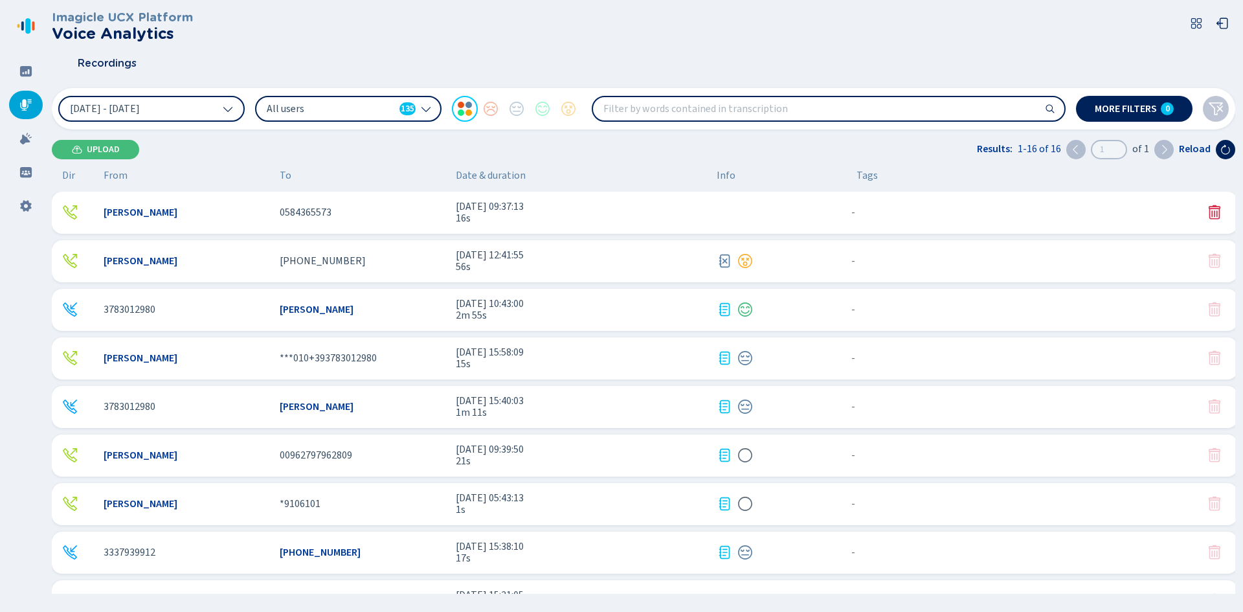
click at [972, 67] on div "Recordings" at bounding box center [643, 63] width 1183 height 32
click at [207, 139] on div "Imagicle UCX Platform Voice Analytics Recordings [DATE] - [DATE] All users 135 …" at bounding box center [643, 302] width 1183 height 604
click at [743, 107] on input "search" at bounding box center [828, 108] width 471 height 23
click at [634, 304] on span "[DATE] 10:43:00" at bounding box center [581, 304] width 251 height 12
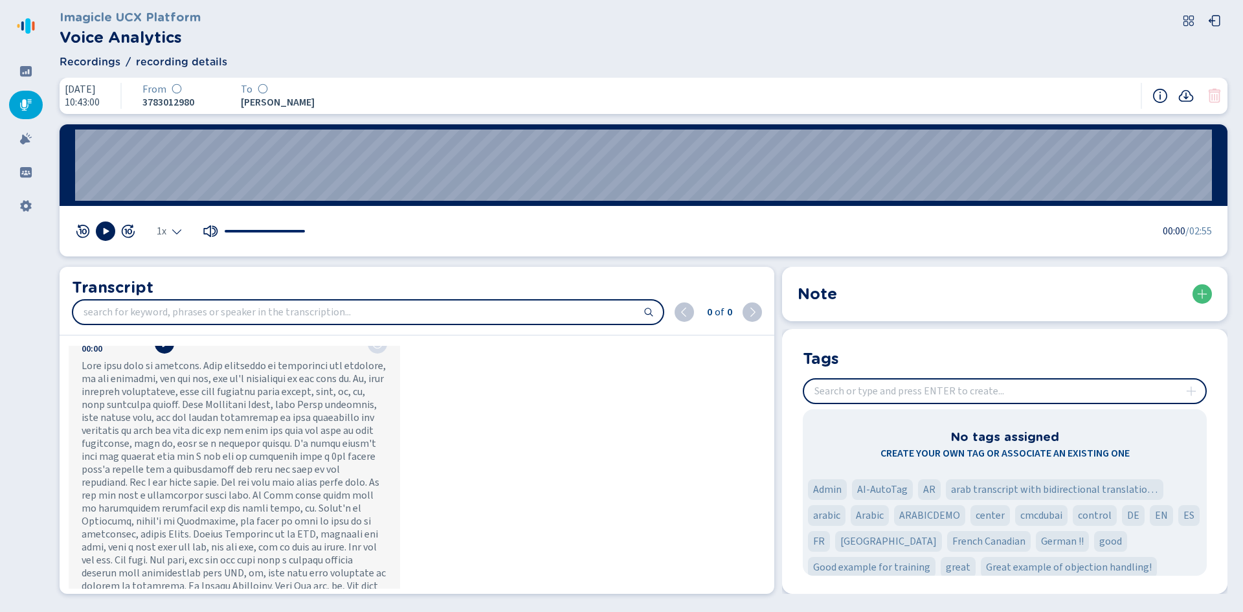
scroll to position [172, 0]
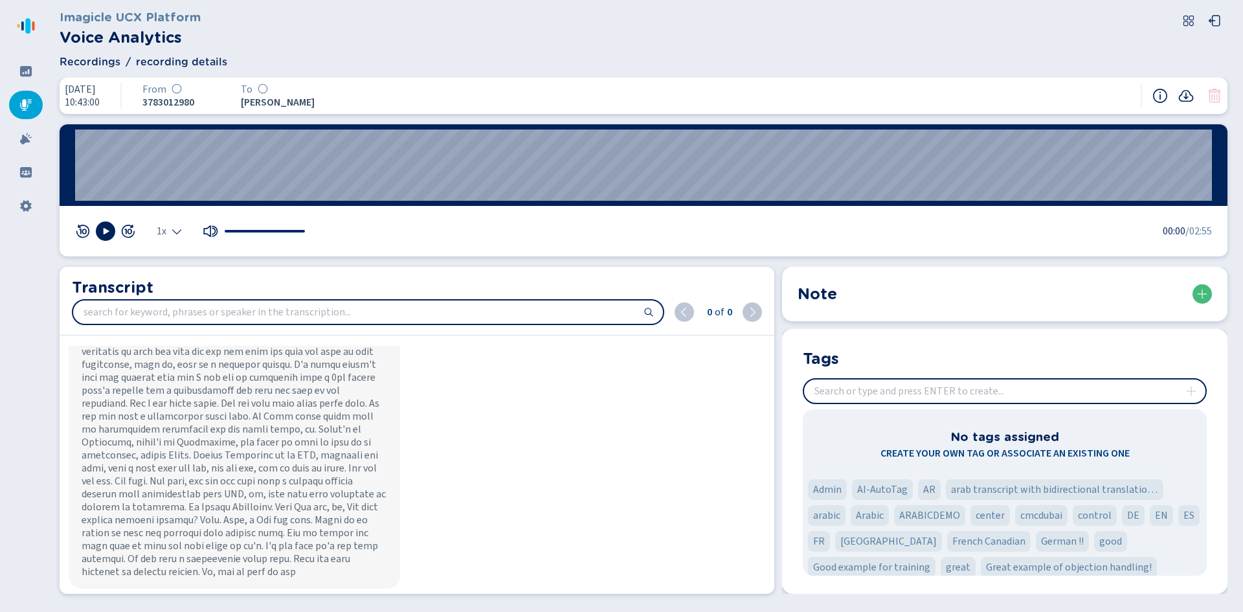
click at [89, 56] on span "Recordings" at bounding box center [90, 62] width 61 height 16
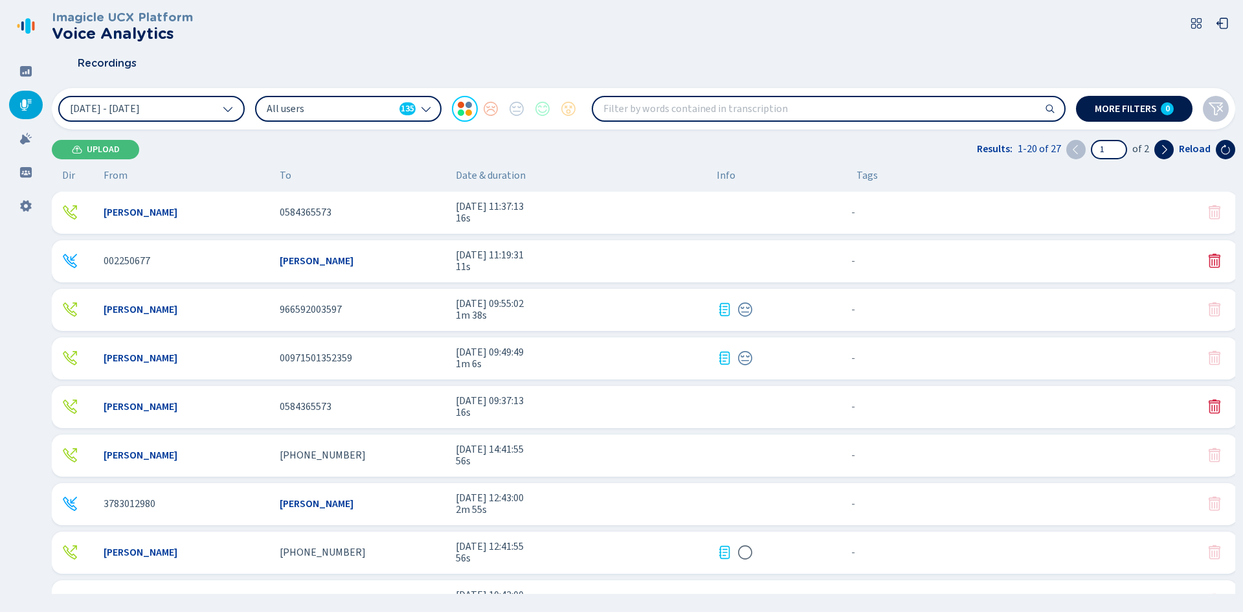
click at [1131, 112] on span "More filters" at bounding box center [1126, 109] width 62 height 10
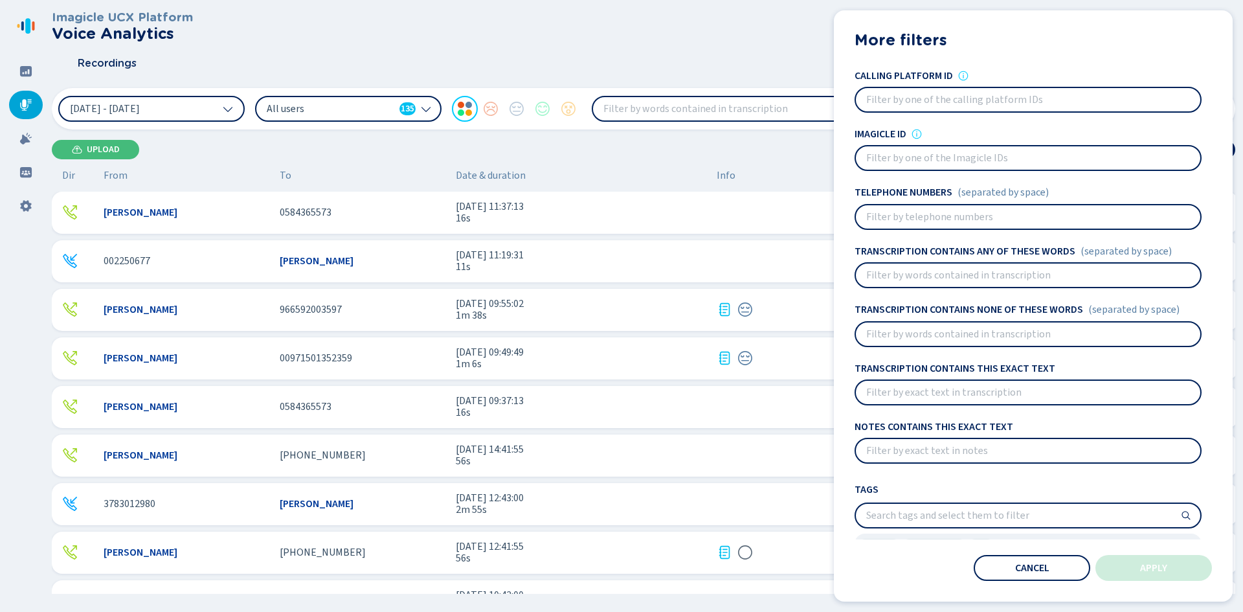
click at [958, 225] on input at bounding box center [1028, 216] width 344 height 23
type input "+44"
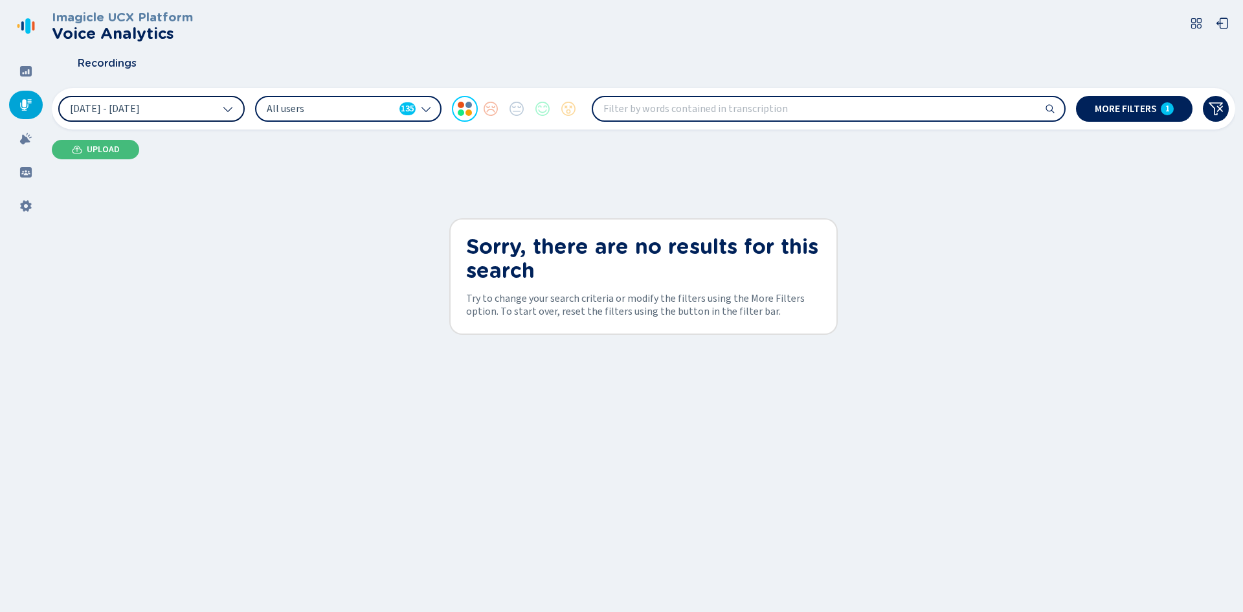
click at [140, 109] on span "[DATE] - [DATE]" at bounding box center [105, 109] width 70 height 10
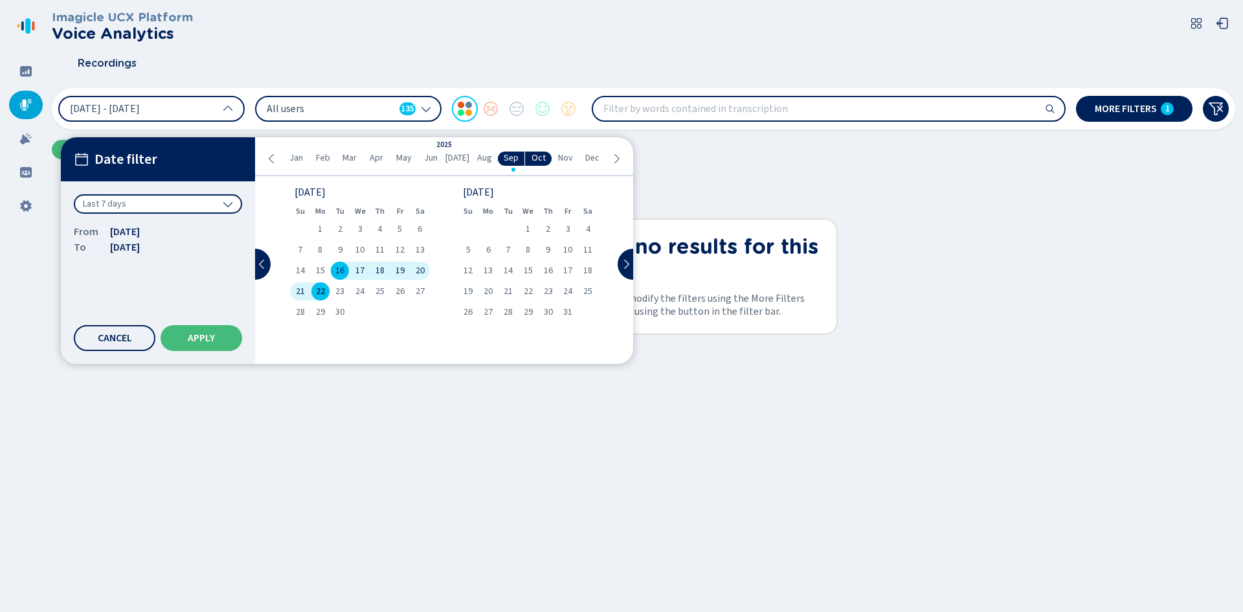
click at [273, 165] on div "[DATE] Feb Mar Apr May Jun [DATE] Aug Sep Oct Nov Dec" at bounding box center [443, 156] width 377 height 39
click at [271, 157] on icon at bounding box center [271, 158] width 5 height 9
drag, startPoint x: 300, startPoint y: 225, endPoint x: 326, endPoint y: 239, distance: 29.8
click at [300, 225] on span "1" at bounding box center [300, 229] width 5 height 9
click at [616, 155] on icon at bounding box center [616, 158] width 10 height 10
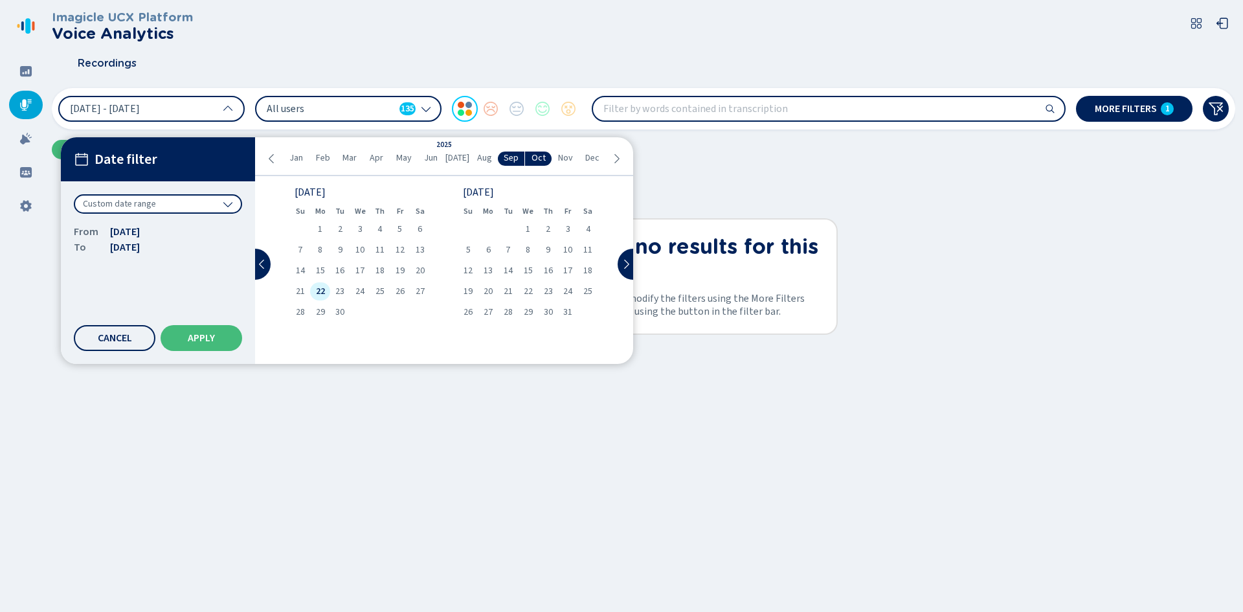
click at [321, 298] on div "22" at bounding box center [320, 291] width 20 height 18
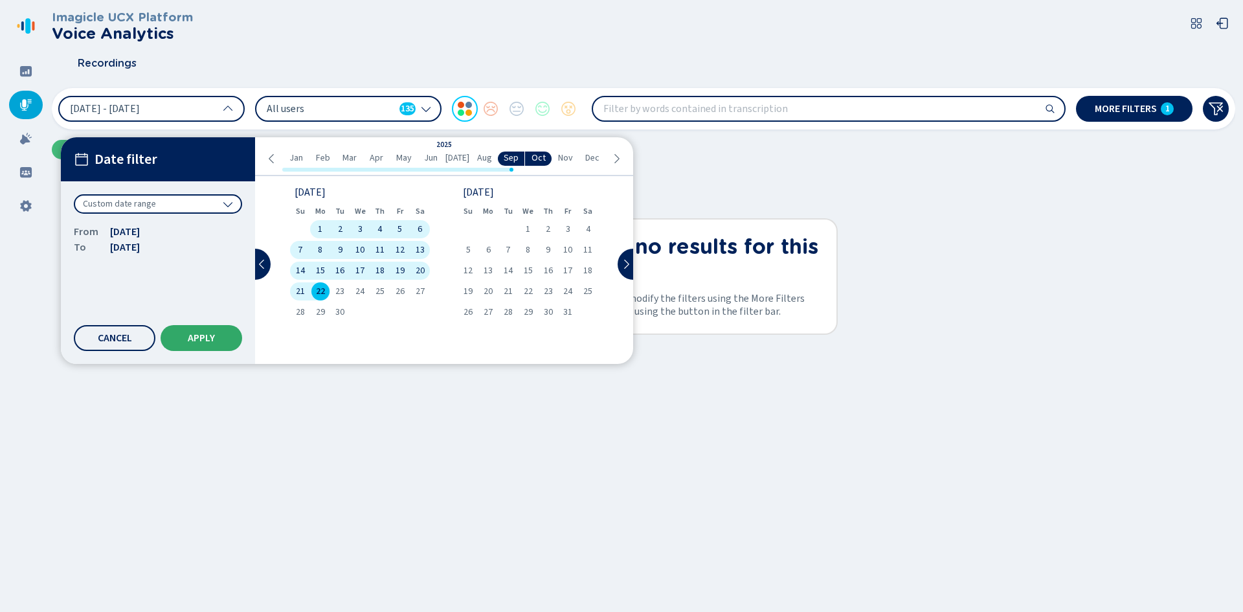
click at [205, 333] on span "Apply" at bounding box center [201, 338] width 27 height 10
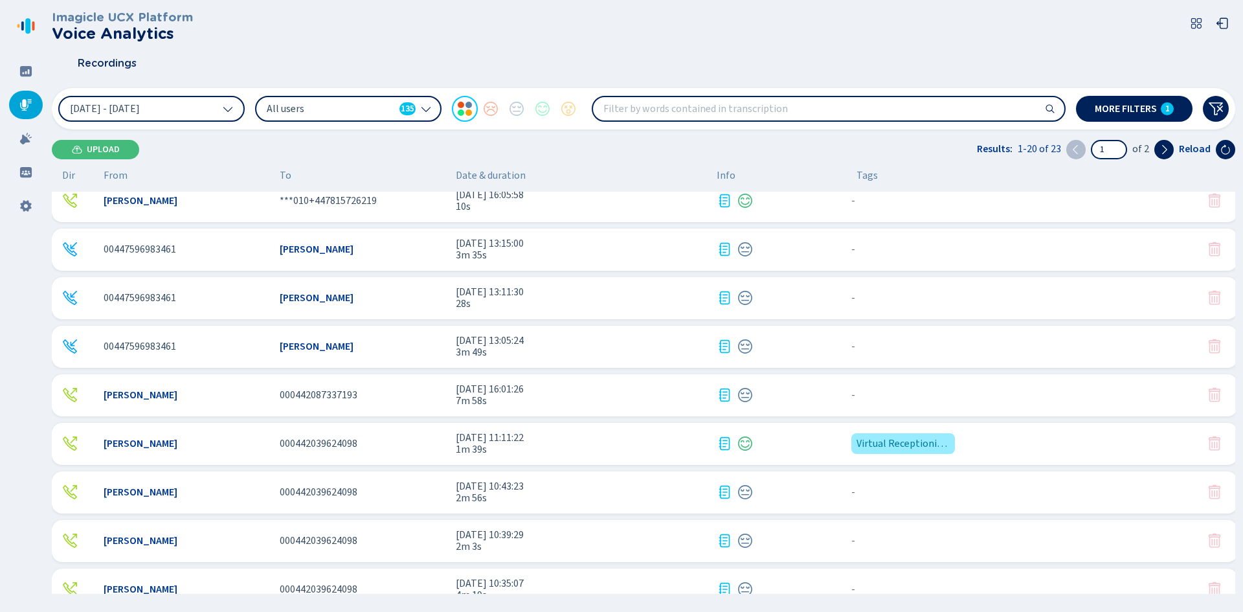
scroll to position [568, 0]
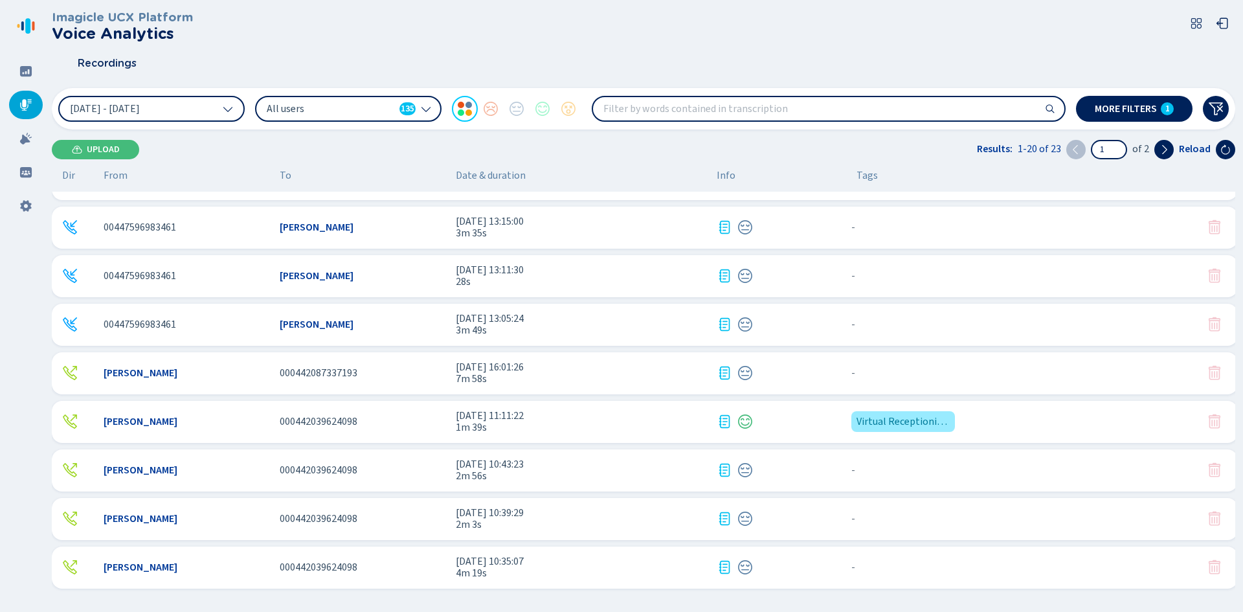
click at [436, 423] on div "000442039624098" at bounding box center [363, 422] width 166 height 12
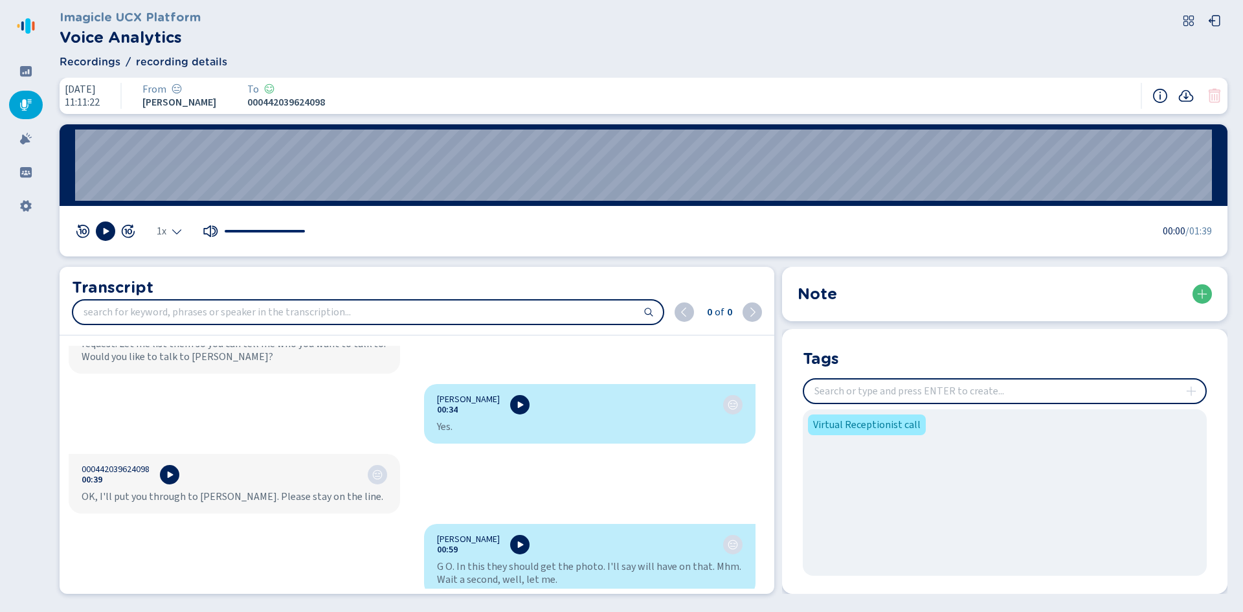
scroll to position [301, 0]
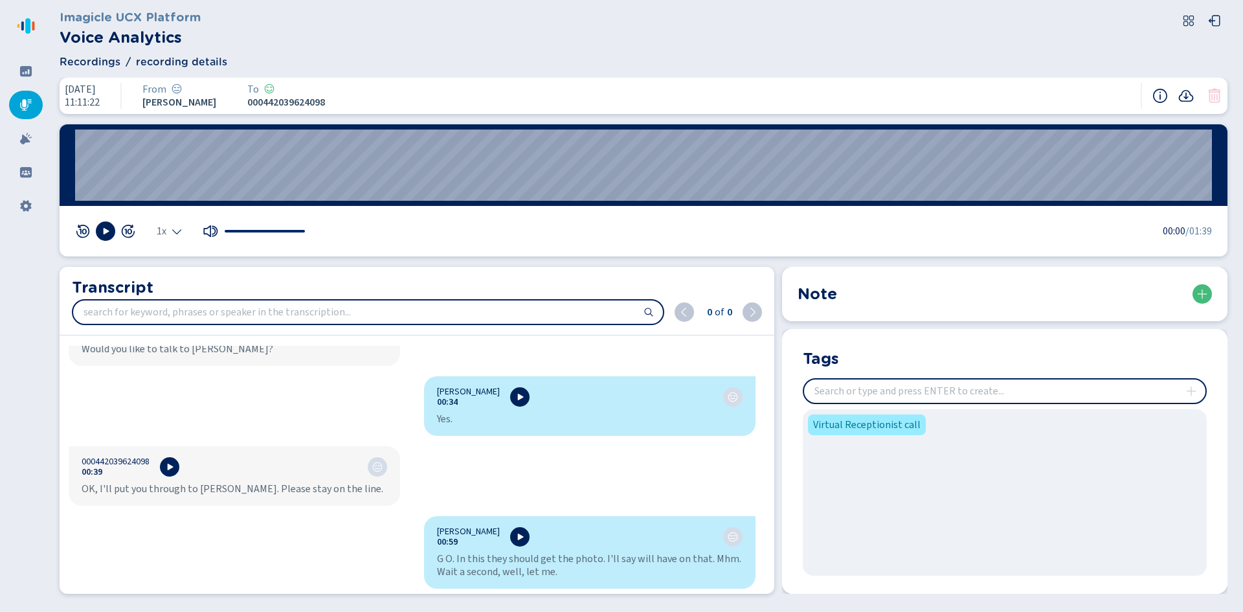
click at [75, 55] on span "Recordings" at bounding box center [90, 62] width 61 height 16
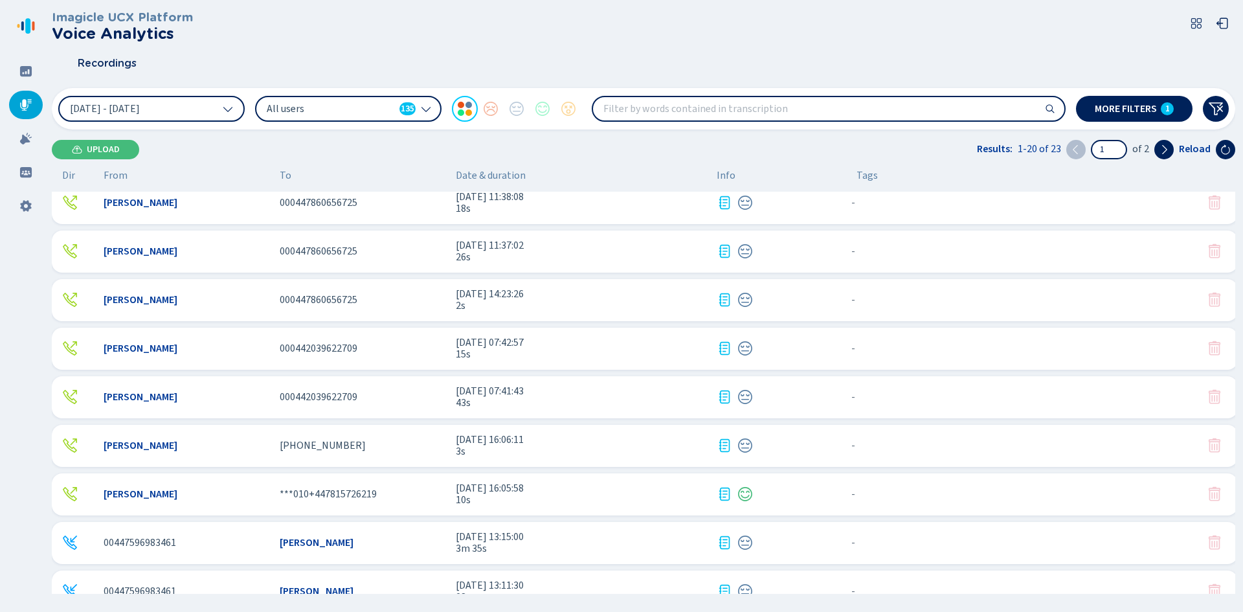
scroll to position [324, 0]
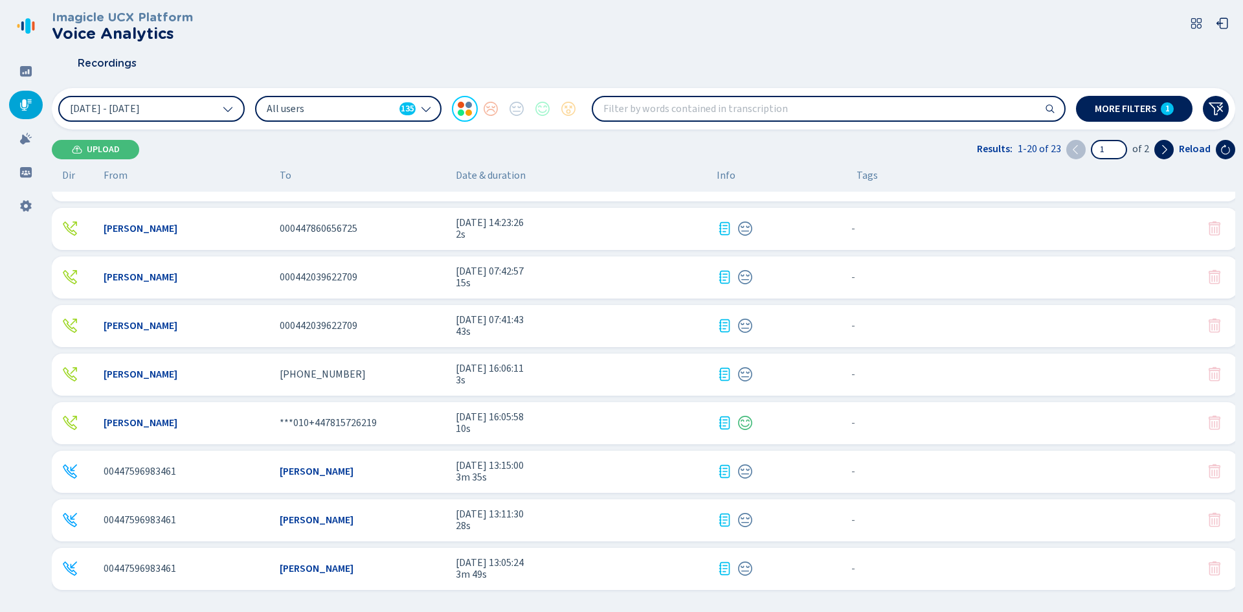
click at [410, 476] on div "[PERSON_NAME]" at bounding box center [363, 471] width 166 height 12
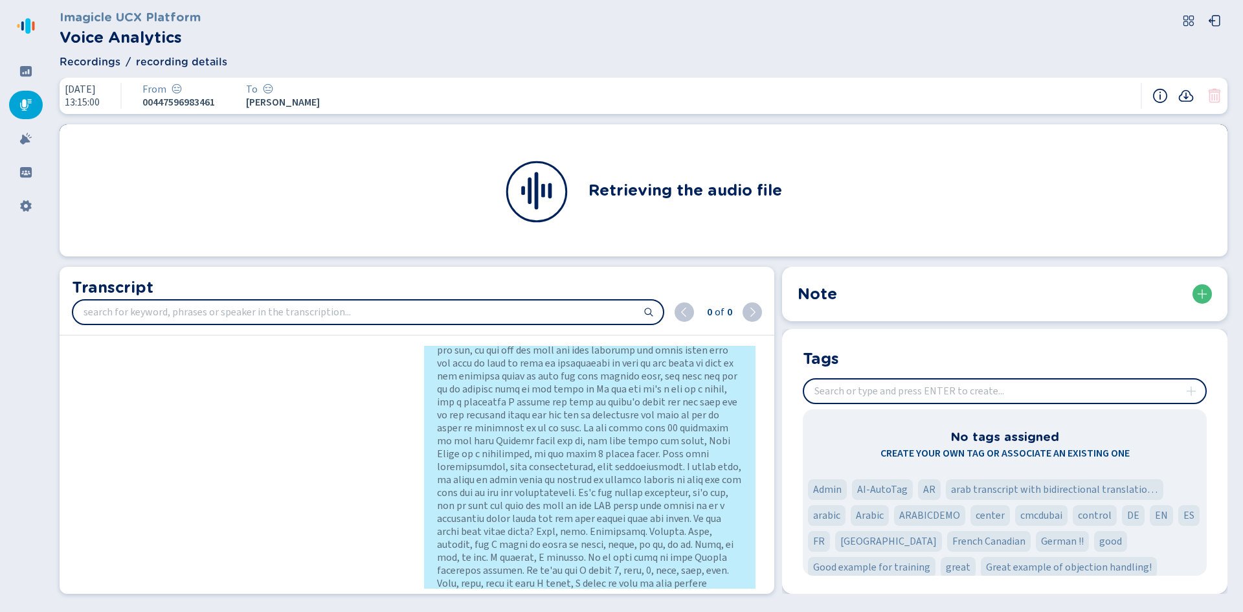
scroll to position [166, 0]
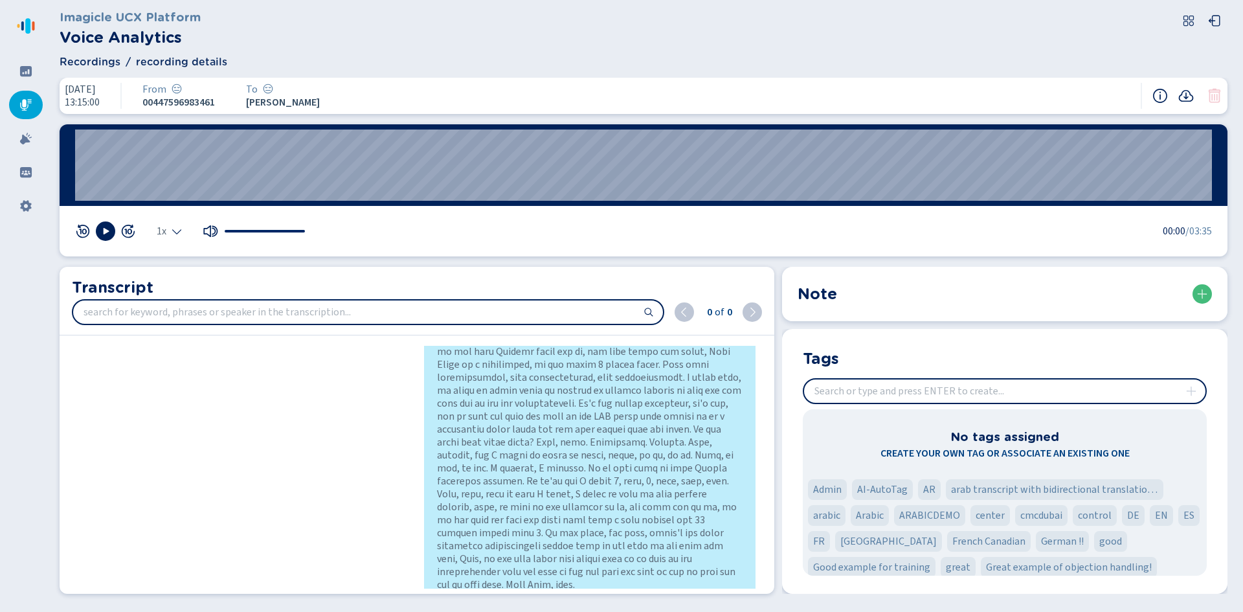
click at [79, 63] on span "Recordings" at bounding box center [90, 62] width 61 height 16
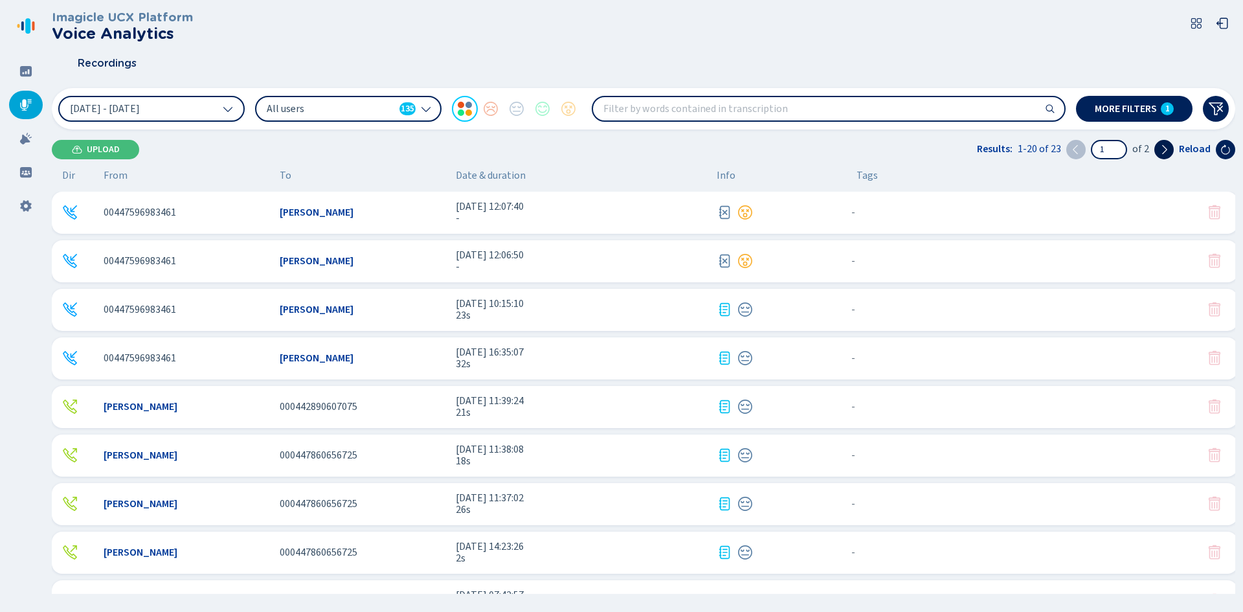
click at [1170, 149] on button at bounding box center [1163, 149] width 19 height 19
type input "2"
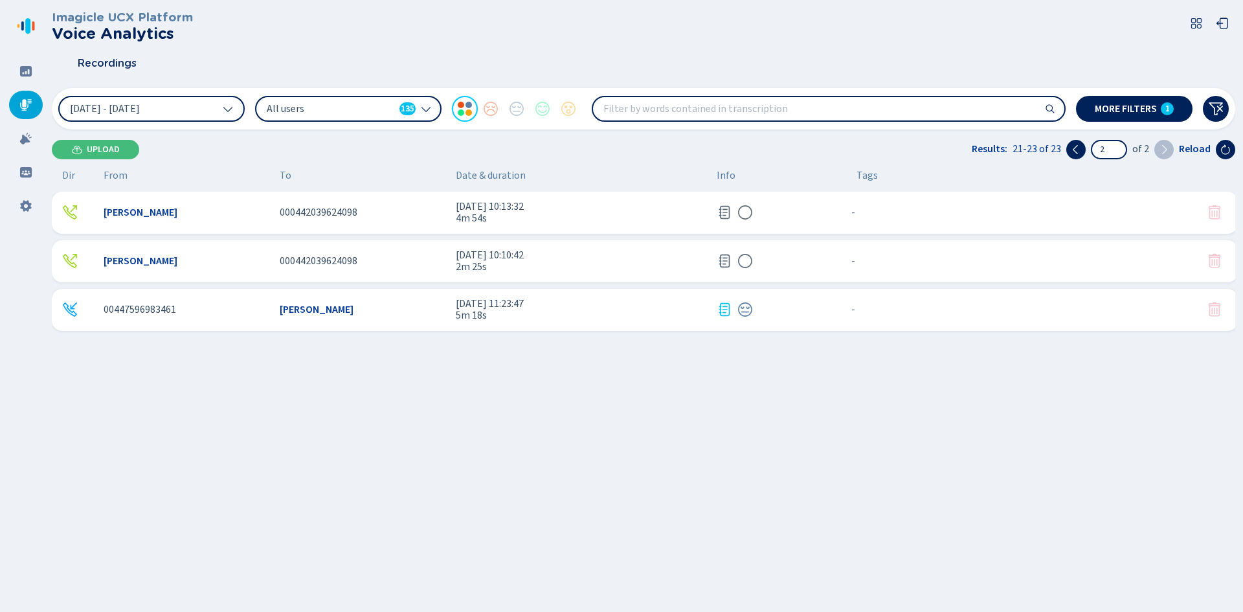
click at [218, 306] on div "00447596983461" at bounding box center [187, 310] width 166 height 12
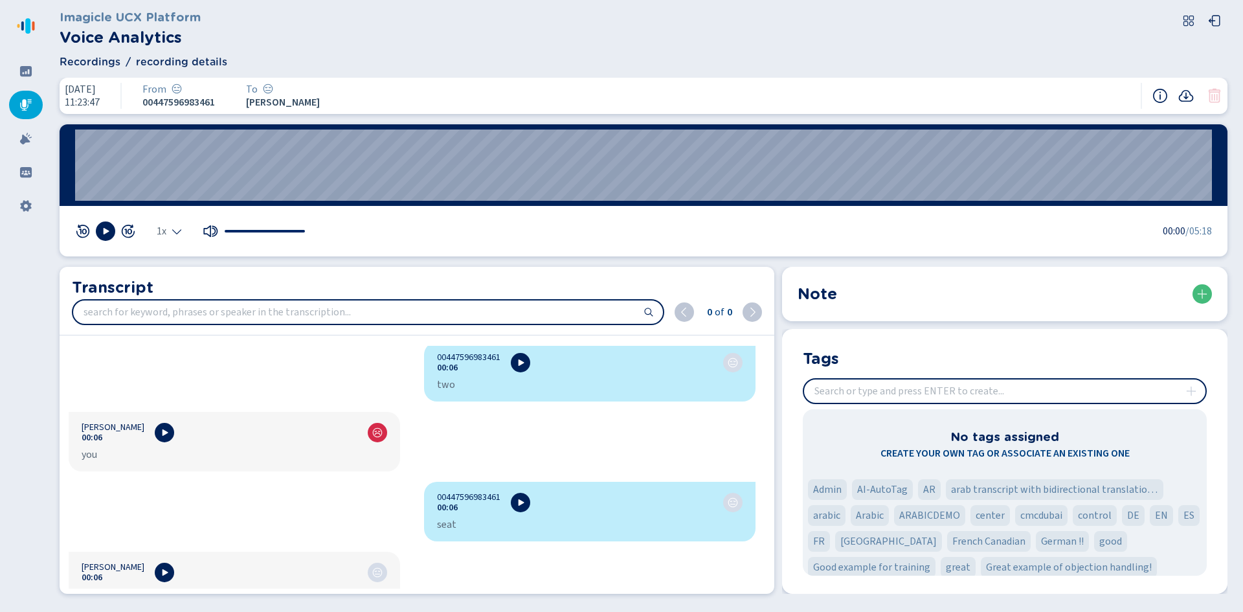
scroll to position [583, 0]
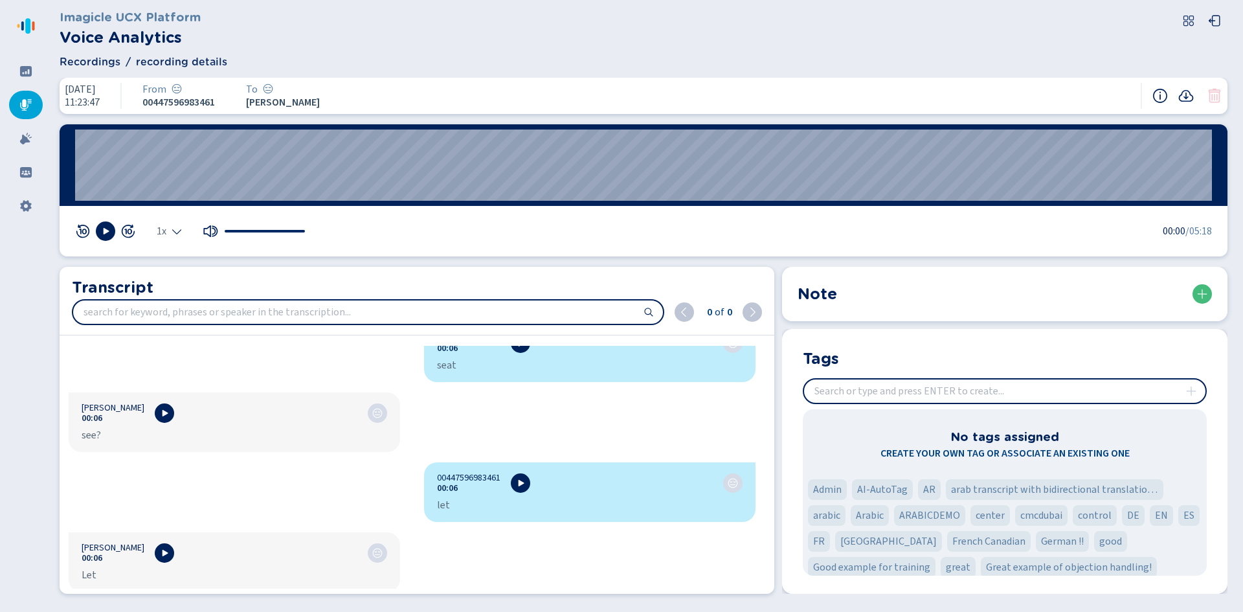
click at [105, 67] on span "Recordings" at bounding box center [90, 62] width 61 height 16
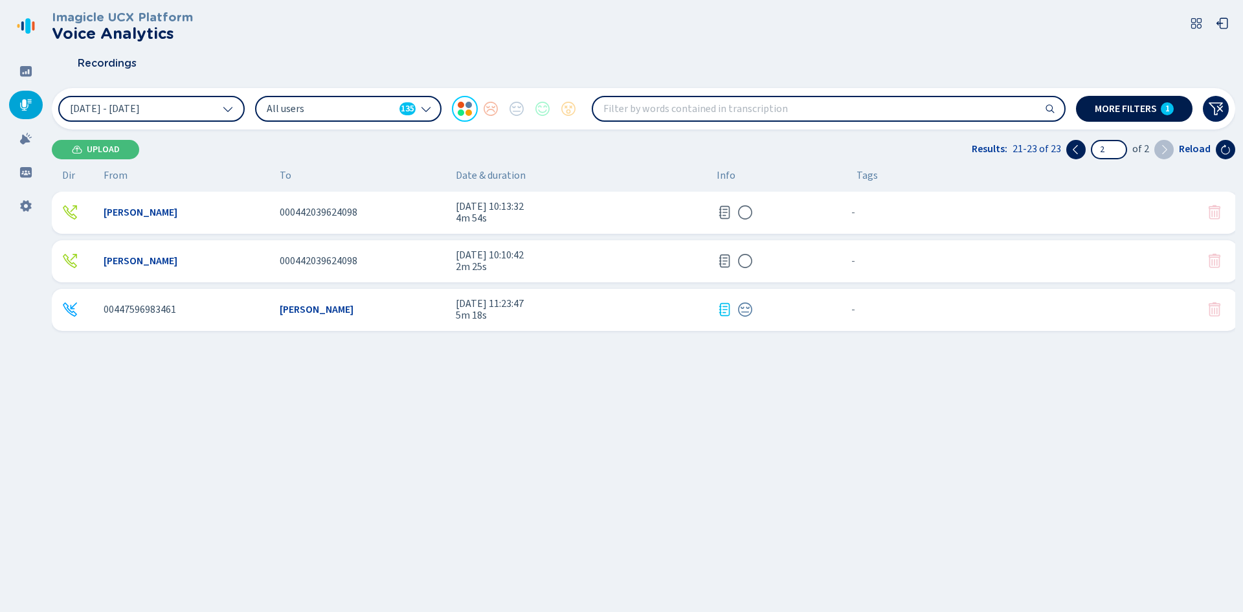
click at [1113, 111] on span "More filters" at bounding box center [1126, 109] width 62 height 10
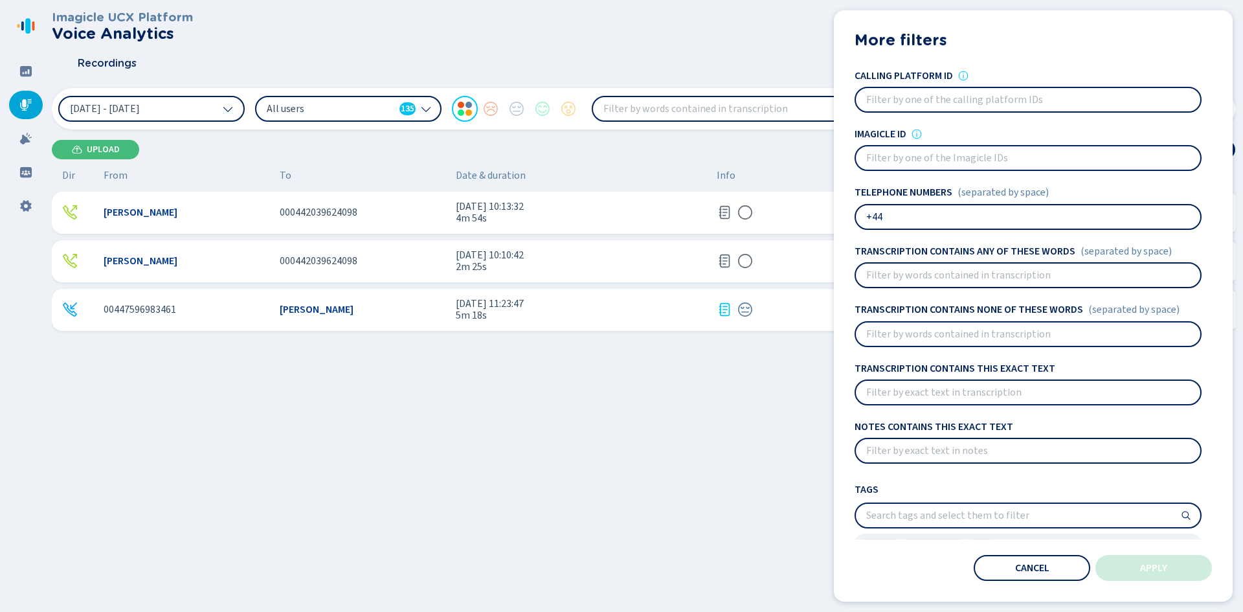
drag, startPoint x: 871, startPoint y: 217, endPoint x: 909, endPoint y: 211, distance: 38.6
click at [909, 211] on input "+44" at bounding box center [1028, 216] width 344 height 23
type input "+1"
click at [1151, 555] on button "Apply" at bounding box center [1153, 568] width 117 height 26
type input "1"
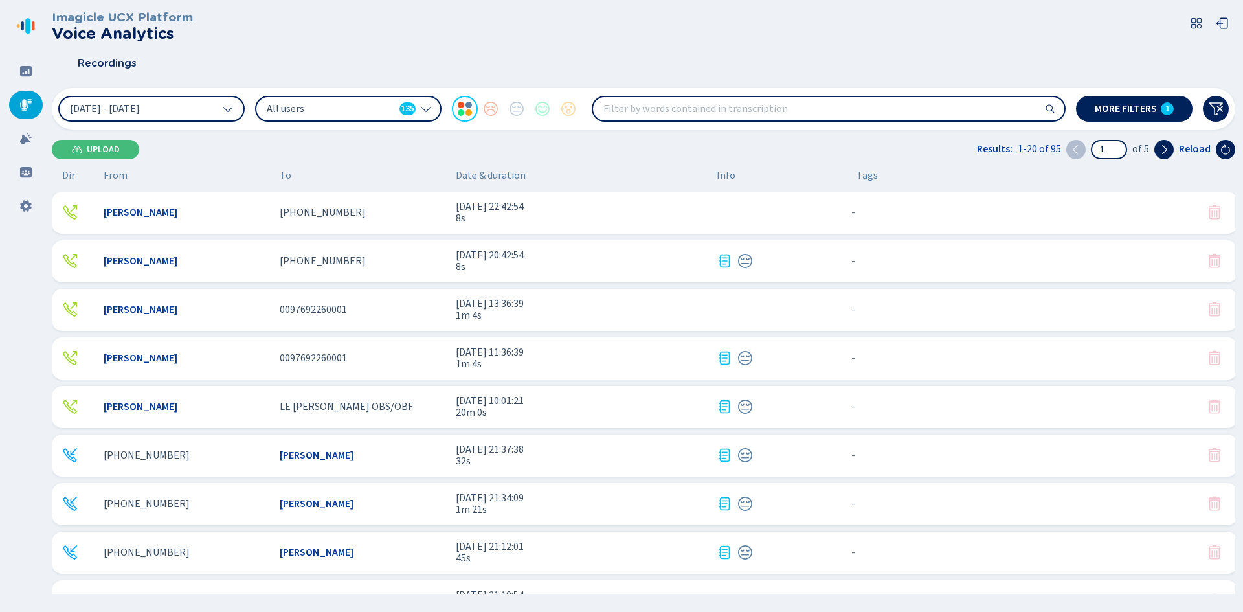
click at [361, 313] on div "0097692260001" at bounding box center [363, 310] width 166 height 12
